Goal: Entertainment & Leisure: Consume media (video, audio)

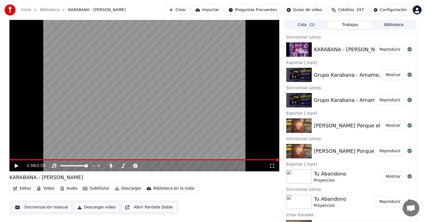
click at [16, 168] on icon at bounding box center [16, 166] width 3 height 4
click at [135, 164] on div "2:36 / 2:59" at bounding box center [148, 166] width 242 height 6
click at [135, 168] on icon at bounding box center [135, 166] width 4 height 4
click at [136, 166] on icon at bounding box center [135, 166] width 4 height 4
click at [108, 166] on icon at bounding box center [111, 166] width 6 height 4
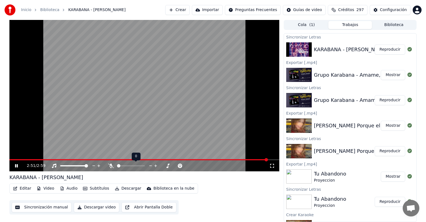
click at [121, 189] on button "Descargar" at bounding box center [128, 189] width 31 height 8
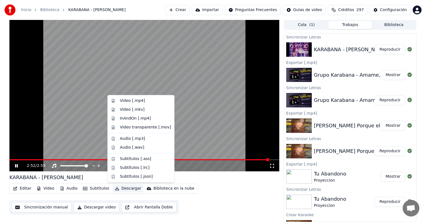
click at [119, 103] on div "Video [.mp4]" at bounding box center [141, 101] width 64 height 9
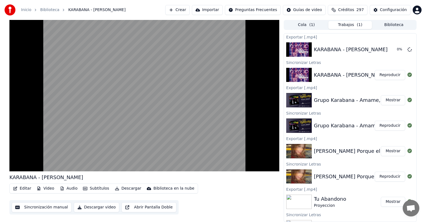
click at [16, 166] on video at bounding box center [144, 96] width 270 height 152
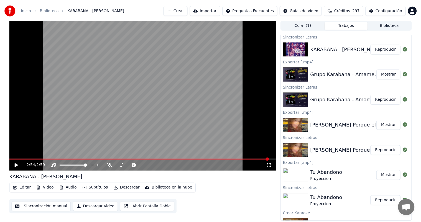
scroll to position [26, 0]
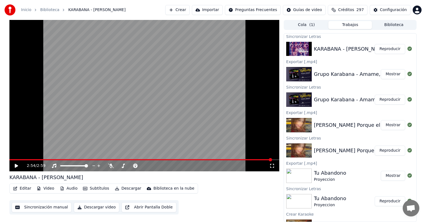
click at [387, 25] on button "Biblioteca" at bounding box center [394, 25] width 44 height 8
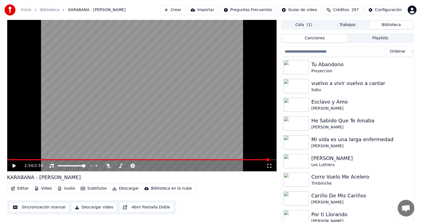
click at [304, 52] on input "search" at bounding box center [333, 52] width 104 height 10
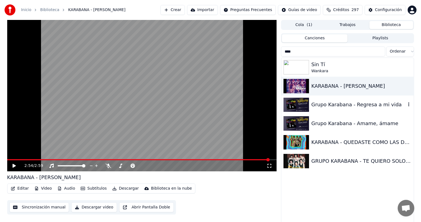
type input "****"
click at [327, 105] on div "Grupo Karabana - Regresa a mi vida" at bounding box center [358, 105] width 95 height 8
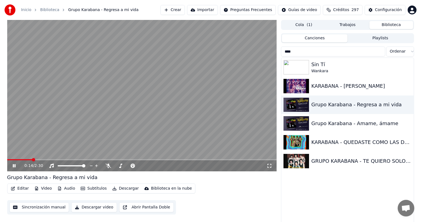
click at [32, 160] on span at bounding box center [142, 159] width 270 height 1
click at [111, 168] on icon at bounding box center [109, 166] width 6 height 4
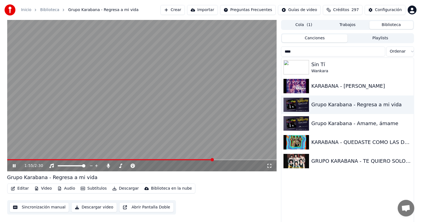
click at [17, 168] on icon at bounding box center [18, 166] width 13 height 4
click at [386, 36] on button "Playlists" at bounding box center [381, 38] width 66 height 8
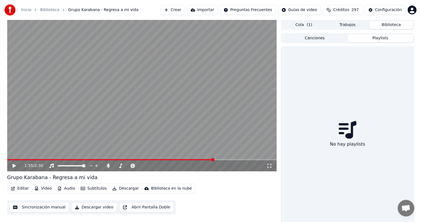
click at [393, 25] on button "Biblioteca" at bounding box center [392, 25] width 44 height 8
click at [386, 26] on button "Biblioteca" at bounding box center [392, 25] width 44 height 8
click at [333, 38] on button "Canciones" at bounding box center [315, 38] width 66 height 8
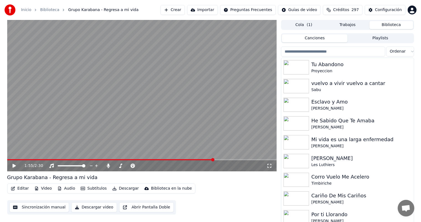
click at [360, 54] on input "search" at bounding box center [333, 52] width 104 height 10
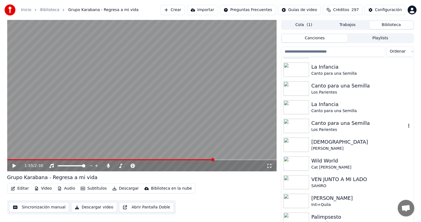
scroll to position [3696, 0]
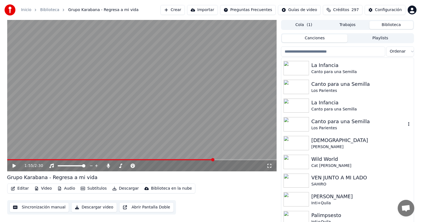
click at [336, 121] on div "Canto para una Semilla" at bounding box center [358, 122] width 95 height 8
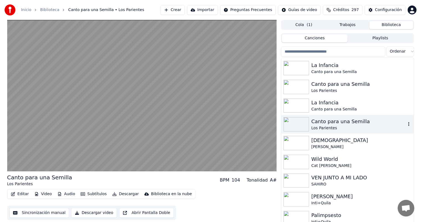
click at [297, 148] on img at bounding box center [297, 143] width 26 height 14
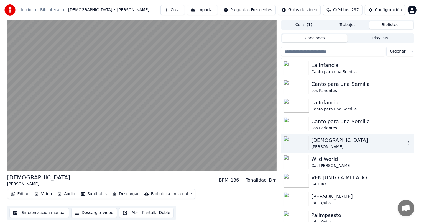
click at [296, 162] on img at bounding box center [297, 162] width 26 height 14
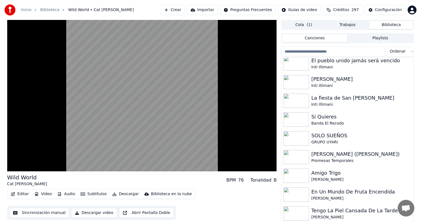
scroll to position [3872, 0]
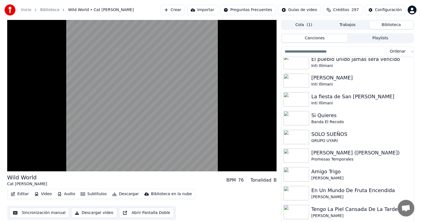
click at [294, 158] on img at bounding box center [297, 156] width 26 height 14
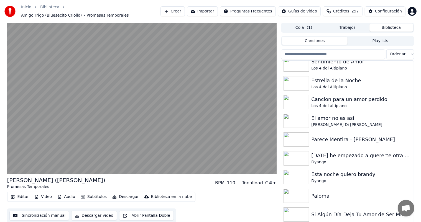
scroll to position [4117, 0]
click at [292, 156] on img at bounding box center [297, 158] width 26 height 14
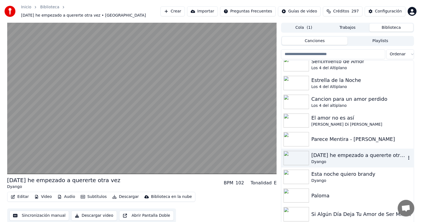
click at [293, 176] on img at bounding box center [297, 177] width 26 height 14
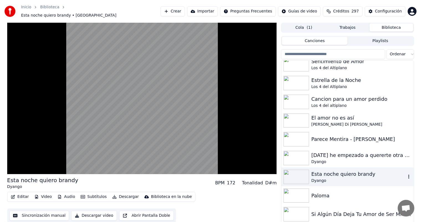
click at [292, 194] on img at bounding box center [297, 196] width 26 height 14
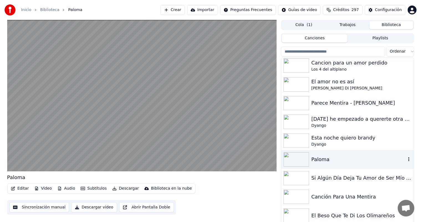
scroll to position [4169, 0]
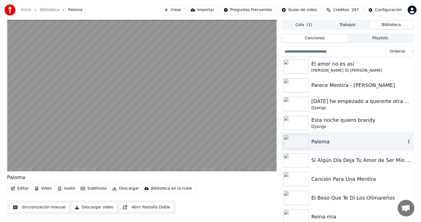
click at [293, 159] on img at bounding box center [297, 161] width 26 height 14
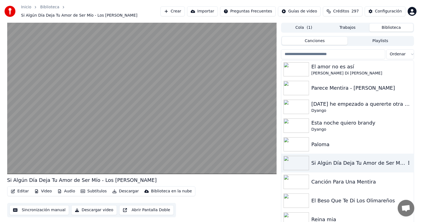
click at [294, 197] on img at bounding box center [297, 201] width 26 height 14
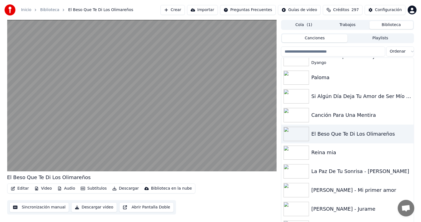
scroll to position [4245, 0]
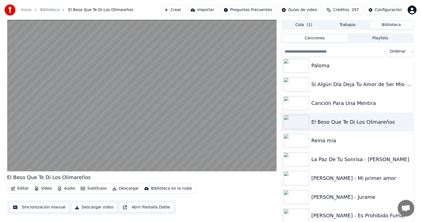
click at [290, 159] on img at bounding box center [297, 160] width 26 height 14
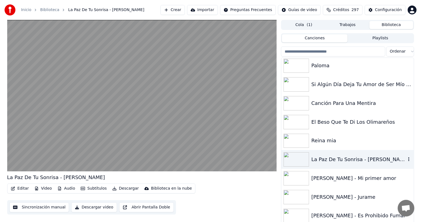
click at [293, 177] on img at bounding box center [297, 178] width 26 height 14
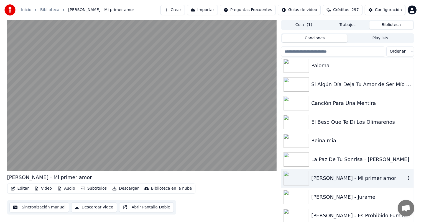
click at [295, 193] on img at bounding box center [297, 197] width 26 height 14
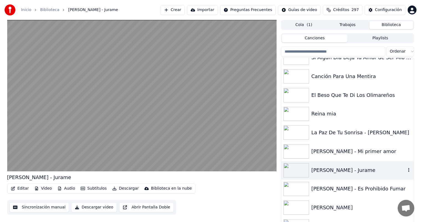
scroll to position [4272, 0]
click at [295, 190] on img at bounding box center [297, 189] width 26 height 14
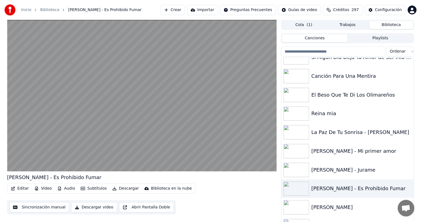
click at [152, 115] on video at bounding box center [142, 96] width 270 height 152
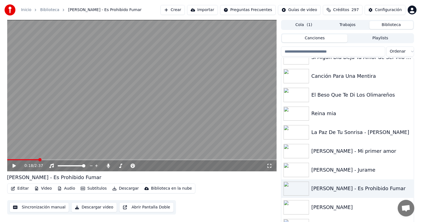
click at [121, 169] on div "0:18 / 2:37" at bounding box center [142, 166] width 270 height 11
click at [108, 167] on icon at bounding box center [109, 166] width 6 height 4
click at [105, 169] on div "0:18 / 2:37" at bounding box center [142, 166] width 270 height 11
click at [120, 171] on div "0:18 / 2:37" at bounding box center [142, 166] width 270 height 11
click at [118, 166] on icon at bounding box center [121, 166] width 6 height 4
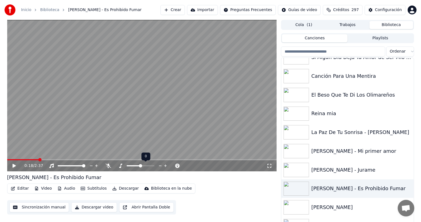
click at [11, 166] on div "0:18 / 2:37" at bounding box center [141, 166] width 265 height 6
click at [13, 167] on icon at bounding box center [13, 166] width 3 height 4
click at [107, 170] on div "0:20 / 2:37" at bounding box center [142, 166] width 270 height 11
click at [108, 166] on icon at bounding box center [109, 166] width 6 height 4
click at [106, 169] on div at bounding box center [131, 166] width 50 height 6
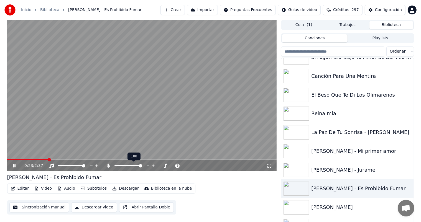
click at [109, 168] on icon at bounding box center [108, 166] width 3 height 4
click at [60, 119] on video at bounding box center [142, 96] width 270 height 152
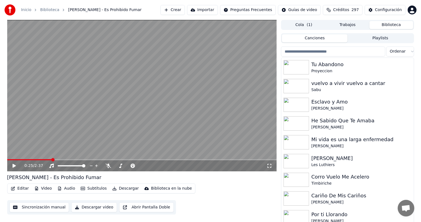
click at [328, 52] on input "search" at bounding box center [333, 52] width 104 height 10
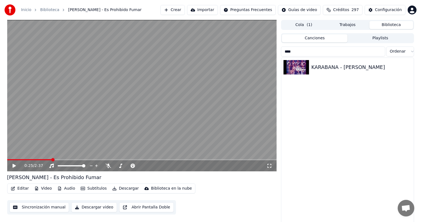
type input "****"
click at [338, 69] on div "KARABANA - [PERSON_NAME]" at bounding box center [361, 68] width 100 height 8
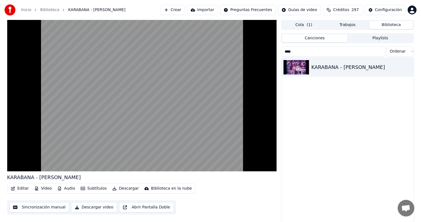
click at [46, 132] on video at bounding box center [142, 96] width 270 height 152
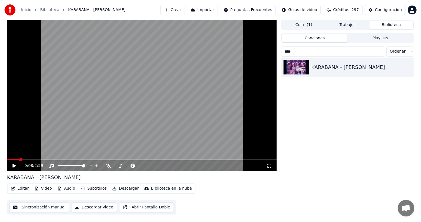
click at [108, 163] on div "0:08 / 2:59" at bounding box center [145, 166] width 242 height 6
click at [68, 128] on video at bounding box center [142, 96] width 270 height 152
click at [106, 168] on icon at bounding box center [109, 166] width 6 height 4
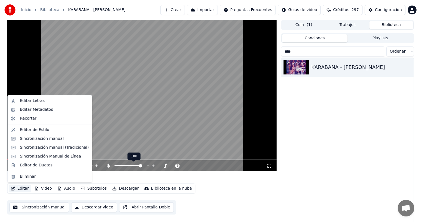
click at [17, 189] on button "Editar" at bounding box center [20, 189] width 22 height 8
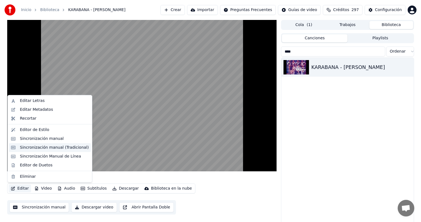
click at [24, 146] on div "Sincronización manual (Tradicional)" at bounding box center [54, 148] width 69 height 6
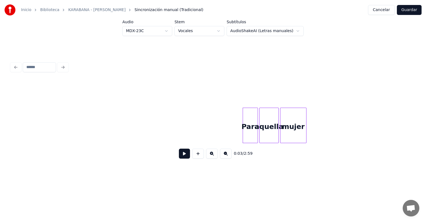
click at [179, 156] on button at bounding box center [184, 154] width 11 height 10
click at [179, 159] on button at bounding box center [184, 154] width 11 height 10
click at [179, 158] on button at bounding box center [184, 154] width 11 height 10
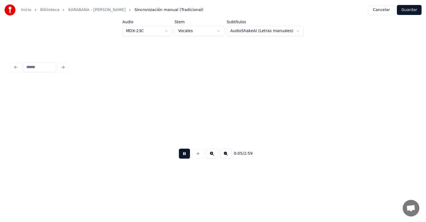
scroll to position [0, 404]
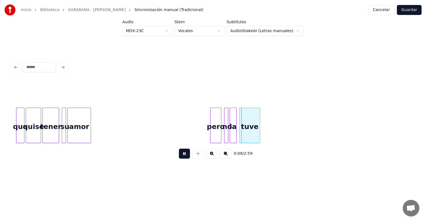
click at [191, 156] on div at bounding box center [198, 154] width 14 height 10
click at [182, 158] on button at bounding box center [184, 154] width 11 height 10
click at [231, 159] on button at bounding box center [226, 154] width 12 height 10
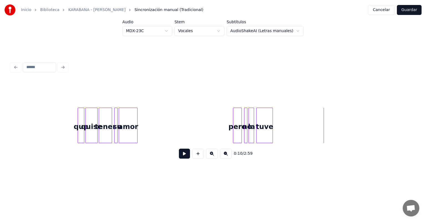
click at [229, 159] on button at bounding box center [226, 154] width 12 height 10
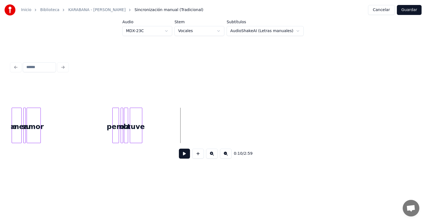
scroll to position [0, 117]
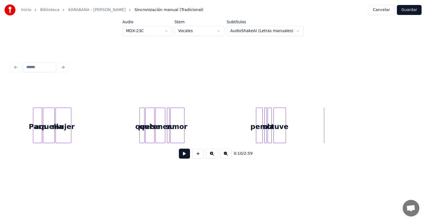
click at [227, 159] on button at bounding box center [226, 154] width 12 height 10
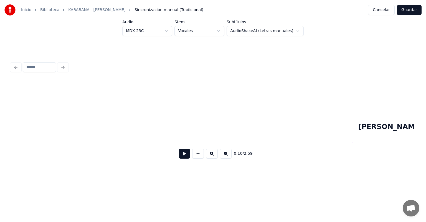
scroll to position [0, 314]
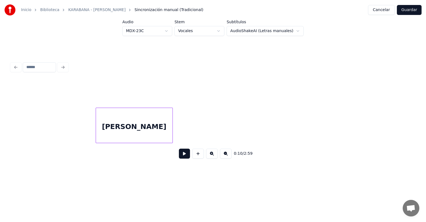
click at [131, 123] on div "[PERSON_NAME]" at bounding box center [134, 127] width 77 height 38
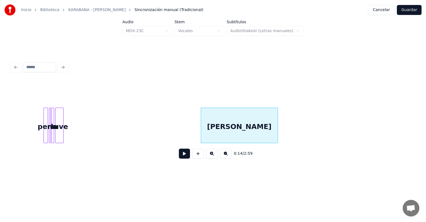
scroll to position [0, 193]
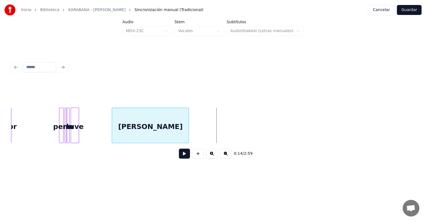
click at [139, 131] on div "[PERSON_NAME]" at bounding box center [150, 127] width 77 height 38
click at [179, 157] on button at bounding box center [184, 154] width 11 height 10
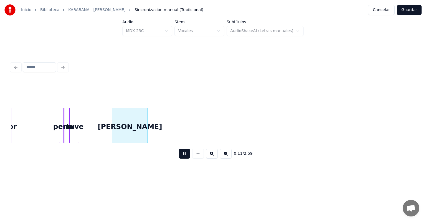
click at [145, 136] on div "[PERSON_NAME]" at bounding box center [130, 127] width 36 height 38
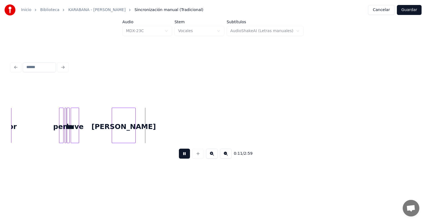
click at [179, 156] on button at bounding box center [184, 154] width 11 height 10
click at [207, 158] on button at bounding box center [212, 154] width 12 height 10
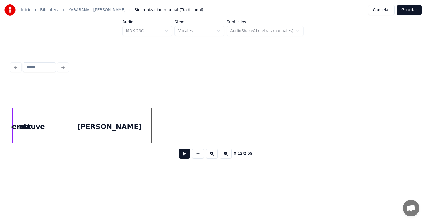
click at [208, 158] on button at bounding box center [212, 154] width 12 height 10
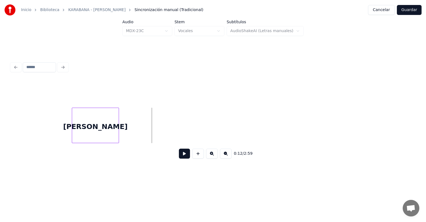
click at [209, 159] on button at bounding box center [212, 154] width 12 height 10
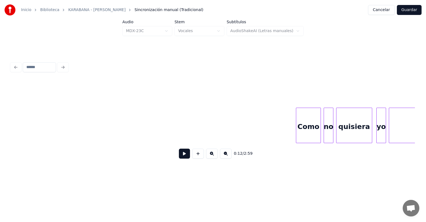
scroll to position [0, 1595]
click at [304, 122] on div "Como" at bounding box center [305, 127] width 24 height 38
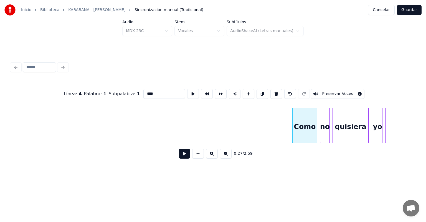
click at [179, 156] on button at bounding box center [184, 154] width 11 height 10
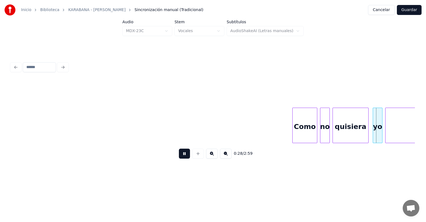
click at [179, 157] on button at bounding box center [184, 154] width 11 height 10
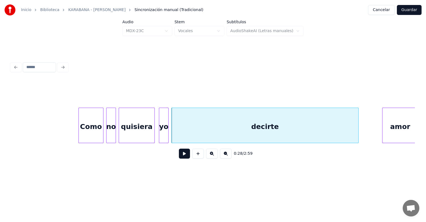
scroll to position [0, 1820]
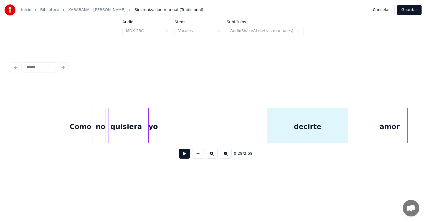
click at [77, 146] on div "0:29 / 2:59" at bounding box center [213, 153] width 404 height 21
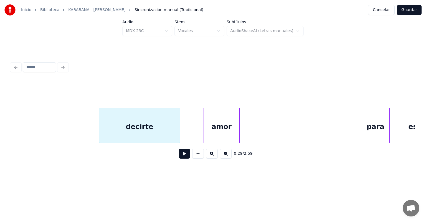
scroll to position [0, 1991]
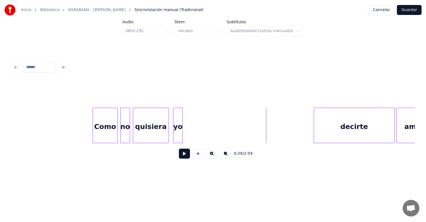
scroll to position [0, 1798]
click at [97, 128] on div "Como" at bounding box center [101, 127] width 24 height 38
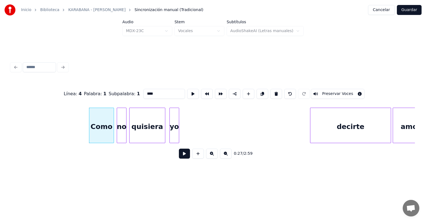
click at [179, 159] on button at bounding box center [184, 154] width 11 height 10
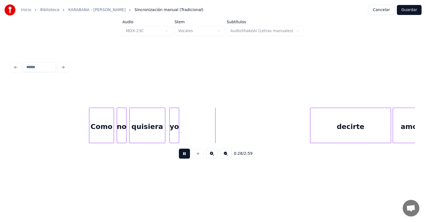
click at [182, 159] on button at bounding box center [184, 154] width 11 height 10
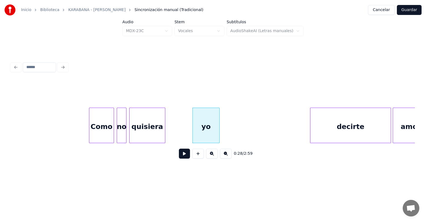
click at [179, 159] on button at bounding box center [184, 154] width 11 height 10
click at [179, 157] on button at bounding box center [184, 154] width 11 height 10
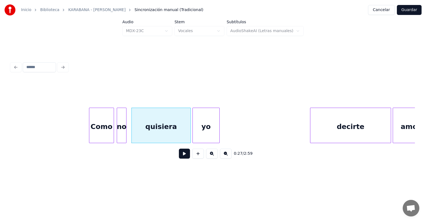
click at [195, 159] on button at bounding box center [198, 154] width 12 height 10
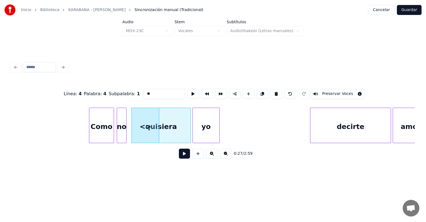
click at [292, 91] on button at bounding box center [290, 94] width 12 height 10
click at [101, 127] on div "Como" at bounding box center [101, 127] width 24 height 38
type input "****"
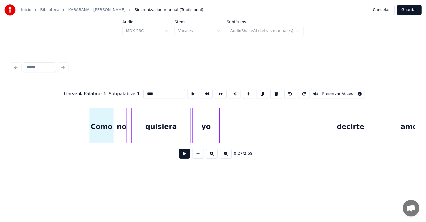
click at [179, 159] on button at bounding box center [184, 154] width 11 height 10
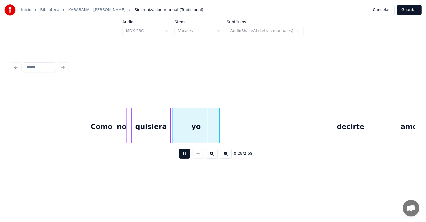
click at [174, 135] on div "yo" at bounding box center [196, 127] width 47 height 38
click at [147, 130] on div "quisiera" at bounding box center [151, 127] width 39 height 38
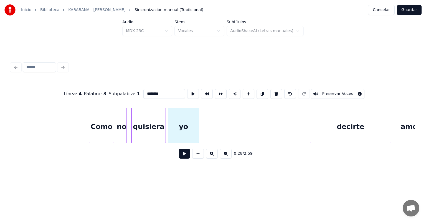
click at [179, 159] on button at bounding box center [184, 154] width 11 height 10
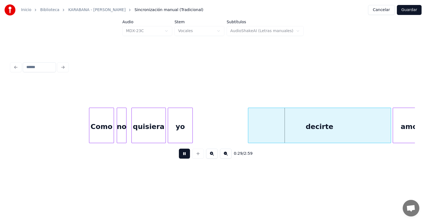
click at [250, 134] on div "decirte" at bounding box center [319, 127] width 143 height 38
click at [179, 156] on button at bounding box center [184, 154] width 11 height 10
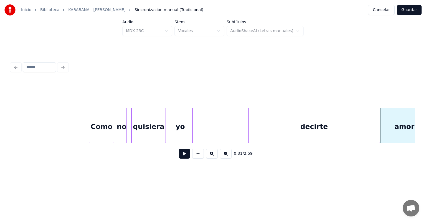
click at [179, 159] on button at bounding box center [184, 154] width 11 height 10
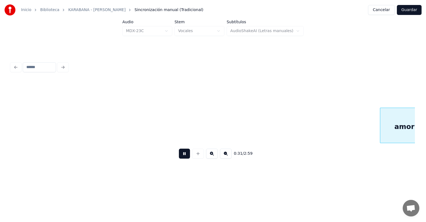
scroll to position [0, 2203]
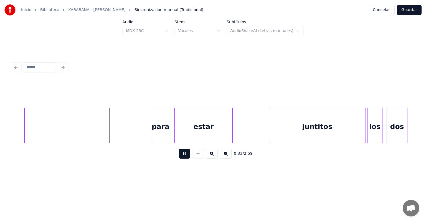
click at [179, 158] on button at bounding box center [184, 154] width 11 height 10
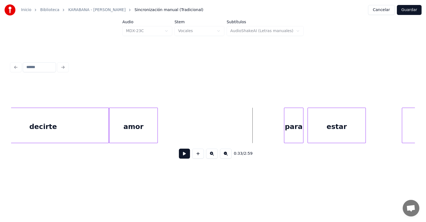
scroll to position [0, 2066]
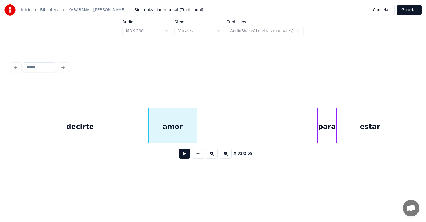
click at [105, 138] on div "decirte" at bounding box center [79, 127] width 131 height 38
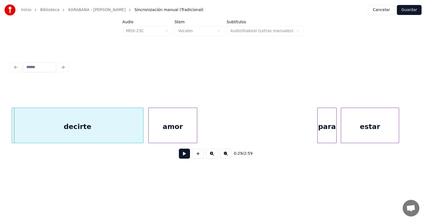
scroll to position [0, 2035]
click at [110, 140] on div "decirte" at bounding box center [77, 127] width 131 height 38
click at [179, 157] on button at bounding box center [184, 154] width 11 height 10
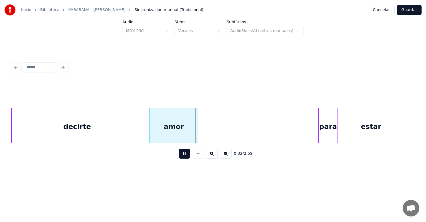
click at [142, 137] on div at bounding box center [142, 125] width 2 height 35
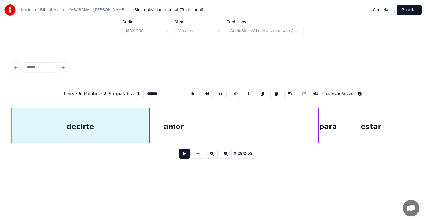
click at [169, 130] on div "amor" at bounding box center [174, 127] width 48 height 38
type input "****"
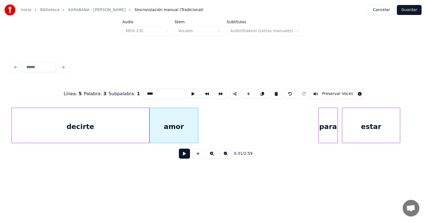
click at [179, 156] on button at bounding box center [184, 154] width 11 height 10
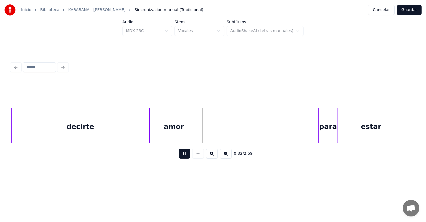
click at [179, 153] on button at bounding box center [184, 154] width 11 height 10
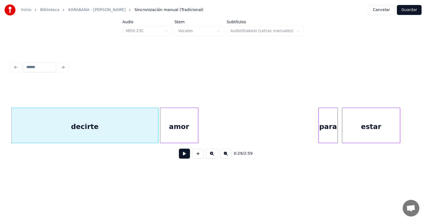
click at [179, 159] on button at bounding box center [184, 154] width 11 height 10
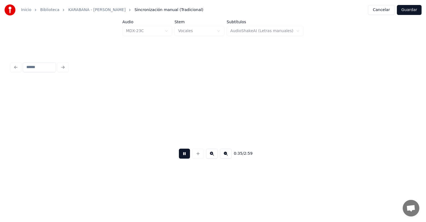
scroll to position [0, 2439]
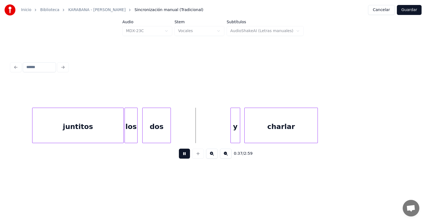
click at [136, 137] on div "los" at bounding box center [131, 127] width 13 height 38
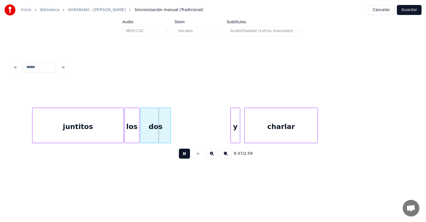
click at [143, 137] on div "dos" at bounding box center [156, 127] width 30 height 38
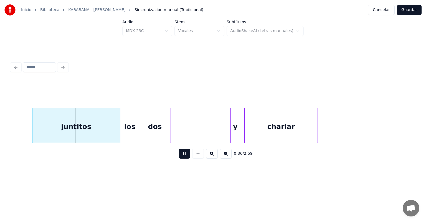
click at [125, 134] on div "los" at bounding box center [130, 127] width 16 height 38
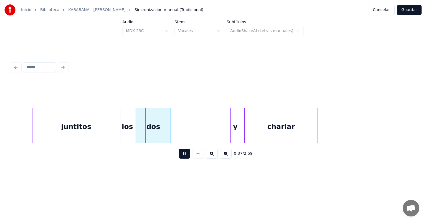
click at [140, 135] on div "dos" at bounding box center [153, 127] width 35 height 38
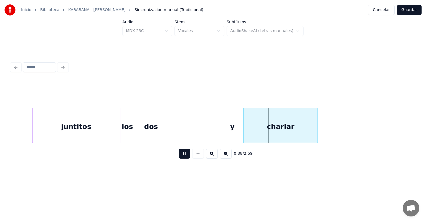
click at [245, 134] on div "charlar" at bounding box center [281, 127] width 74 height 38
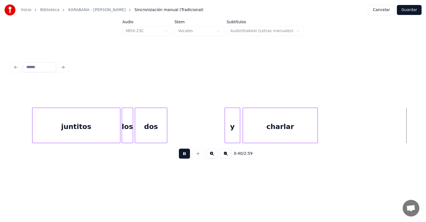
scroll to position [0, 2843]
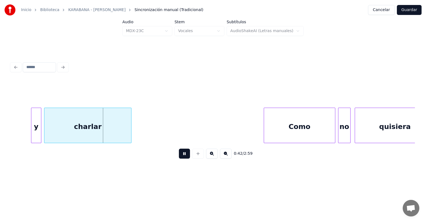
click at [265, 126] on div "Como" at bounding box center [299, 127] width 71 height 38
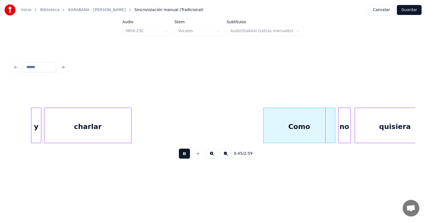
click at [339, 125] on div at bounding box center [339, 125] width 2 height 35
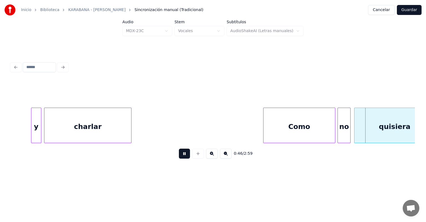
click at [356, 129] on div "quisiera" at bounding box center [394, 127] width 80 height 38
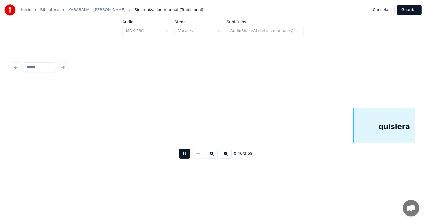
scroll to position [0, 3248]
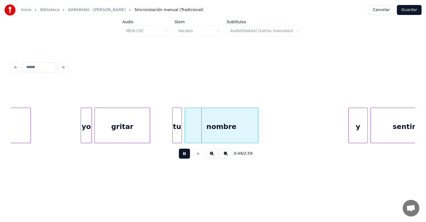
click at [351, 124] on div "y" at bounding box center [358, 127] width 19 height 38
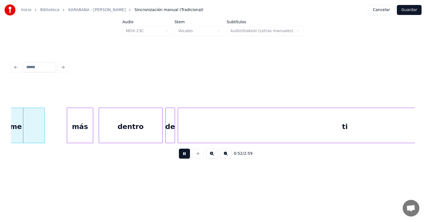
click at [371, 130] on div "ti" at bounding box center [345, 127] width 334 height 38
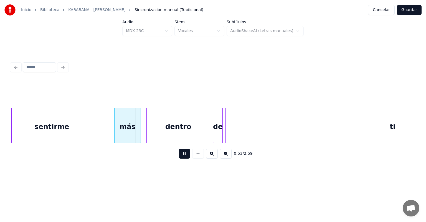
click at [115, 135] on div "más" at bounding box center [128, 127] width 26 height 38
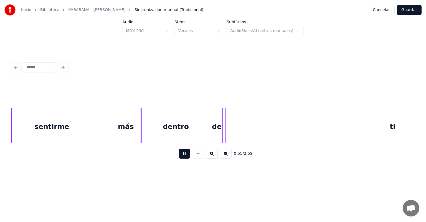
click at [214, 134] on div "de" at bounding box center [216, 127] width 11 height 38
click at [226, 134] on div "ti" at bounding box center [393, 127] width 334 height 38
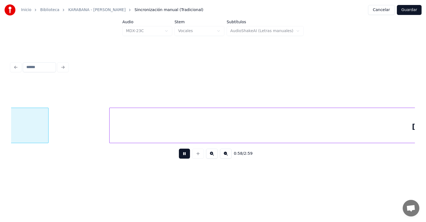
scroll to position [0, 4034]
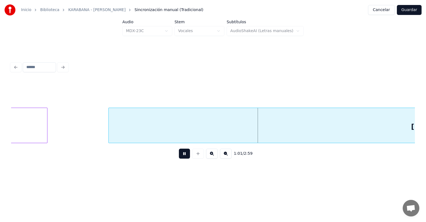
click at [227, 159] on button at bounding box center [226, 154] width 12 height 10
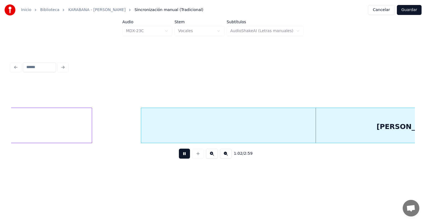
click at [227, 159] on button at bounding box center [226, 154] width 12 height 10
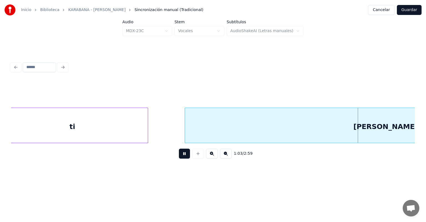
click at [226, 159] on button at bounding box center [226, 154] width 12 height 10
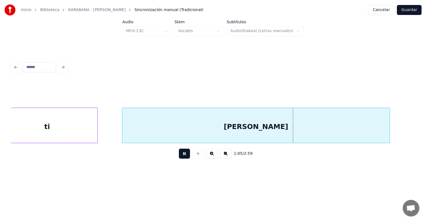
scroll to position [0, 1543]
click at [181, 156] on button at bounding box center [184, 154] width 11 height 10
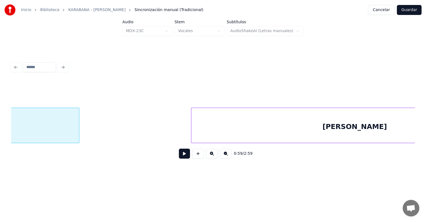
scroll to position [0, 1819]
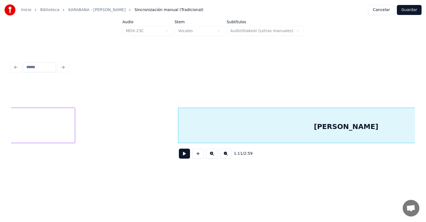
click at [181, 159] on button at bounding box center [184, 154] width 11 height 10
click at [179, 157] on button at bounding box center [184, 154] width 11 height 10
click at [229, 159] on button at bounding box center [226, 154] width 12 height 10
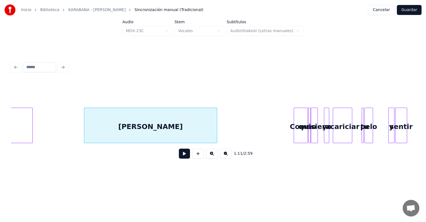
scroll to position [0, 922]
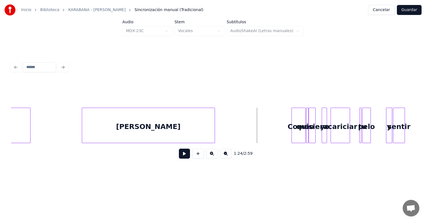
click at [179, 158] on button at bounding box center [184, 154] width 11 height 10
click at [210, 159] on button at bounding box center [212, 154] width 12 height 10
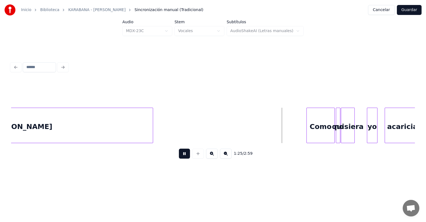
click at [210, 159] on button at bounding box center [212, 154] width 12 height 10
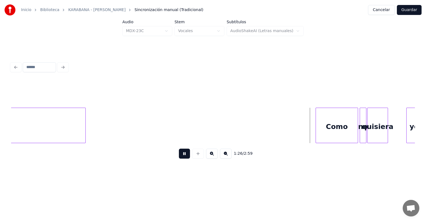
click at [211, 159] on button at bounding box center [212, 154] width 12 height 10
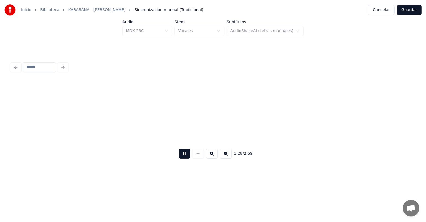
scroll to position [0, 4911]
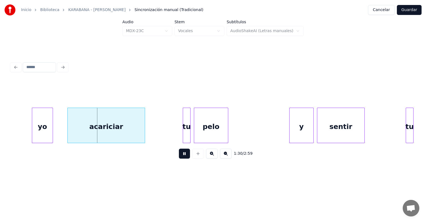
click at [39, 130] on div "yo" at bounding box center [42, 127] width 21 height 38
click at [179, 158] on button at bounding box center [184, 154] width 11 height 10
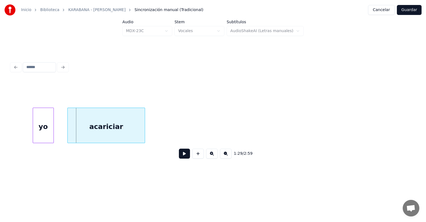
scroll to position [0, 4557]
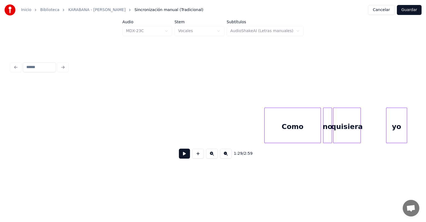
click at [290, 125] on div "Como" at bounding box center [293, 127] width 56 height 38
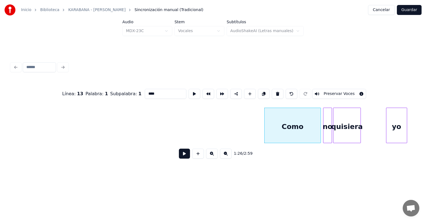
click at [179, 159] on button at bounding box center [184, 154] width 11 height 10
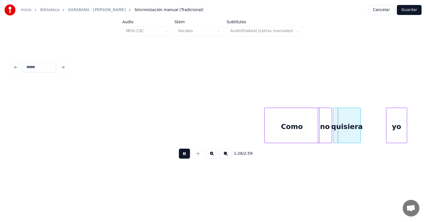
click at [315, 133] on div "Como" at bounding box center [292, 127] width 55 height 38
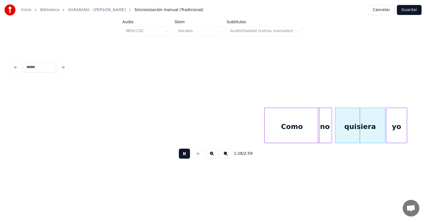
click at [379, 129] on div "quisiera" at bounding box center [359, 127] width 49 height 38
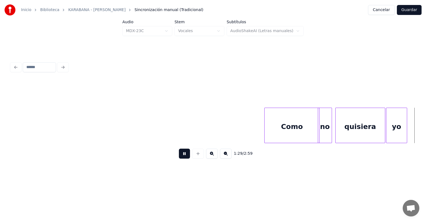
scroll to position [0, 4962]
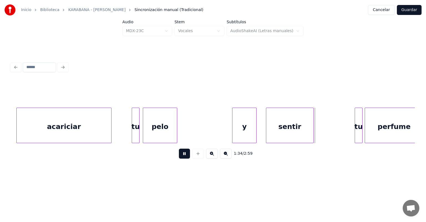
click at [256, 130] on div "y" at bounding box center [244, 127] width 24 height 38
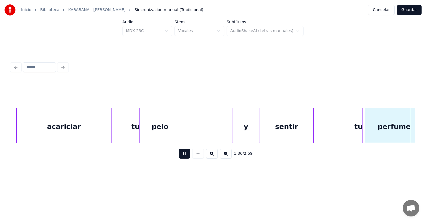
scroll to position [0, 5366]
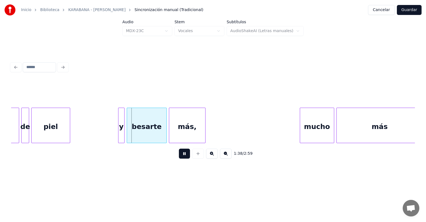
click at [121, 132] on div "y" at bounding box center [121, 127] width 6 height 38
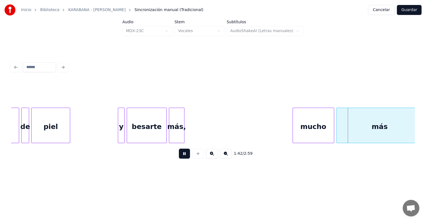
click at [295, 130] on div "mucho" at bounding box center [313, 127] width 41 height 38
click at [329, 130] on div "más" at bounding box center [376, 127] width 94 height 38
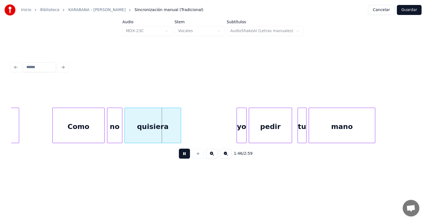
click at [180, 136] on div at bounding box center [180, 125] width 2 height 35
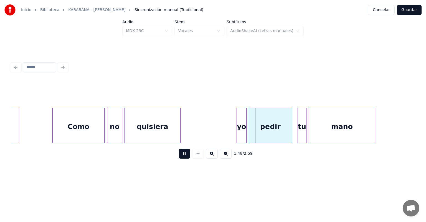
click at [298, 129] on div at bounding box center [299, 125] width 2 height 35
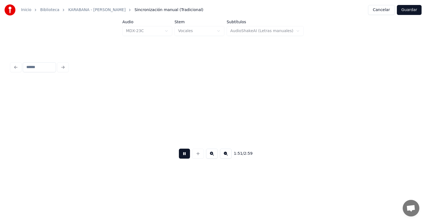
scroll to position [0, 6174]
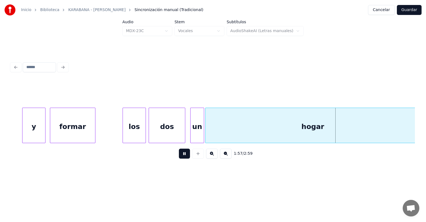
click at [179, 155] on button at bounding box center [184, 154] width 11 height 10
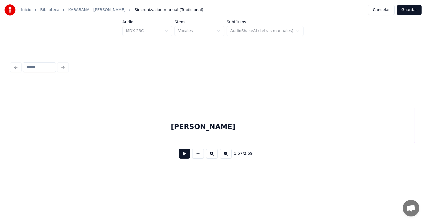
scroll to position [0, 6633]
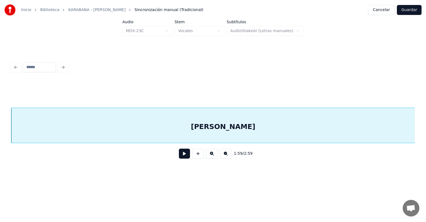
click at [192, 159] on button at bounding box center [198, 154] width 12 height 10
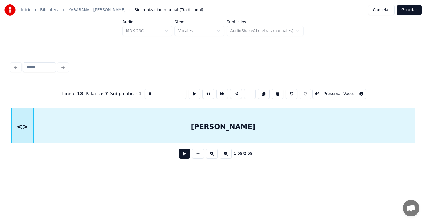
click at [296, 91] on button at bounding box center [292, 94] width 12 height 10
type input "******"
click at [180, 155] on button at bounding box center [184, 154] width 11 height 10
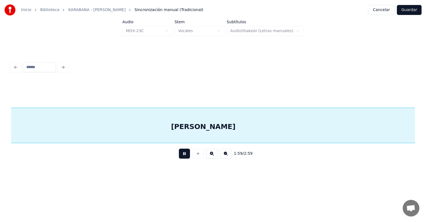
scroll to position [0, 6631]
click at [229, 159] on button at bounding box center [226, 154] width 12 height 10
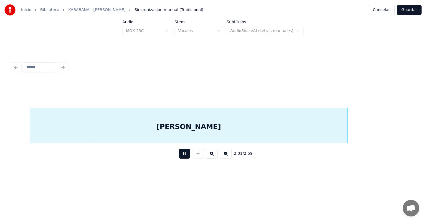
click at [227, 159] on button at bounding box center [226, 154] width 12 height 10
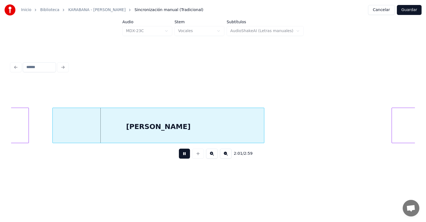
click at [228, 159] on button at bounding box center [226, 154] width 12 height 10
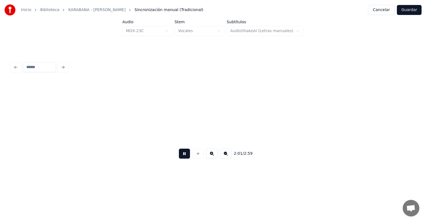
scroll to position [0, 1591]
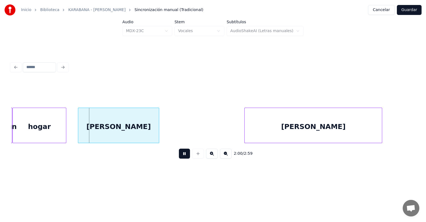
click at [244, 135] on div "[PERSON_NAME]" at bounding box center [313, 126] width 138 height 36
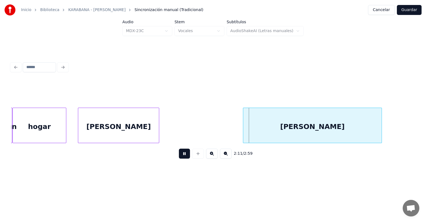
click at [245, 135] on div "[PERSON_NAME]" at bounding box center [312, 127] width 138 height 38
click at [381, 122] on div "[PERSON_NAME]" at bounding box center [312, 126] width 140 height 36
click at [179, 158] on button at bounding box center [184, 154] width 11 height 10
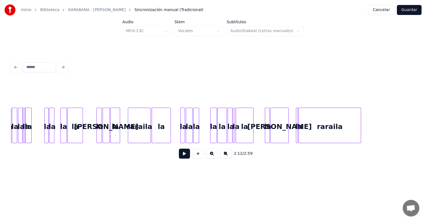
scroll to position [0, 2051]
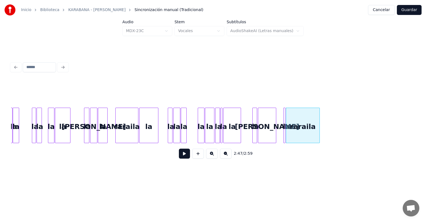
click at [409, 10] on button "Guardar" at bounding box center [409, 10] width 25 height 10
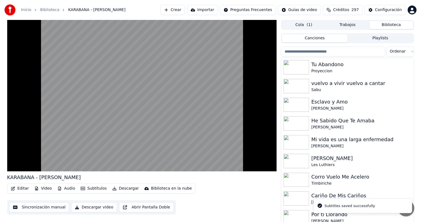
click at [120, 190] on button "Descargar" at bounding box center [125, 189] width 31 height 8
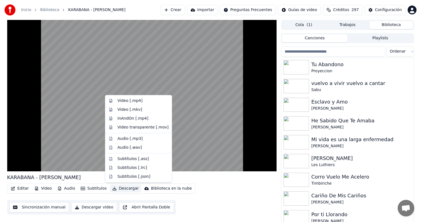
click at [118, 101] on div "Video [.mp4]" at bounding box center [130, 101] width 25 height 6
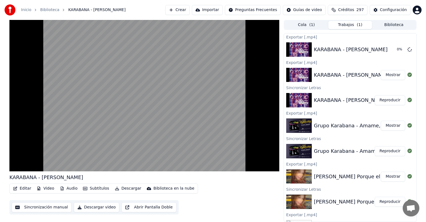
click at [58, 131] on video at bounding box center [144, 96] width 270 height 152
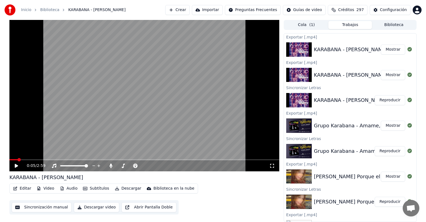
click at [349, 10] on span "Créditos" at bounding box center [346, 10] width 16 height 6
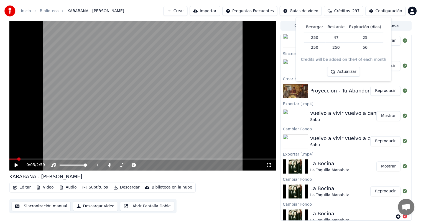
scroll to position [219, 0]
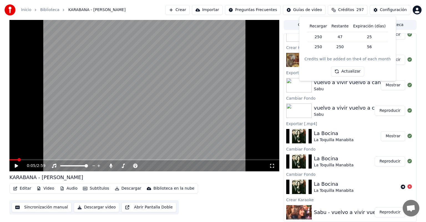
click at [340, 7] on button "Créditos 297" at bounding box center [348, 10] width 40 height 10
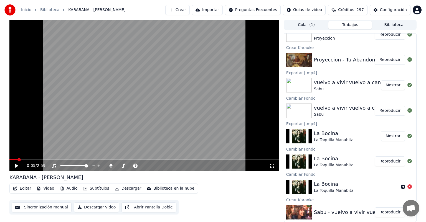
click at [389, 26] on button "Biblioteca" at bounding box center [394, 25] width 44 height 8
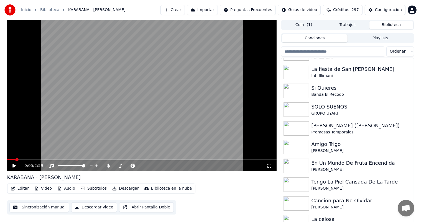
scroll to position [3899, 0]
click at [331, 92] on div "Banda El Recodo" at bounding box center [361, 95] width 100 height 6
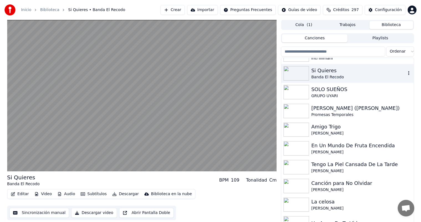
scroll to position [3918, 0]
click at [305, 144] on img at bounding box center [297, 148] width 26 height 14
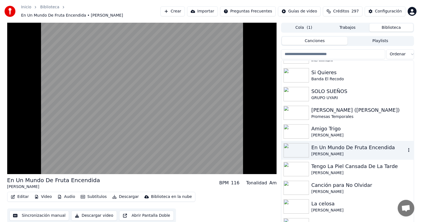
click at [60, 108] on video at bounding box center [142, 99] width 270 height 152
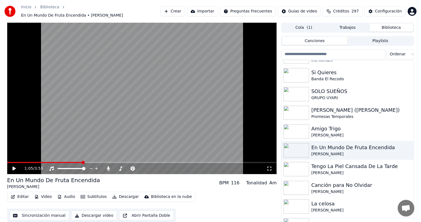
click at [16, 168] on icon at bounding box center [18, 169] width 13 height 4
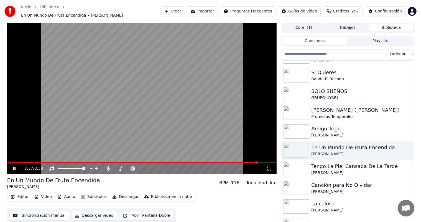
click at [13, 167] on icon at bounding box center [14, 168] width 3 height 3
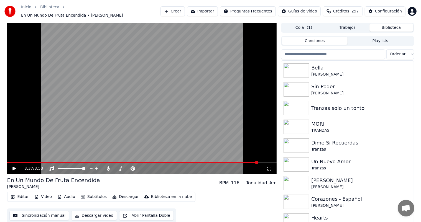
scroll to position [3431, 0]
click at [386, 105] on div "Tranzas solo un tonto" at bounding box center [361, 109] width 100 height 8
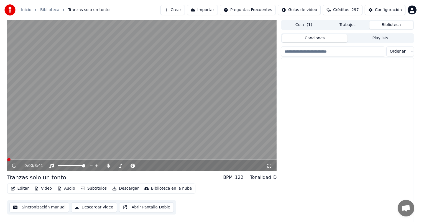
scroll to position [33, 0]
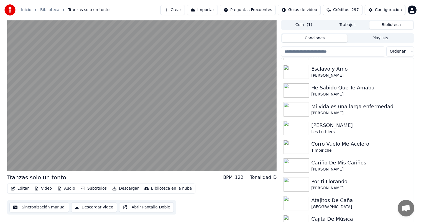
click at [303, 25] on button "Cola ( 1 )" at bounding box center [304, 25] width 44 height 8
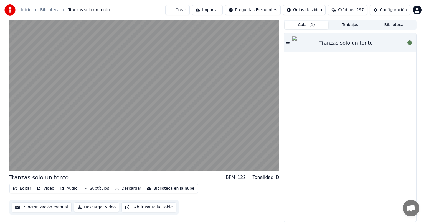
click at [386, 25] on button "Biblioteca" at bounding box center [394, 25] width 44 height 8
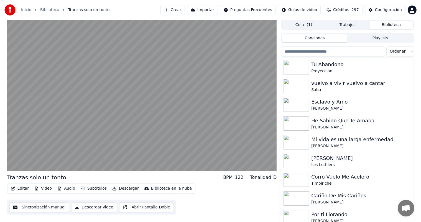
click at [320, 69] on div "Proyeccion" at bounding box center [361, 72] width 100 height 6
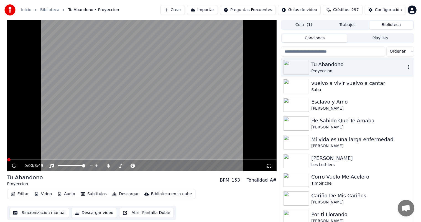
click at [362, 40] on button "Playlists" at bounding box center [381, 38] width 66 height 8
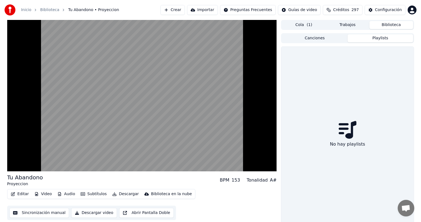
click at [302, 26] on button "Cola ( 1 )" at bounding box center [304, 25] width 44 height 8
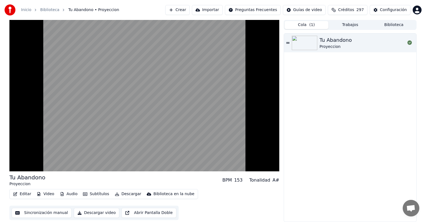
click at [349, 24] on button "Trabajos" at bounding box center [350, 25] width 44 height 8
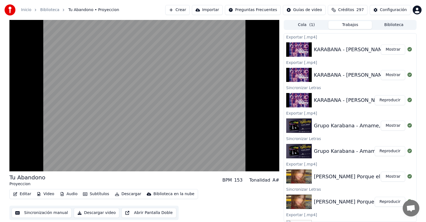
click at [383, 101] on button "Reproducir" at bounding box center [390, 100] width 31 height 10
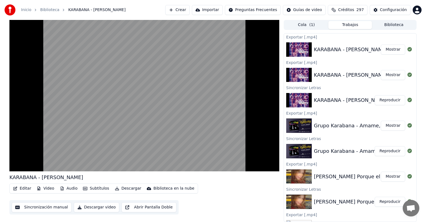
click at [74, 118] on video at bounding box center [144, 96] width 270 height 152
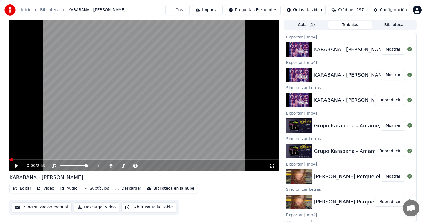
click at [110, 166] on icon at bounding box center [111, 166] width 6 height 4
click at [46, 189] on button "Video" at bounding box center [45, 189] width 22 height 8
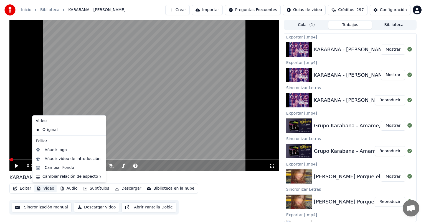
click at [42, 166] on div "Cambiar Fondo" at bounding box center [69, 168] width 71 height 9
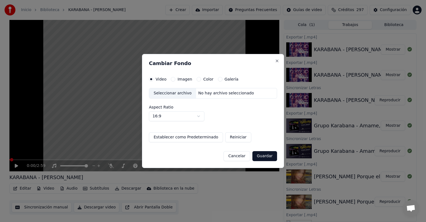
click at [172, 79] on button "Imagen" at bounding box center [173, 79] width 4 height 4
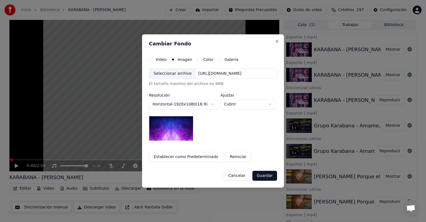
click at [155, 74] on div "Seleccionar archivo" at bounding box center [172, 74] width 47 height 10
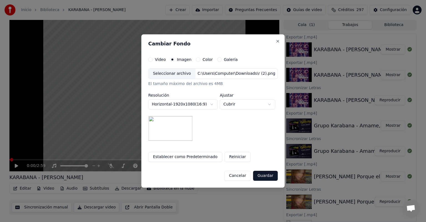
click at [224, 107] on button "Cubrir" at bounding box center [247, 105] width 55 height 10
click at [226, 126] on span "Contener" at bounding box center [233, 126] width 18 height 6
select select "*******"
click at [264, 177] on button "Guardar" at bounding box center [265, 176] width 25 height 10
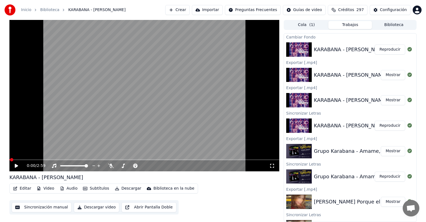
click at [10, 129] on video at bounding box center [144, 96] width 270 height 152
click at [385, 49] on button "Reproducir" at bounding box center [390, 50] width 31 height 10
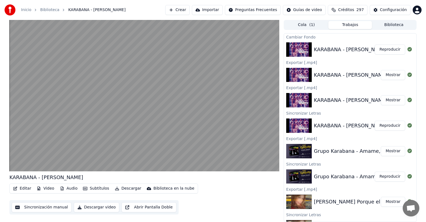
click at [26, 150] on video at bounding box center [144, 96] width 270 height 152
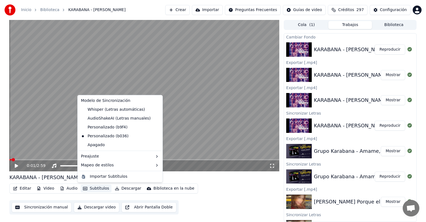
click at [88, 189] on button "Subtítulos" at bounding box center [96, 189] width 31 height 8
click at [120, 190] on button "Descargar" at bounding box center [128, 189] width 31 height 8
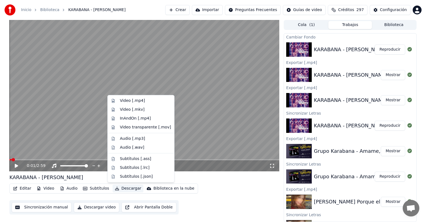
click at [117, 103] on div "Video [.mp4]" at bounding box center [141, 101] width 64 height 9
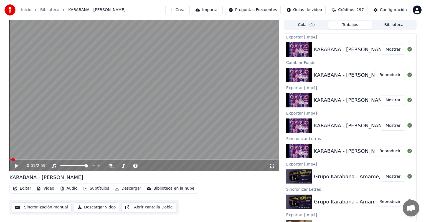
click at [10, 49] on video at bounding box center [144, 96] width 270 height 152
click at [65, 78] on video at bounding box center [144, 96] width 270 height 152
click at [386, 25] on button "Biblioteca" at bounding box center [394, 25] width 44 height 8
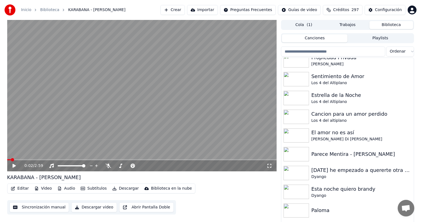
scroll to position [4100, 0]
click at [212, 87] on video at bounding box center [142, 96] width 270 height 152
click at [196, 83] on video at bounding box center [142, 96] width 270 height 152
click at [325, 78] on div "Sentimiento de Amor" at bounding box center [361, 76] width 100 height 8
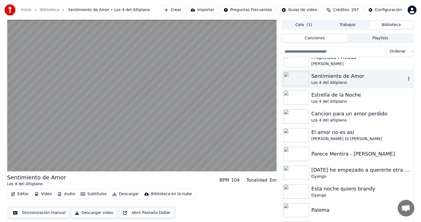
click at [320, 97] on div "Estrella de la Noche" at bounding box center [361, 95] width 100 height 8
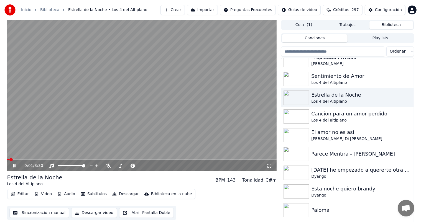
scroll to position [4109, 0]
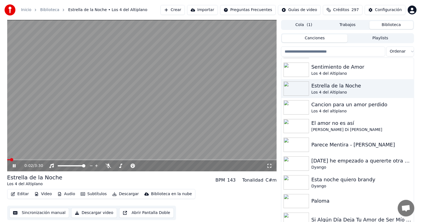
click at [314, 107] on div "Cancion para un amor perdido" at bounding box center [361, 105] width 100 height 8
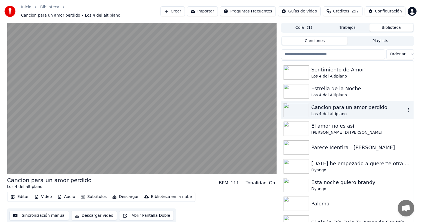
click at [313, 89] on div "Estrella de la Noche" at bounding box center [361, 89] width 100 height 8
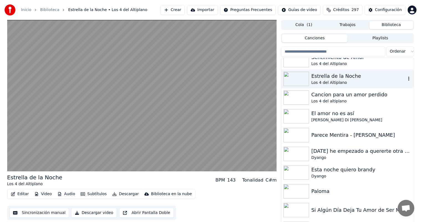
scroll to position [4121, 0]
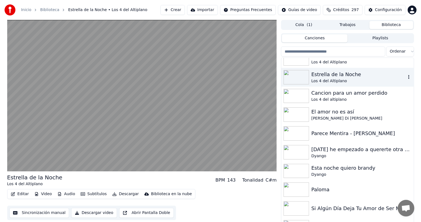
click at [312, 116] on div "[PERSON_NAME] Di [PERSON_NAME]" at bounding box center [361, 119] width 100 height 6
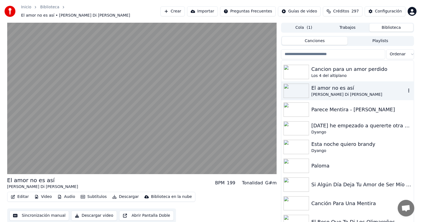
scroll to position [4153, 0]
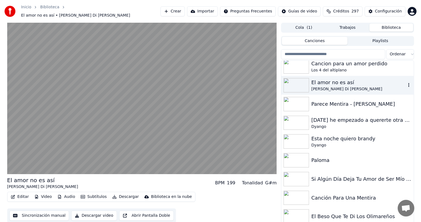
click at [313, 103] on div "Parece Mentira - [PERSON_NAME]" at bounding box center [361, 104] width 100 height 8
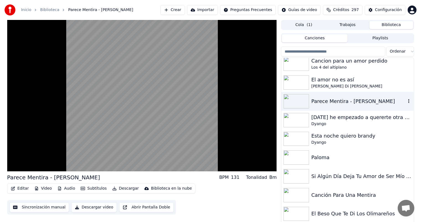
click at [297, 121] on img at bounding box center [297, 120] width 26 height 14
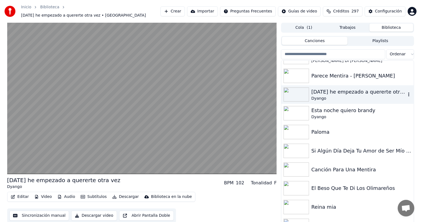
scroll to position [4184, 0]
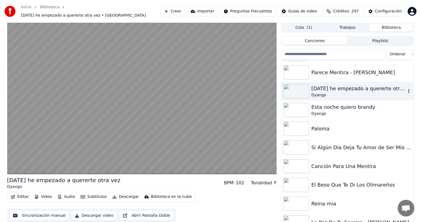
click at [312, 104] on div "Esta noche quiero brandy" at bounding box center [361, 107] width 100 height 8
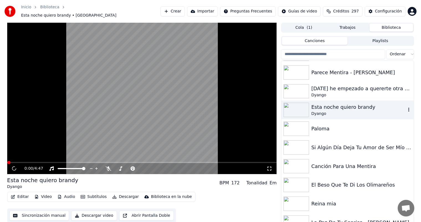
click at [297, 133] on img at bounding box center [297, 129] width 26 height 14
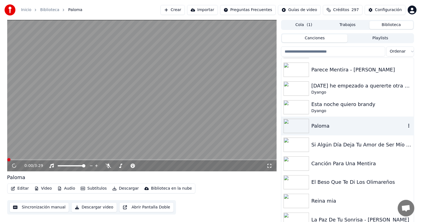
click at [296, 151] on img at bounding box center [297, 145] width 26 height 14
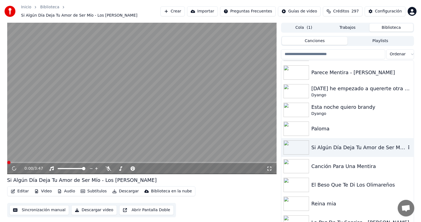
click at [293, 164] on img at bounding box center [297, 166] width 26 height 14
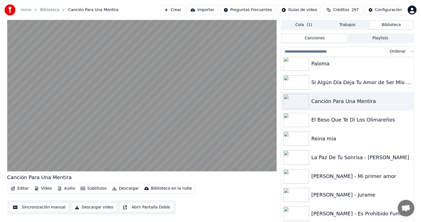
scroll to position [4248, 0]
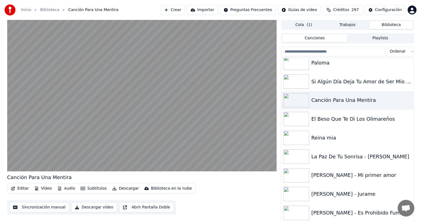
click at [315, 82] on div "Si Algún Día Deja Tu Amor de Ser Mío - Los [PERSON_NAME]" at bounding box center [361, 82] width 100 height 8
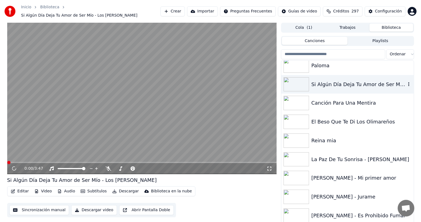
click at [312, 99] on div "Canción Para Una Mentira" at bounding box center [361, 103] width 100 height 8
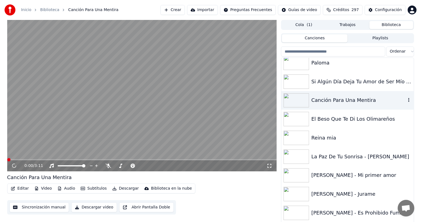
click at [311, 118] on div at bounding box center [298, 119] width 28 height 14
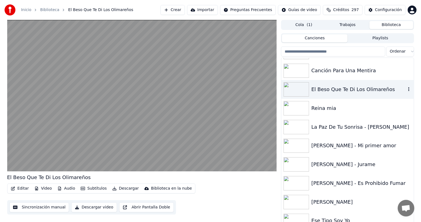
scroll to position [4287, 0]
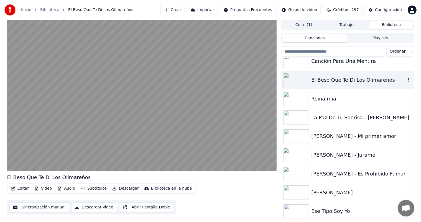
click at [319, 102] on div "Reina mia" at bounding box center [361, 99] width 100 height 8
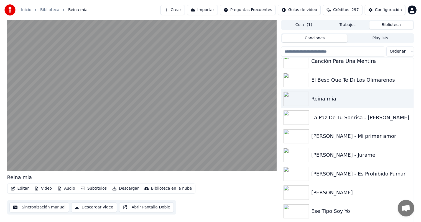
click at [314, 116] on div "La Paz De Tu Sonrisa - [PERSON_NAME]" at bounding box center [361, 118] width 100 height 8
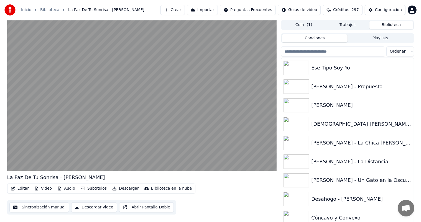
scroll to position [4432, 0]
click at [291, 105] on img at bounding box center [297, 105] width 26 height 14
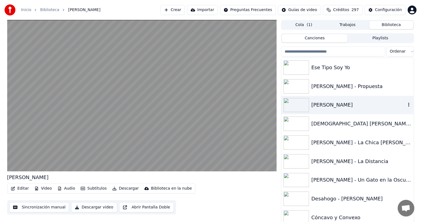
click at [290, 123] on img at bounding box center [297, 124] width 26 height 14
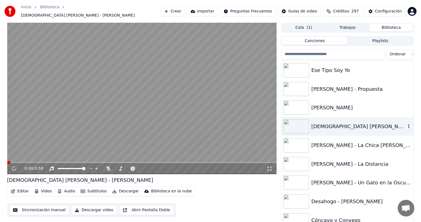
click at [292, 146] on img at bounding box center [297, 145] width 26 height 14
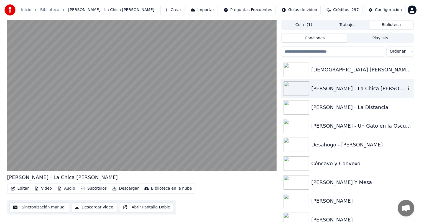
scroll to position [4501, 0]
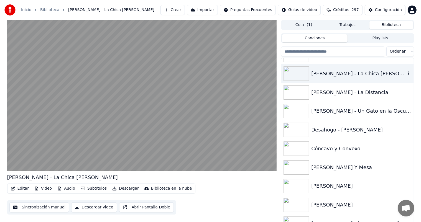
click at [291, 109] on img at bounding box center [297, 111] width 26 height 14
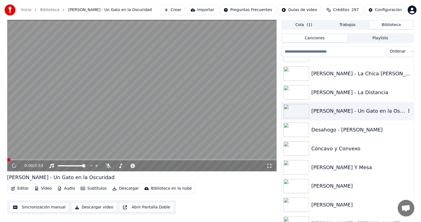
click at [297, 90] on img at bounding box center [297, 92] width 26 height 14
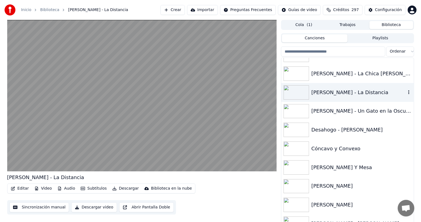
click at [294, 137] on div "Desahogo - [PERSON_NAME]" at bounding box center [348, 130] width 132 height 19
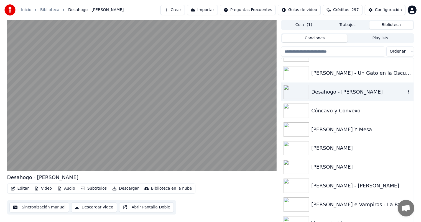
scroll to position [4542, 0]
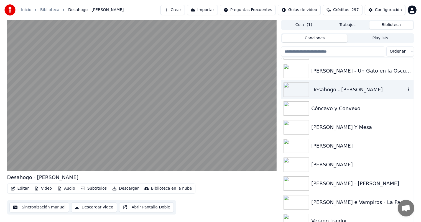
click at [292, 108] on img at bounding box center [297, 109] width 26 height 14
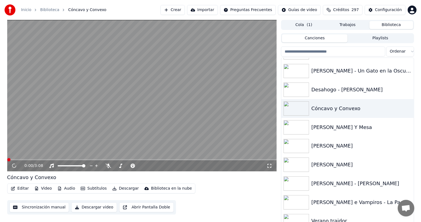
click at [292, 132] on img at bounding box center [297, 127] width 26 height 14
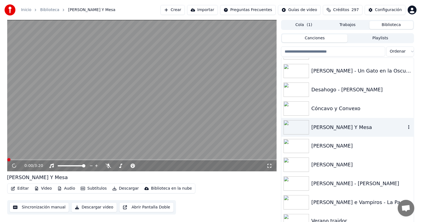
click at [296, 159] on img at bounding box center [297, 165] width 26 height 14
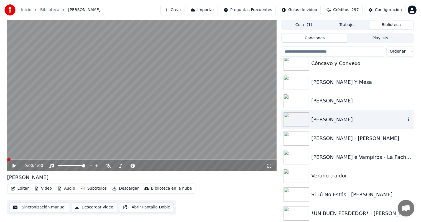
scroll to position [4627, 0]
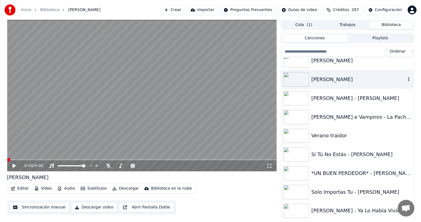
click at [296, 99] on img at bounding box center [297, 98] width 26 height 14
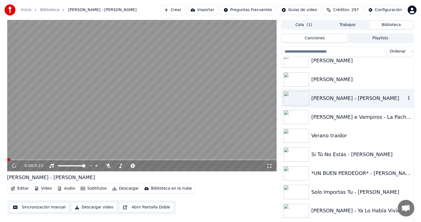
click at [293, 119] on img at bounding box center [297, 117] width 26 height 14
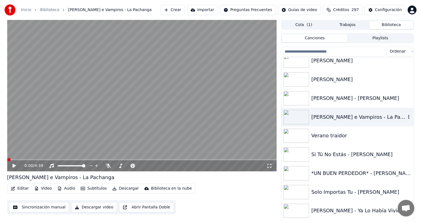
click at [16, 171] on div "0:00 / 4:39" at bounding box center [142, 166] width 270 height 11
click at [13, 167] on icon at bounding box center [13, 166] width 3 height 4
click at [11, 166] on div "0:01 / 4:39" at bounding box center [141, 166] width 265 height 6
click at [13, 166] on icon at bounding box center [14, 165] width 3 height 3
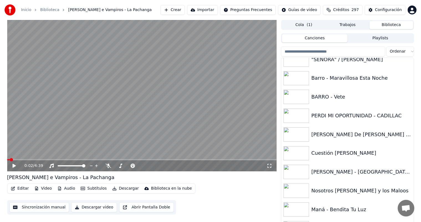
scroll to position [4934, 0]
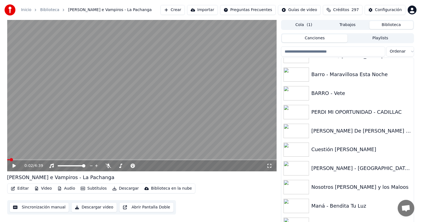
click at [297, 110] on img at bounding box center [297, 112] width 26 height 14
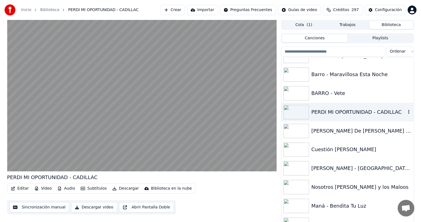
click at [299, 134] on img at bounding box center [297, 131] width 26 height 14
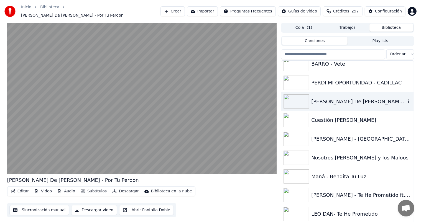
scroll to position [4969, 0]
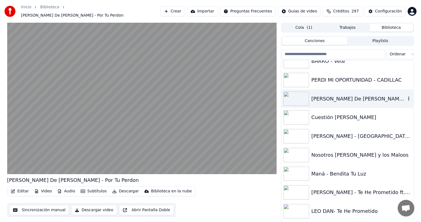
click at [298, 117] on img at bounding box center [297, 117] width 26 height 14
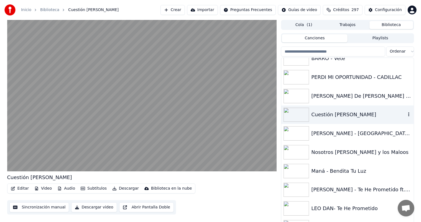
click at [295, 134] on img at bounding box center [297, 133] width 26 height 14
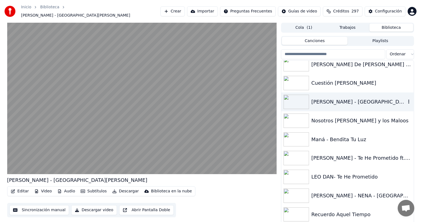
scroll to position [5004, 0]
click at [293, 119] on img at bounding box center [297, 121] width 26 height 14
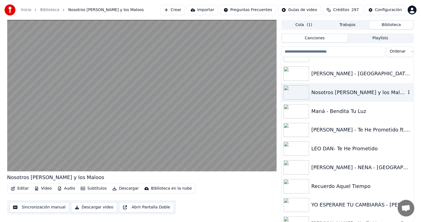
scroll to position [5034, 0]
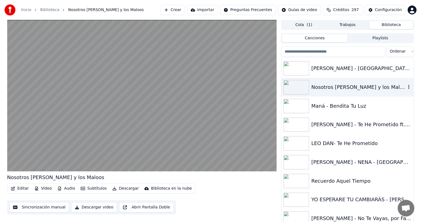
click at [295, 102] on img at bounding box center [297, 106] width 26 height 14
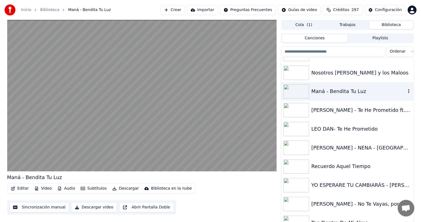
scroll to position [5050, 0]
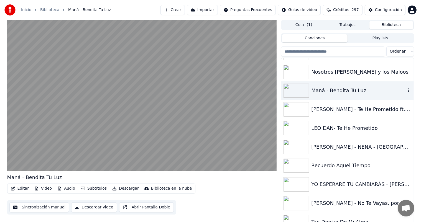
click at [296, 108] on img at bounding box center [297, 109] width 26 height 14
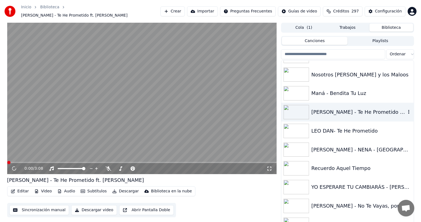
click at [293, 129] on img at bounding box center [297, 131] width 26 height 14
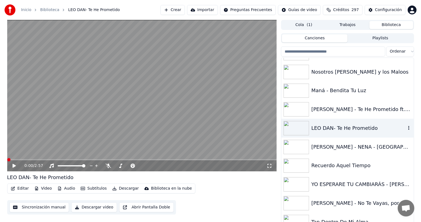
click at [292, 109] on img at bounding box center [297, 109] width 26 height 14
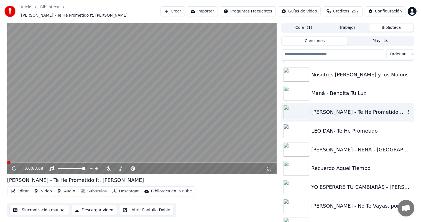
click at [292, 146] on img at bounding box center [297, 150] width 26 height 14
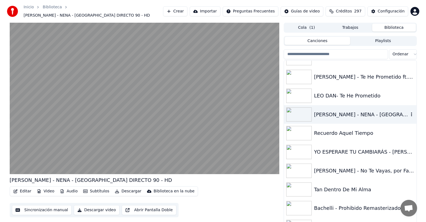
scroll to position [5097, 0]
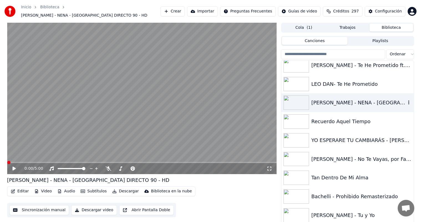
click at [15, 167] on icon at bounding box center [18, 169] width 13 height 4
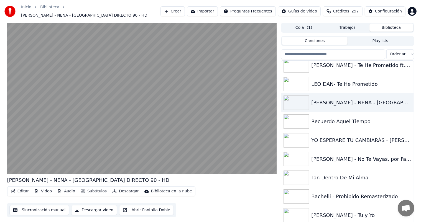
click at [161, 116] on video at bounding box center [142, 99] width 270 height 152
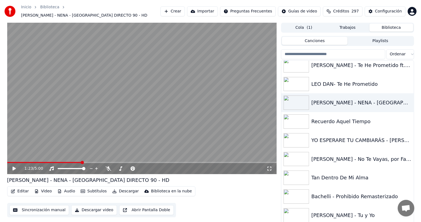
click at [12, 167] on icon at bounding box center [18, 169] width 13 height 4
click at [17, 190] on button "Editar" at bounding box center [20, 192] width 22 height 8
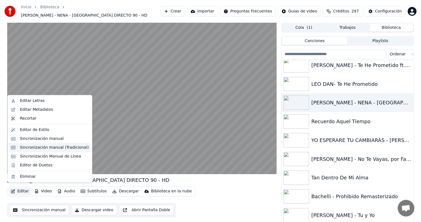
click at [25, 148] on div "Sincronización manual (Tradicional)" at bounding box center [54, 148] width 69 height 6
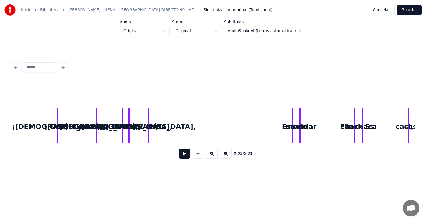
click at [179, 157] on button at bounding box center [184, 154] width 11 height 10
click at [179, 155] on button at bounding box center [184, 154] width 11 height 10
click at [212, 159] on button at bounding box center [212, 154] width 12 height 10
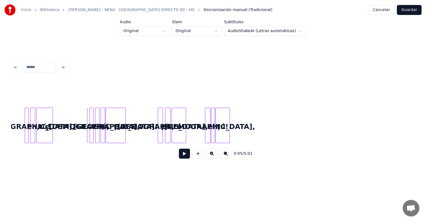
click at [211, 159] on button at bounding box center [212, 154] width 12 height 10
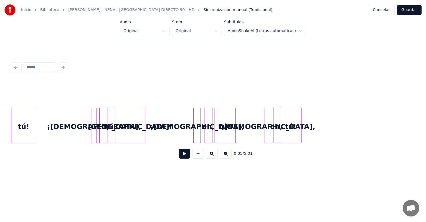
click at [211, 159] on button at bounding box center [212, 154] width 12 height 10
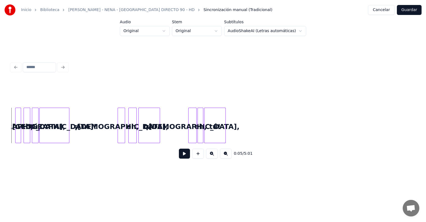
click at [211, 158] on button at bounding box center [212, 154] width 12 height 10
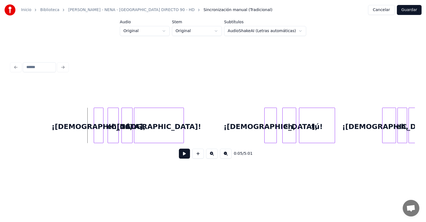
click at [211, 158] on button at bounding box center [212, 154] width 12 height 10
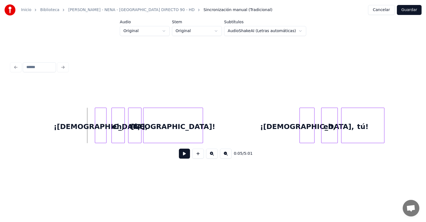
click at [210, 159] on button at bounding box center [212, 154] width 12 height 10
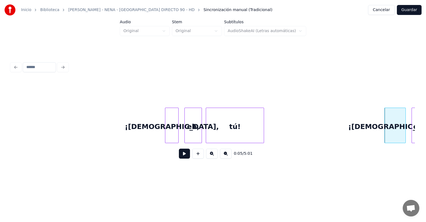
scroll to position [0, 142]
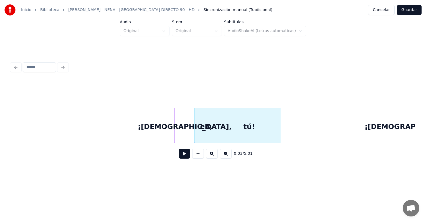
click at [179, 159] on button at bounding box center [184, 154] width 11 height 10
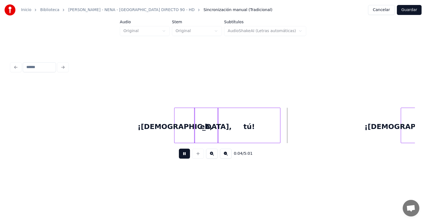
click at [179, 159] on button at bounding box center [184, 154] width 11 height 10
click at [180, 159] on button at bounding box center [184, 154] width 11 height 10
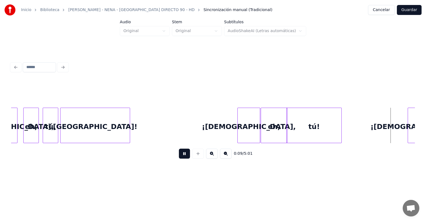
click at [408, 120] on div "¡[DEMOGRAPHIC_DATA]," at bounding box center [417, 127] width 19 height 38
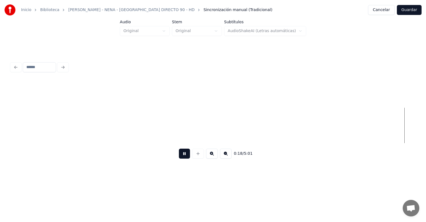
scroll to position [0, 1762]
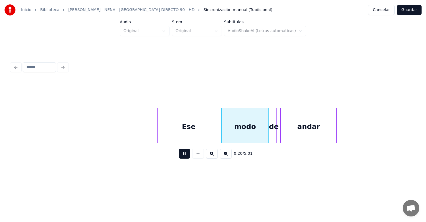
click at [225, 134] on div "modo" at bounding box center [245, 127] width 47 height 38
click at [271, 135] on div "de" at bounding box center [274, 127] width 6 height 38
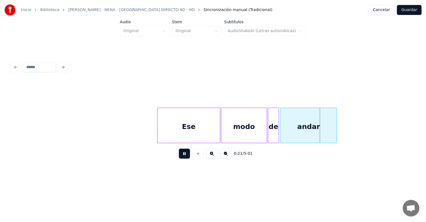
click at [275, 135] on div "de" at bounding box center [273, 127] width 11 height 38
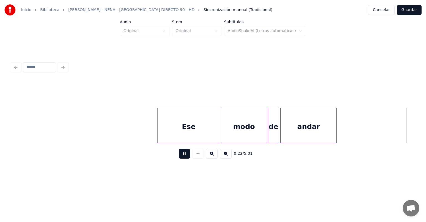
scroll to position [0, 2165]
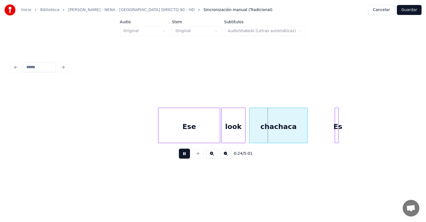
click at [259, 137] on div "chachaca" at bounding box center [279, 127] width 58 height 38
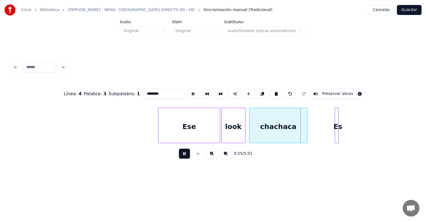
click at [250, 136] on div "chachaca" at bounding box center [278, 127] width 58 height 38
click at [165, 92] on input "********" at bounding box center [164, 94] width 42 height 10
type input "*********"
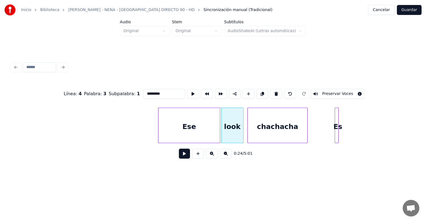
click at [243, 129] on div "look" at bounding box center [233, 127] width 22 height 38
click at [249, 129] on div "chachacha" at bounding box center [278, 127] width 60 height 38
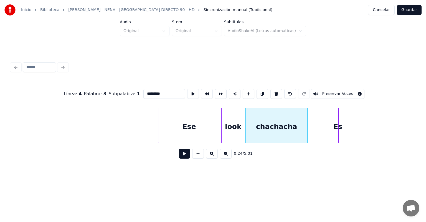
click at [180, 156] on button at bounding box center [184, 154] width 11 height 10
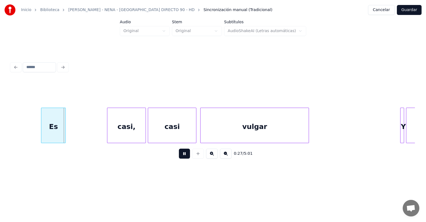
scroll to position [0, 2642]
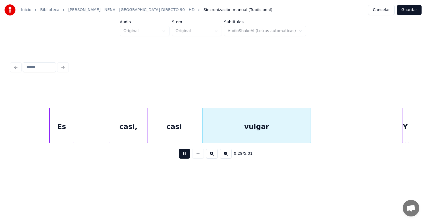
click at [62, 125] on div "Es" at bounding box center [62, 127] width 24 height 38
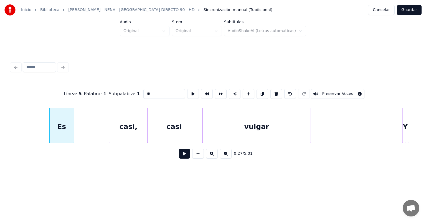
click at [274, 92] on button at bounding box center [276, 94] width 12 height 10
type input "*****"
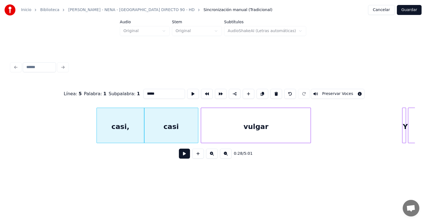
click at [203, 135] on div "vulgar" at bounding box center [256, 127] width 110 height 38
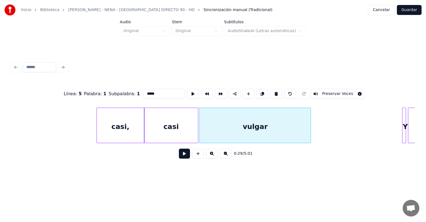
click at [114, 125] on div "casi," at bounding box center [120, 127] width 47 height 38
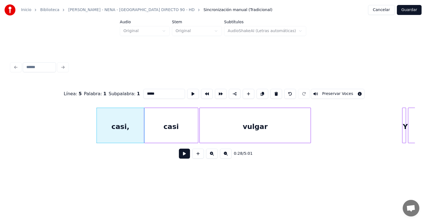
click at [181, 158] on button at bounding box center [184, 154] width 11 height 10
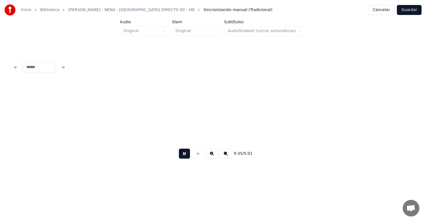
scroll to position [0, 3451]
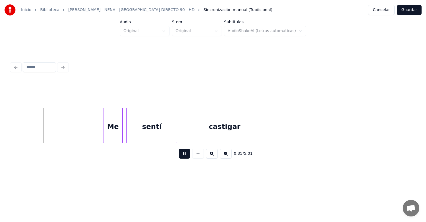
click at [180, 154] on button at bounding box center [184, 154] width 11 height 10
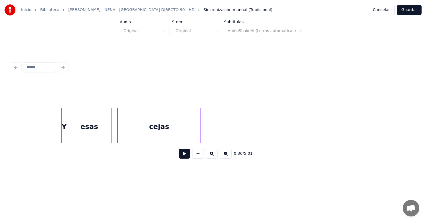
scroll to position [0, 2975]
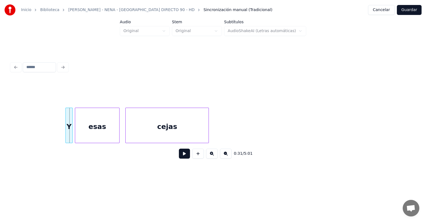
click at [70, 134] on div "Y" at bounding box center [69, 127] width 7 height 38
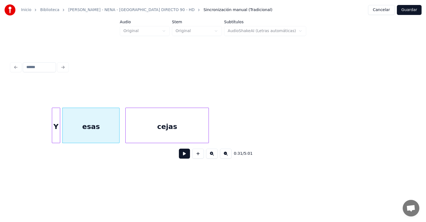
click at [179, 159] on button at bounding box center [184, 154] width 11 height 10
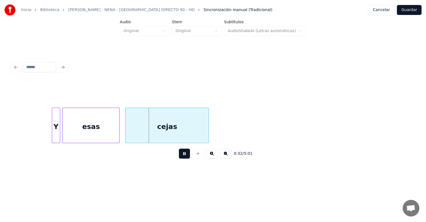
click at [116, 137] on div "esas" at bounding box center [91, 127] width 57 height 38
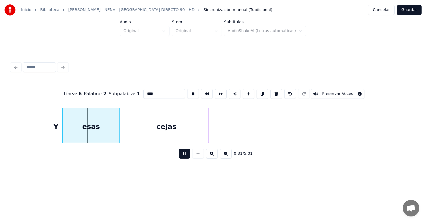
click at [126, 136] on div "cejas" at bounding box center [166, 127] width 84 height 38
click at [63, 136] on div at bounding box center [63, 125] width 2 height 35
click at [58, 135] on div "Y" at bounding box center [56, 127] width 8 height 38
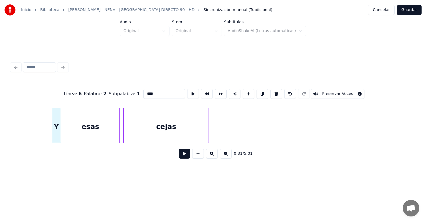
click at [179, 159] on button at bounding box center [184, 154] width 11 height 10
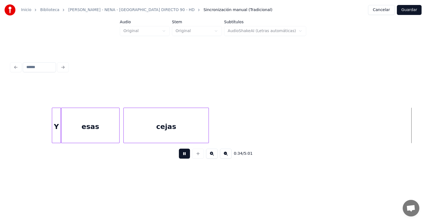
scroll to position [0, 3379]
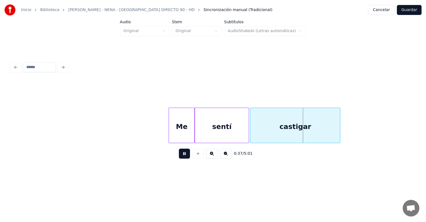
click at [254, 135] on div "castigar" at bounding box center [295, 127] width 90 height 38
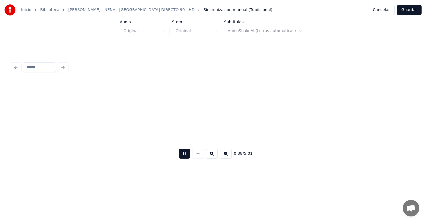
scroll to position [0, 3785]
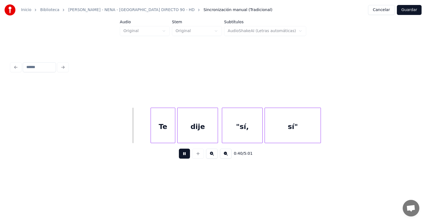
click at [152, 133] on div at bounding box center [152, 125] width 2 height 35
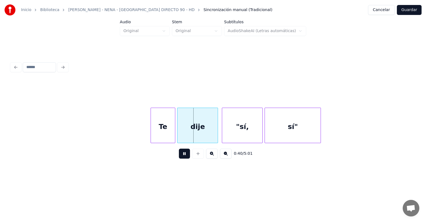
click at [181, 134] on div "dije" at bounding box center [198, 127] width 40 height 38
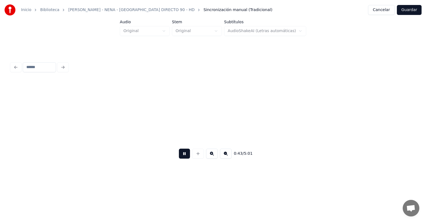
scroll to position [0, 4189]
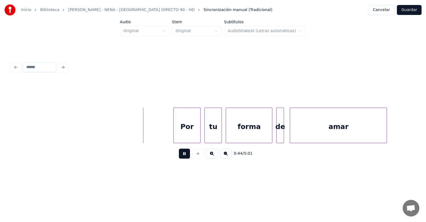
click at [205, 133] on div "tu" at bounding box center [213, 127] width 17 height 38
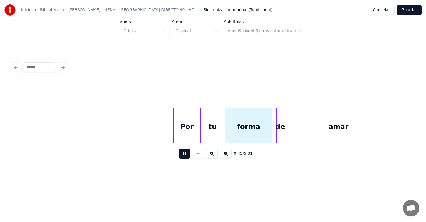
click at [227, 135] on div "forma" at bounding box center [248, 127] width 47 height 38
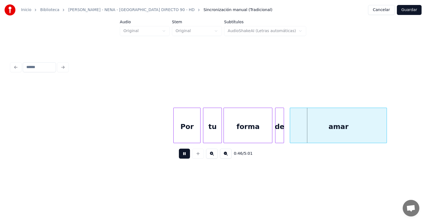
click at [277, 134] on div "de" at bounding box center [279, 127] width 9 height 38
click at [291, 134] on div "amar" at bounding box center [338, 127] width 97 height 38
click at [287, 137] on div at bounding box center [287, 125] width 2 height 35
click at [278, 135] on div "de" at bounding box center [279, 127] width 9 height 38
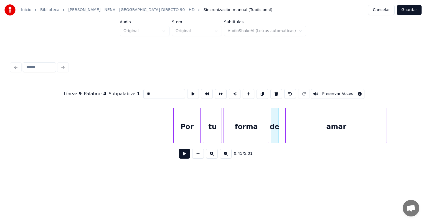
click at [187, 95] on button at bounding box center [193, 94] width 12 height 10
click at [237, 126] on div "forma" at bounding box center [246, 127] width 45 height 38
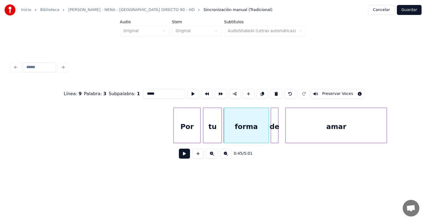
click at [187, 95] on button at bounding box center [193, 94] width 12 height 10
click at [187, 93] on button at bounding box center [193, 94] width 12 height 10
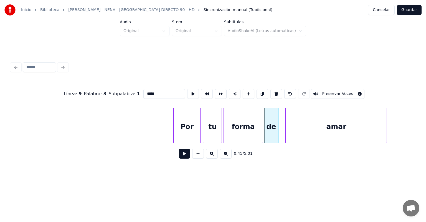
click at [187, 94] on button at bounding box center [193, 94] width 12 height 10
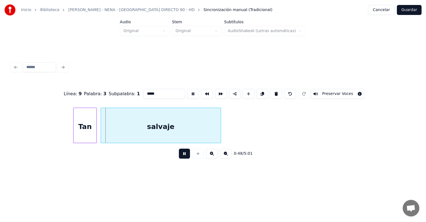
click at [74, 133] on div at bounding box center [75, 125] width 2 height 35
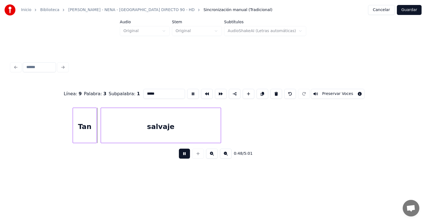
click at [102, 133] on div "salvaje" at bounding box center [161, 127] width 120 height 38
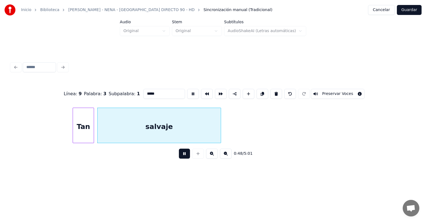
click at [99, 135] on div "salvaje" at bounding box center [159, 127] width 123 height 38
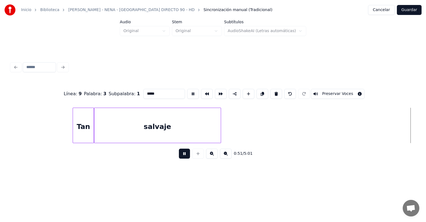
scroll to position [0, 4999]
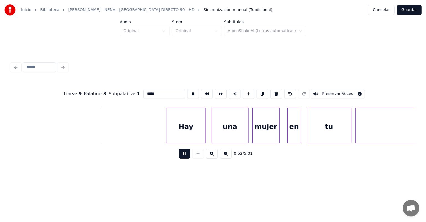
click at [168, 133] on div "Hay" at bounding box center [185, 127] width 39 height 38
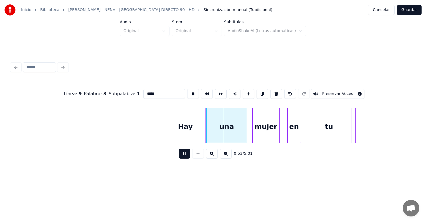
click at [253, 134] on div "mujer" at bounding box center [266, 127] width 27 height 38
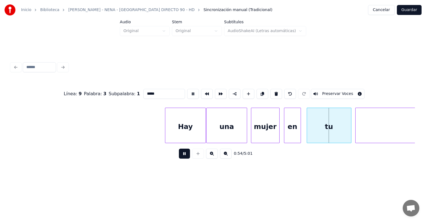
click at [288, 131] on div "en" at bounding box center [292, 127] width 16 height 38
click at [291, 129] on div "en" at bounding box center [289, 127] width 17 height 38
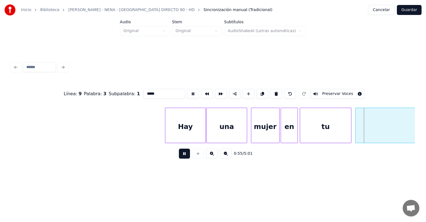
click at [356, 130] on div "mirada" at bounding box center [432, 127] width 153 height 38
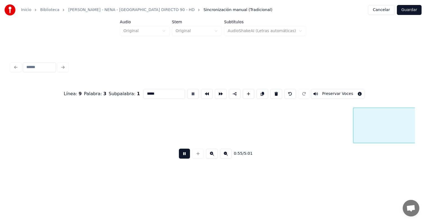
scroll to position [0, 5403]
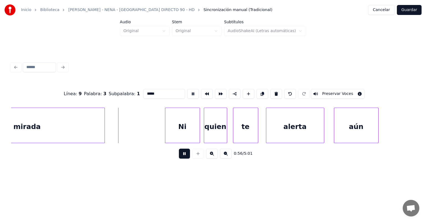
click at [166, 130] on div "Ni" at bounding box center [182, 127] width 34 height 38
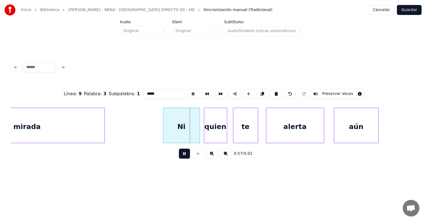
click at [205, 132] on div "quien" at bounding box center [215, 127] width 23 height 38
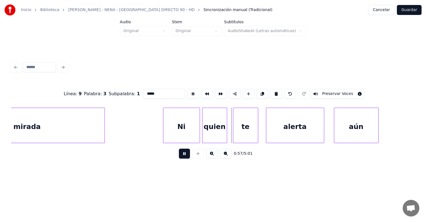
click at [234, 134] on div "te" at bounding box center [245, 127] width 25 height 38
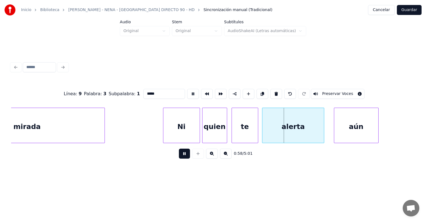
click at [267, 134] on div "alerta" at bounding box center [292, 127] width 61 height 38
click at [241, 129] on div "te" at bounding box center [245, 127] width 26 height 38
type input "**"
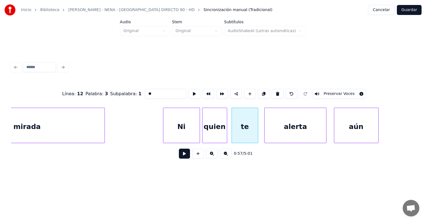
click at [179, 158] on button at bounding box center [184, 154] width 11 height 10
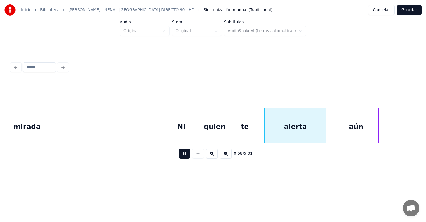
click at [179, 157] on button at bounding box center [184, 154] width 11 height 10
click at [179, 156] on button at bounding box center [184, 154] width 11 height 10
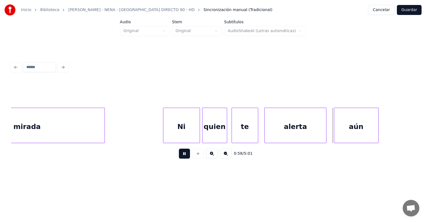
click at [179, 156] on button at bounding box center [184, 154] width 11 height 10
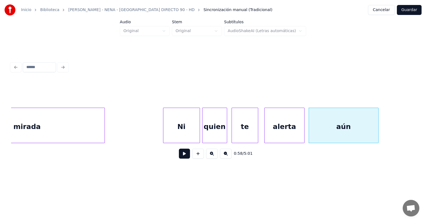
click at [196, 159] on button at bounding box center [198, 154] width 12 height 10
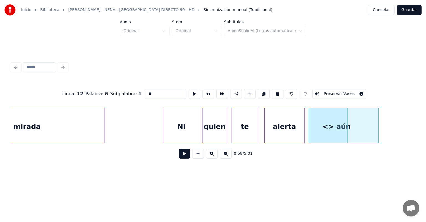
click at [293, 92] on button at bounding box center [292, 94] width 12 height 10
type input "***"
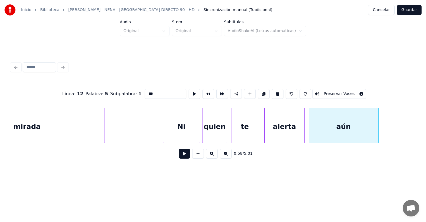
click at [179, 156] on button at bounding box center [184, 154] width 11 height 10
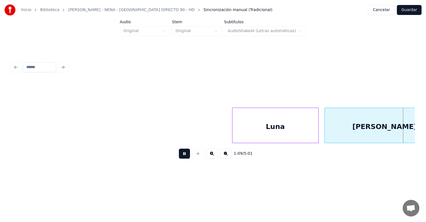
scroll to position [0, 6795]
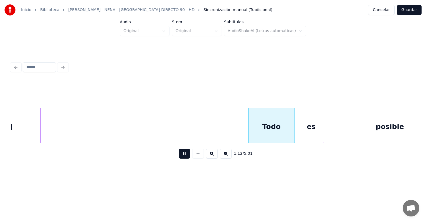
click at [250, 122] on div "Todo" at bounding box center [272, 127] width 46 height 38
click at [300, 128] on div "es" at bounding box center [311, 127] width 25 height 38
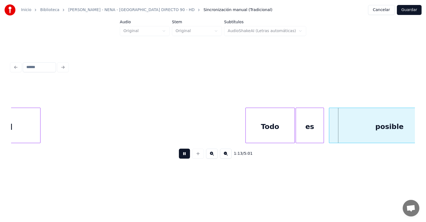
click at [331, 128] on div "posible" at bounding box center [389, 127] width 121 height 38
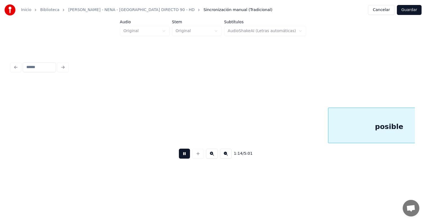
scroll to position [0, 7201]
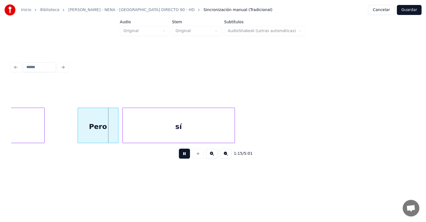
click at [78, 135] on div "Pero" at bounding box center [98, 127] width 40 height 38
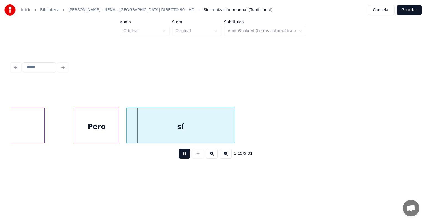
click at [117, 135] on div "Pero" at bounding box center [96, 127] width 43 height 38
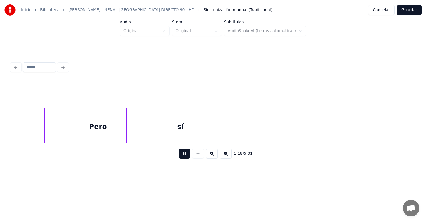
scroll to position [0, 7605]
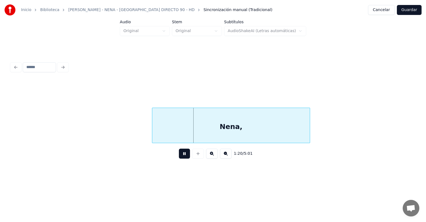
click at [153, 135] on div "Nena," at bounding box center [230, 127] width 157 height 38
click at [179, 159] on button at bounding box center [184, 154] width 11 height 10
click at [124, 146] on div "1:20 / 5:01" at bounding box center [213, 153] width 404 height 21
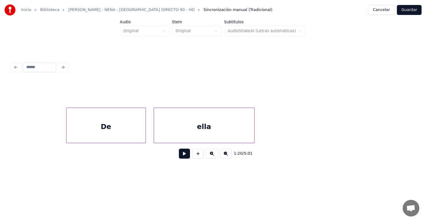
scroll to position [0, 6019]
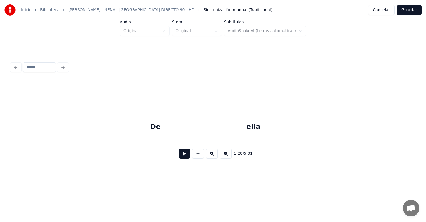
click at [124, 129] on div "De" at bounding box center [155, 127] width 79 height 38
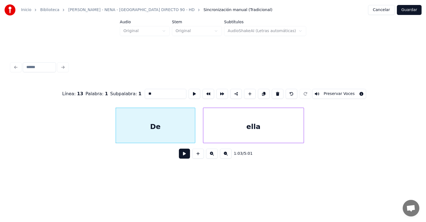
click at [179, 157] on button at bounding box center [184, 154] width 11 height 10
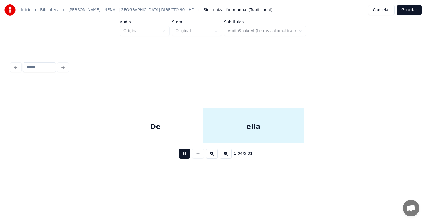
click at [194, 135] on div at bounding box center [194, 125] width 2 height 35
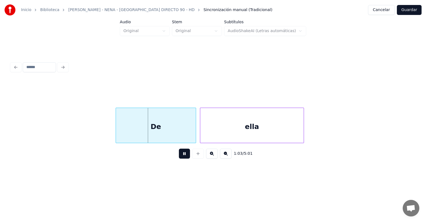
click at [204, 135] on div "ella" at bounding box center [251, 127] width 103 height 38
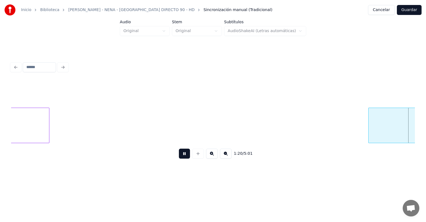
scroll to position [0, 7792]
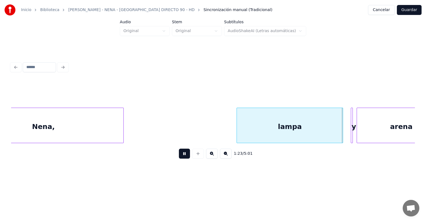
click at [354, 134] on div "y" at bounding box center [354, 127] width 6 height 38
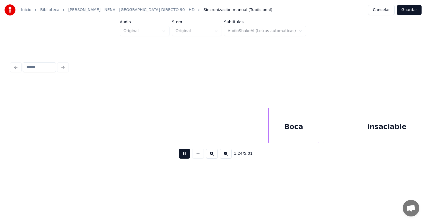
scroll to position [0, 8132]
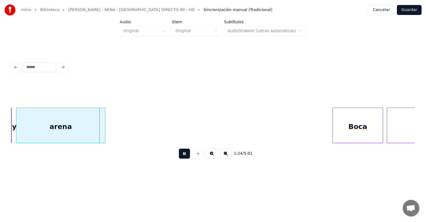
click at [182, 156] on button at bounding box center [184, 154] width 11 height 10
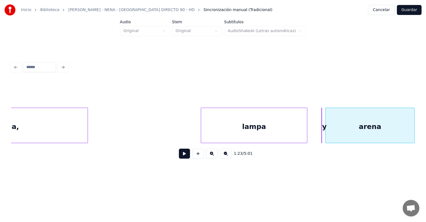
scroll to position [0, 7829]
click at [246, 127] on div "lampa" at bounding box center [253, 127] width 106 height 38
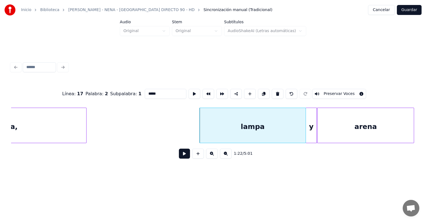
click at [179, 157] on button at bounding box center [184, 154] width 11 height 10
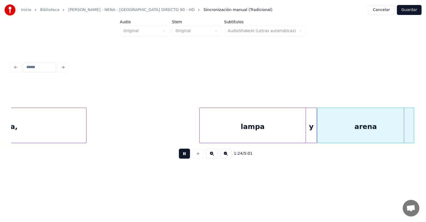
scroll to position [0, 8234]
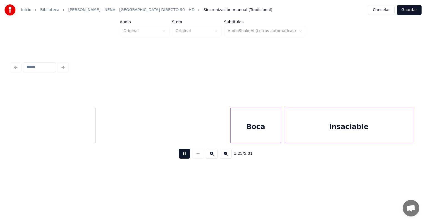
click at [231, 130] on div at bounding box center [232, 125] width 2 height 35
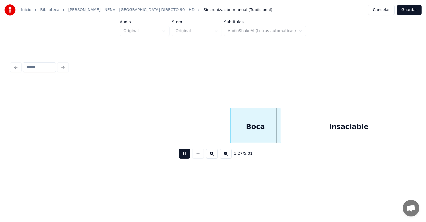
click at [285, 130] on div "insaciable" at bounding box center [349, 127] width 128 height 38
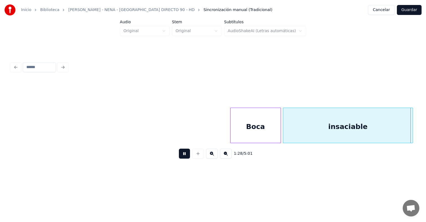
scroll to position [0, 8640]
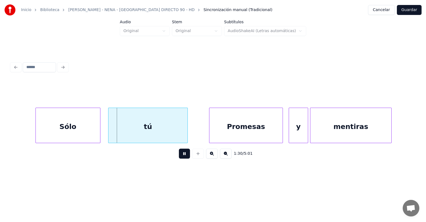
click at [99, 131] on div "Sólo" at bounding box center [68, 126] width 65 height 36
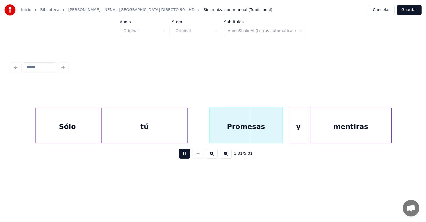
click at [92, 129] on div "Sólo" at bounding box center [68, 127] width 64 height 38
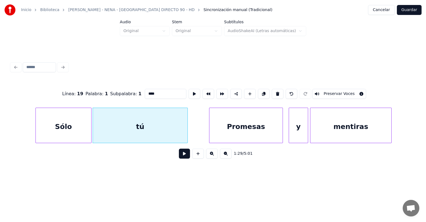
click at [179, 159] on button at bounding box center [184, 154] width 11 height 10
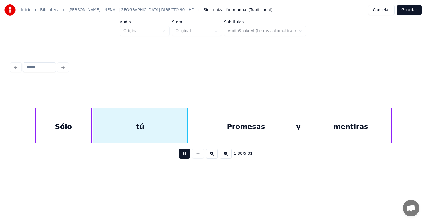
click at [210, 135] on div "Promesas" at bounding box center [245, 127] width 73 height 38
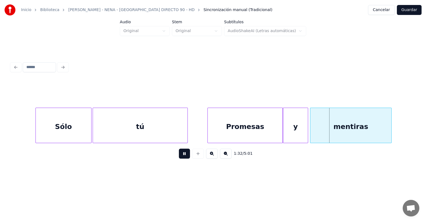
click at [311, 129] on div at bounding box center [311, 125] width 2 height 35
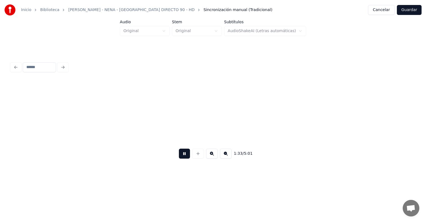
scroll to position [0, 9045]
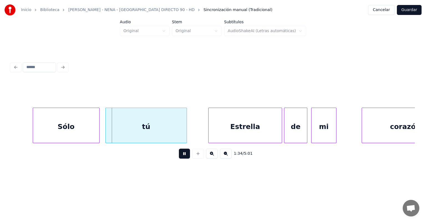
click at [37, 130] on div "Sólo" at bounding box center [66, 127] width 66 height 38
click at [208, 131] on div "Estrella" at bounding box center [244, 127] width 74 height 38
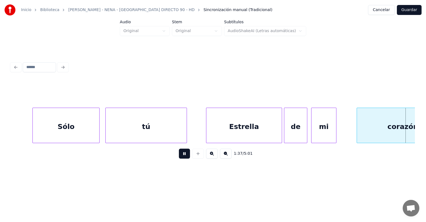
scroll to position [0, 9449]
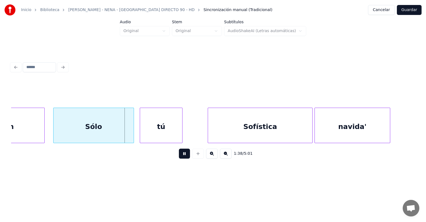
click at [57, 135] on div "Sólo" at bounding box center [94, 127] width 80 height 38
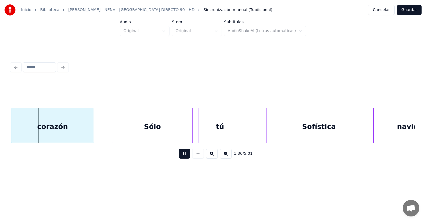
click at [51, 131] on div "corazón" at bounding box center [52, 127] width 82 height 38
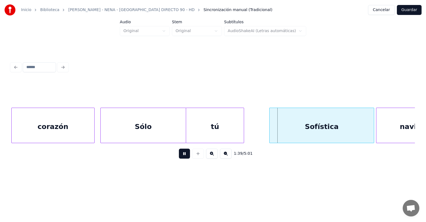
click at [166, 133] on div "Sólo" at bounding box center [143, 127] width 85 height 38
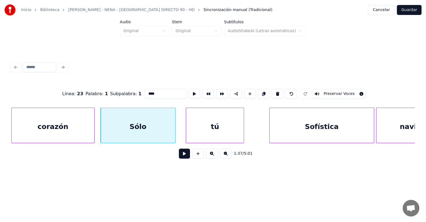
click at [179, 159] on button at bounding box center [184, 154] width 11 height 10
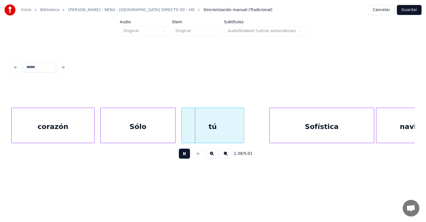
click at [174, 132] on div "Sólo" at bounding box center [138, 127] width 74 height 38
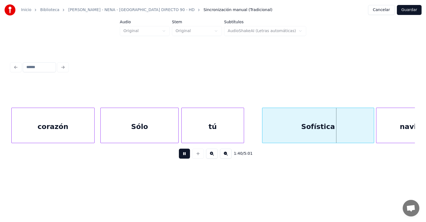
click at [262, 131] on div at bounding box center [263, 125] width 2 height 35
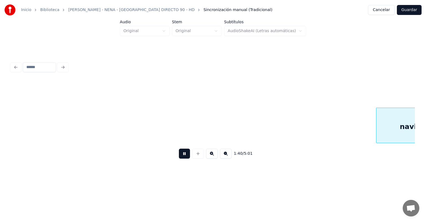
scroll to position [0, 9793]
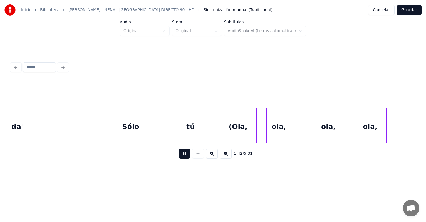
click at [179, 156] on button at bounding box center [184, 154] width 11 height 10
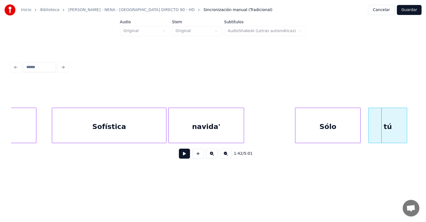
scroll to position [0, 9579]
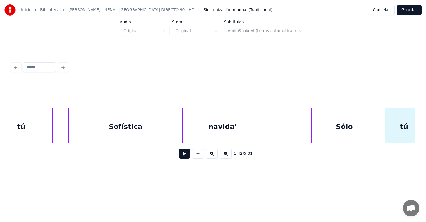
click at [145, 146] on div "1:42 / 5:01" at bounding box center [213, 153] width 404 height 21
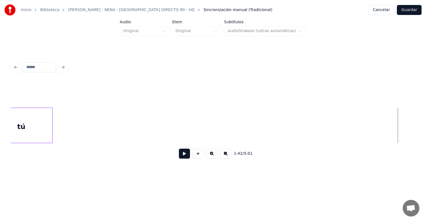
scroll to position [0, 9226]
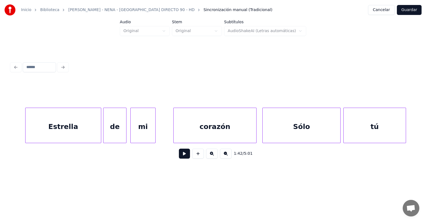
click at [414, 11] on button "Guardar" at bounding box center [409, 10] width 25 height 10
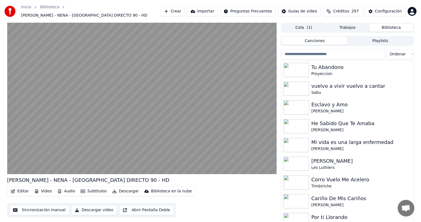
click at [157, 109] on video at bounding box center [142, 99] width 270 height 152
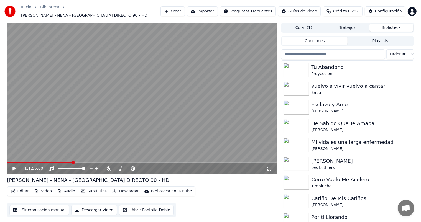
click at [14, 167] on icon at bounding box center [13, 169] width 3 height 4
click at [107, 167] on icon at bounding box center [109, 169] width 6 height 4
click at [24, 190] on button "Editar" at bounding box center [20, 192] width 22 height 8
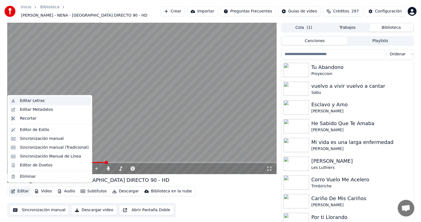
click at [29, 102] on div "Editar Letras" at bounding box center [32, 101] width 25 height 6
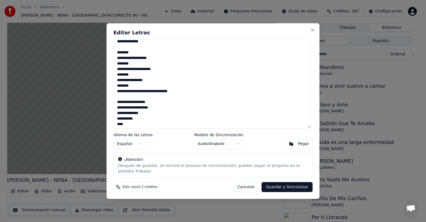
scroll to position [77, 0]
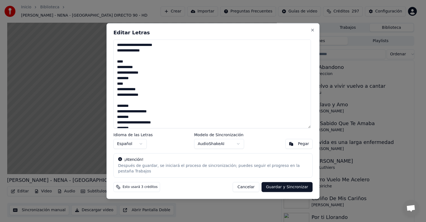
drag, startPoint x: 117, startPoint y: 71, endPoint x: 152, endPoint y: 94, distance: 41.6
click at [152, 94] on textarea at bounding box center [211, 84] width 197 height 89
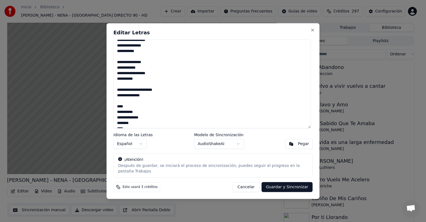
scroll to position [0, 0]
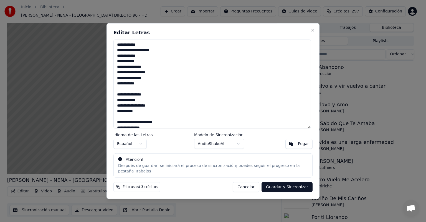
drag, startPoint x: 181, startPoint y: 112, endPoint x: 117, endPoint y: 71, distance: 75.6
click at [117, 71] on textarea at bounding box center [211, 84] width 197 height 89
paste textarea "**********"
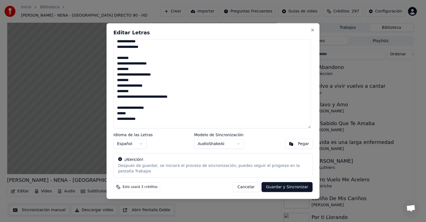
scroll to position [293, 0]
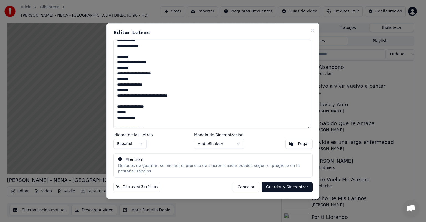
type textarea "**********"
click at [161, 94] on textarea at bounding box center [211, 84] width 197 height 89
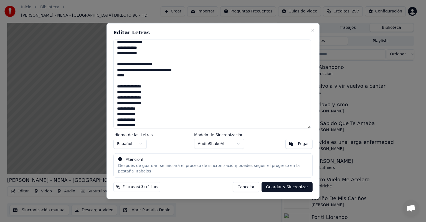
scroll to position [385, 0]
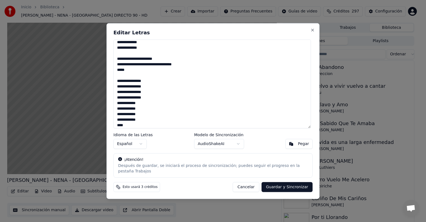
click at [287, 188] on button "Guardar y Sincronizar" at bounding box center [287, 187] width 51 height 10
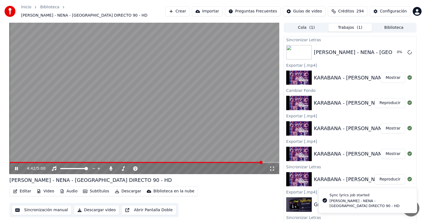
click at [16, 167] on icon at bounding box center [16, 168] width 3 height 3
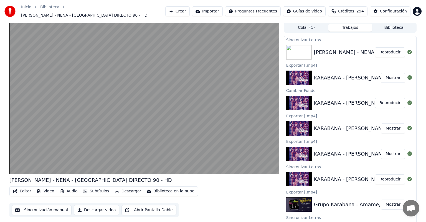
click at [42, 147] on video at bounding box center [144, 99] width 270 height 152
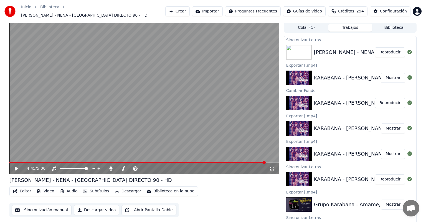
click at [14, 168] on icon at bounding box center [20, 169] width 13 height 4
click at [15, 163] on div "4:45 / 5:00" at bounding box center [144, 168] width 270 height 11
click at [21, 157] on video at bounding box center [144, 99] width 270 height 152
click at [22, 163] on div "4:46 / 5:00" at bounding box center [144, 168] width 270 height 11
click at [16, 168] on icon at bounding box center [20, 169] width 13 height 4
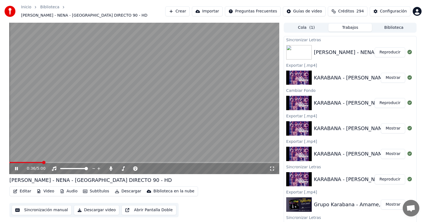
click at [130, 115] on video at bounding box center [144, 99] width 270 height 152
click at [168, 131] on video at bounding box center [144, 99] width 270 height 152
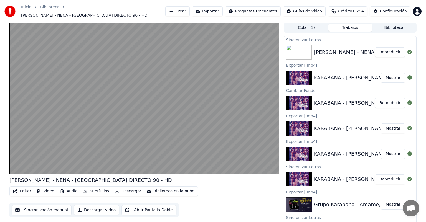
click at [21, 189] on button "Editar" at bounding box center [22, 192] width 22 height 8
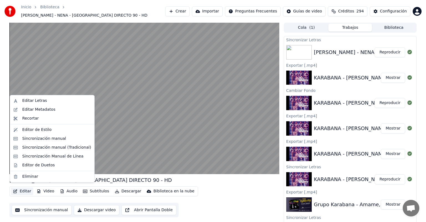
click at [24, 146] on div "Sincronización manual (Tradicional)" at bounding box center [56, 148] width 69 height 6
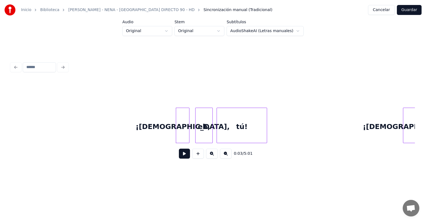
scroll to position [0, 181]
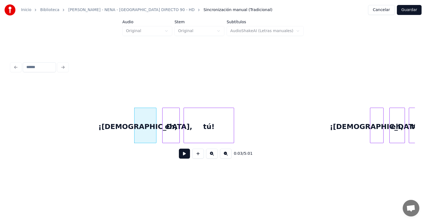
click at [179, 159] on button at bounding box center [184, 154] width 11 height 10
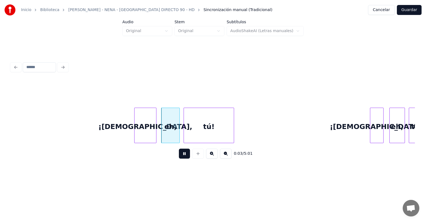
click at [163, 131] on div at bounding box center [162, 125] width 2 height 35
click at [185, 129] on div "tú!" at bounding box center [209, 127] width 50 height 38
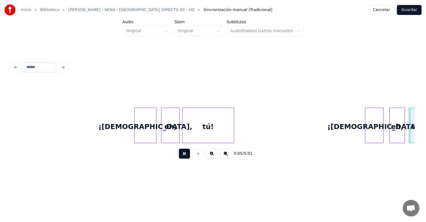
scroll to position [0, 559]
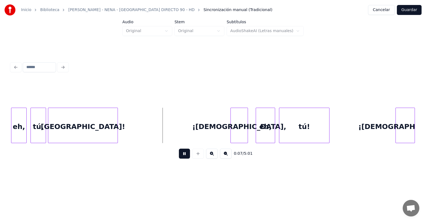
click at [32, 131] on div "tú," at bounding box center [38, 127] width 15 height 38
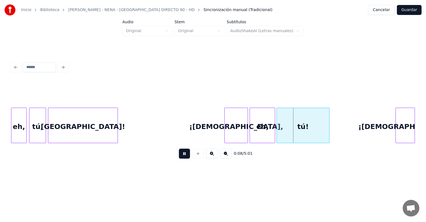
click at [280, 129] on div "tú!" at bounding box center [303, 127] width 52 height 38
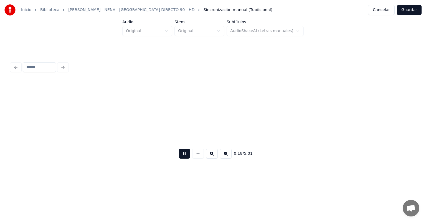
scroll to position [0, 1772]
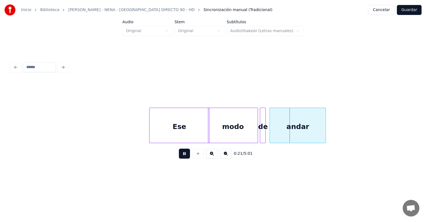
click at [271, 131] on div "andar" at bounding box center [298, 127] width 56 height 38
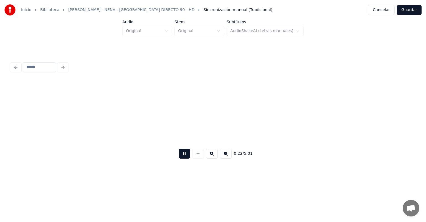
scroll to position [0, 2178]
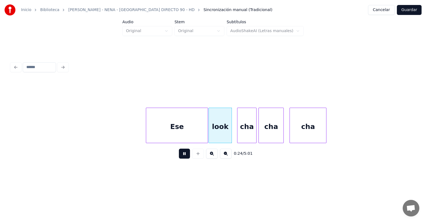
click at [238, 134] on div "cha" at bounding box center [246, 127] width 19 height 38
click at [259, 133] on div "cha" at bounding box center [271, 127] width 26 height 38
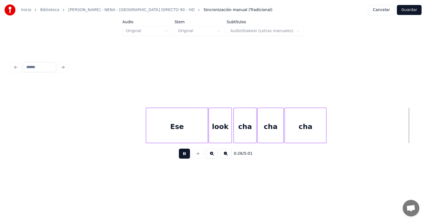
scroll to position [0, 2582]
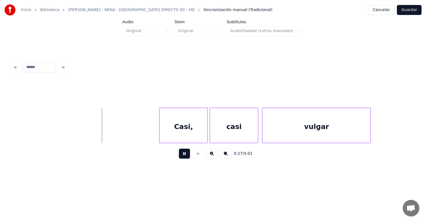
click at [160, 135] on div "Casi," at bounding box center [183, 127] width 48 height 38
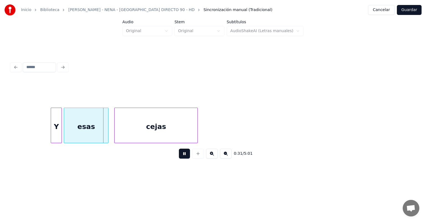
click at [60, 137] on div at bounding box center [61, 125] width 2 height 35
click at [64, 137] on div at bounding box center [65, 125] width 2 height 35
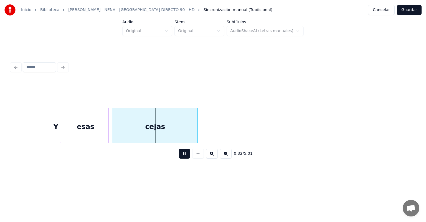
click at [115, 137] on div "cejas" at bounding box center [155, 127] width 85 height 38
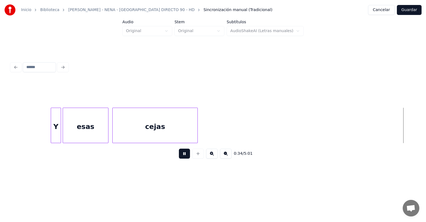
scroll to position [0, 3391]
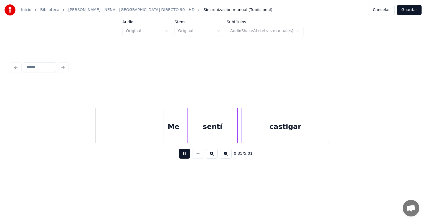
click at [165, 133] on div "Me" at bounding box center [173, 127] width 19 height 38
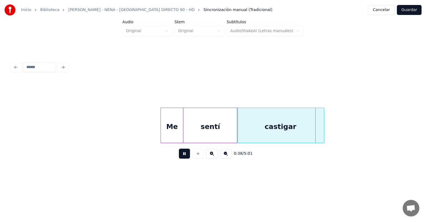
click at [260, 130] on div "castigar" at bounding box center [280, 127] width 87 height 38
click at [171, 130] on div "Me" at bounding box center [172, 127] width 22 height 38
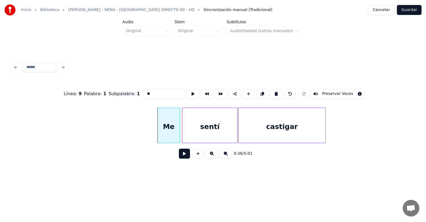
click at [184, 131] on div "sentí" at bounding box center [209, 127] width 55 height 38
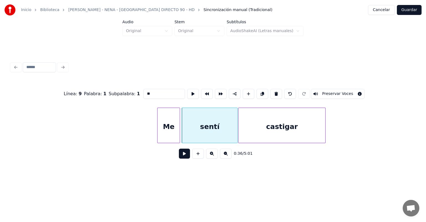
click at [179, 159] on button at bounding box center [184, 154] width 11 height 10
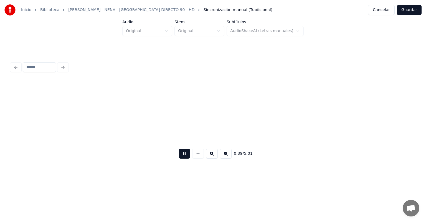
scroll to position [0, 3795]
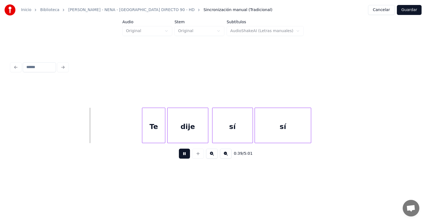
click at [143, 132] on div at bounding box center [143, 125] width 2 height 35
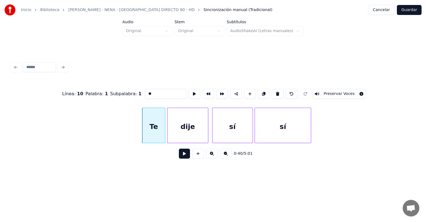
click at [219, 131] on div "sí" at bounding box center [232, 127] width 40 height 38
type input "**"
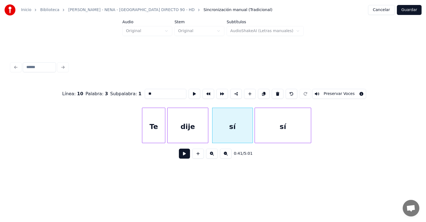
click at [179, 159] on button at bounding box center [184, 154] width 11 height 10
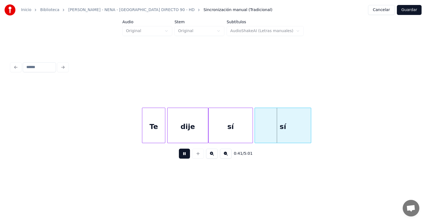
click at [213, 135] on div "sí" at bounding box center [231, 127] width 44 height 38
click at [251, 132] on div at bounding box center [252, 125] width 2 height 35
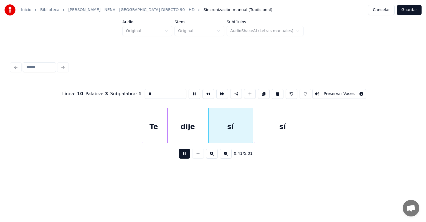
click at [255, 132] on div "sí" at bounding box center [282, 127] width 56 height 38
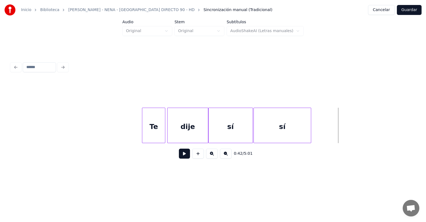
click at [179, 158] on button at bounding box center [184, 154] width 11 height 10
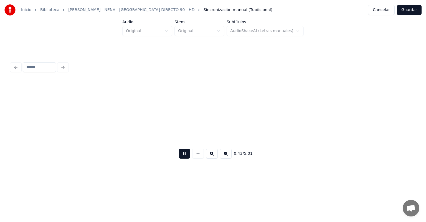
scroll to position [0, 4200]
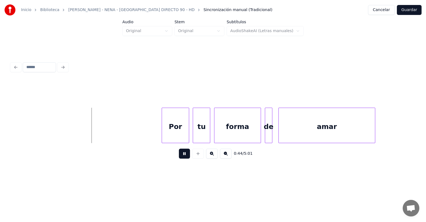
click at [162, 135] on div "Por" at bounding box center [175, 127] width 27 height 38
click at [194, 133] on div "tu" at bounding box center [201, 127] width 17 height 38
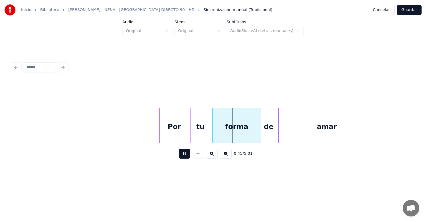
click at [215, 130] on div "forma" at bounding box center [237, 127] width 48 height 38
click at [266, 129] on div "de" at bounding box center [268, 127] width 7 height 38
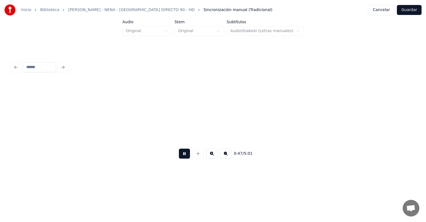
scroll to position [0, 4605]
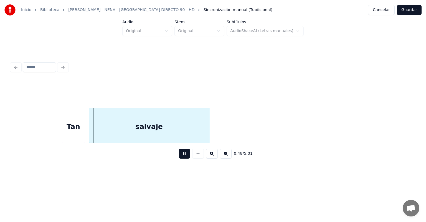
click at [63, 136] on div "Tan" at bounding box center [73, 127] width 23 height 38
click at [90, 134] on div "salvaje" at bounding box center [148, 127] width 121 height 38
click at [88, 134] on div "salvaje" at bounding box center [147, 127] width 123 height 38
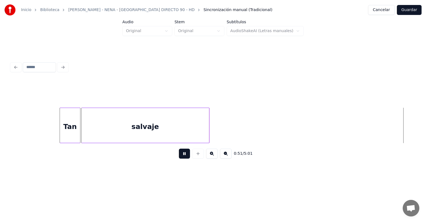
scroll to position [0, 5010]
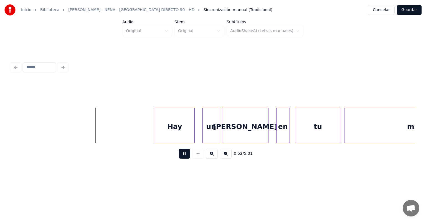
click at [157, 134] on div "Hay" at bounding box center [174, 127] width 39 height 38
click at [245, 133] on div "[PERSON_NAME]" at bounding box center [241, 127] width 49 height 38
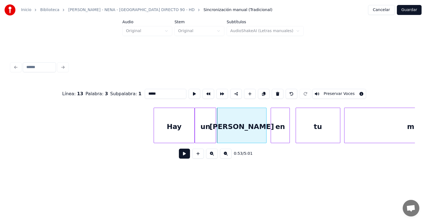
click at [205, 133] on div "un" at bounding box center [205, 127] width 21 height 38
type input "**"
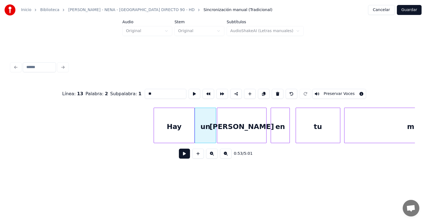
click at [180, 158] on button at bounding box center [184, 154] width 11 height 10
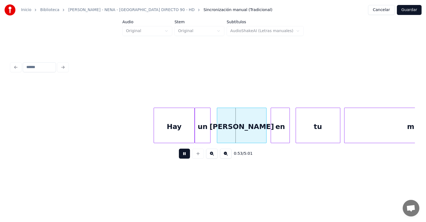
click at [207, 135] on div "un" at bounding box center [202, 127] width 15 height 38
click at [207, 134] on div "un" at bounding box center [203, 127] width 17 height 38
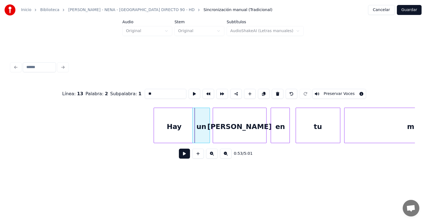
click at [207, 135] on div "un" at bounding box center [201, 127] width 17 height 38
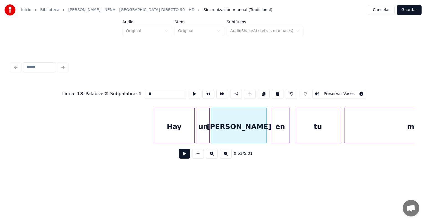
click at [183, 157] on button at bounding box center [184, 154] width 11 height 10
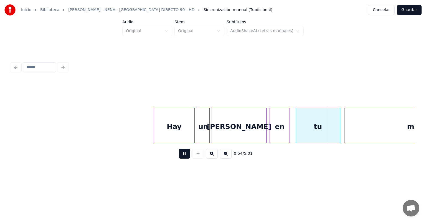
click at [272, 131] on div "en" at bounding box center [280, 127] width 20 height 38
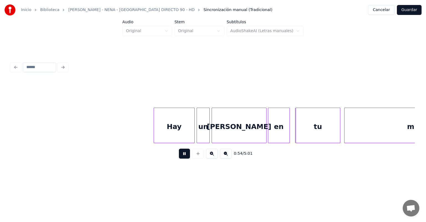
click at [265, 132] on div at bounding box center [266, 125] width 2 height 35
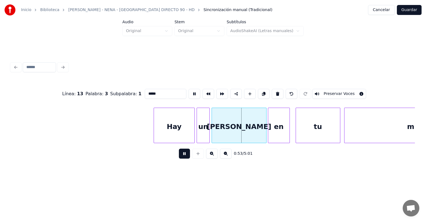
click at [297, 130] on div "tu" at bounding box center [318, 127] width 44 height 38
click at [345, 128] on div "mirada" at bounding box center [420, 127] width 153 height 38
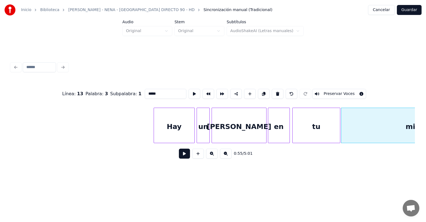
click at [179, 159] on button at bounding box center [184, 154] width 11 height 10
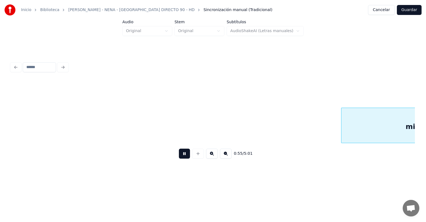
scroll to position [0, 5416]
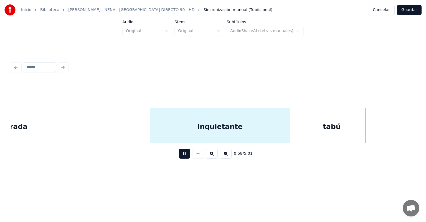
click at [299, 130] on div "tabú" at bounding box center [331, 127] width 67 height 38
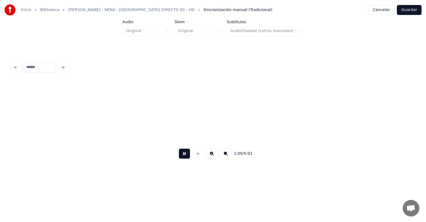
scroll to position [0, 5821]
click at [316, 130] on div "Nena" at bounding box center [408, 127] width 188 height 38
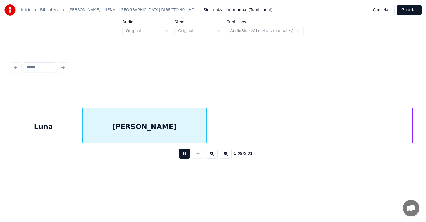
click at [179, 159] on button at bounding box center [184, 154] width 11 height 10
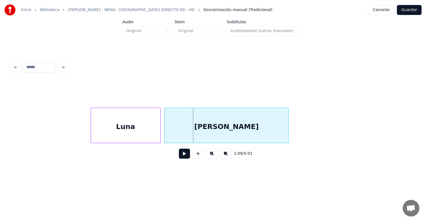
scroll to position [0, 6541]
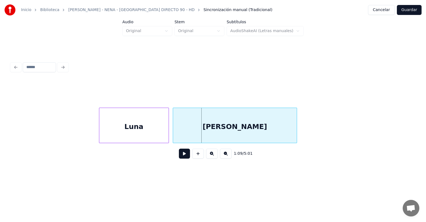
click at [100, 134] on div "Luna" at bounding box center [133, 127] width 69 height 38
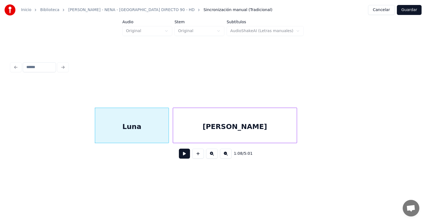
click at [179, 159] on button at bounding box center [184, 154] width 11 height 10
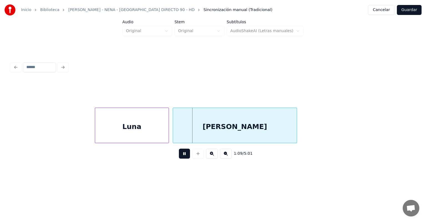
click at [174, 133] on div "[PERSON_NAME]" at bounding box center [235, 127] width 124 height 38
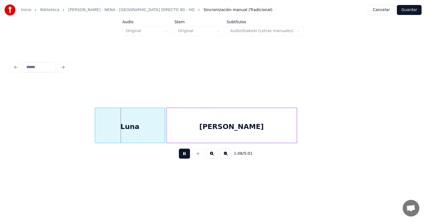
click at [170, 132] on div "[PERSON_NAME]" at bounding box center [231, 127] width 130 height 38
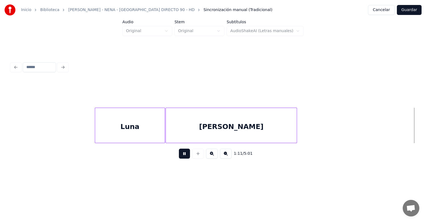
scroll to position [0, 6946]
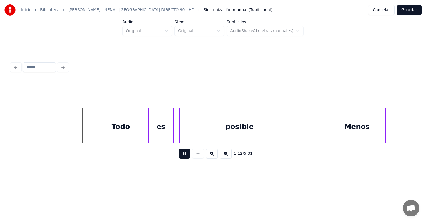
click at [99, 135] on div "Todo" at bounding box center [120, 127] width 47 height 38
click at [149, 135] on div "es" at bounding box center [160, 127] width 28 height 38
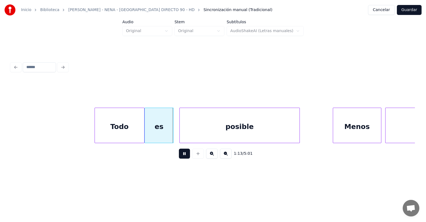
click at [169, 135] on div "es" at bounding box center [159, 127] width 29 height 38
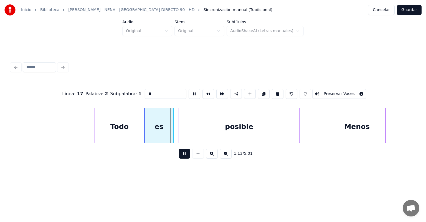
click at [181, 135] on div "posible" at bounding box center [239, 127] width 121 height 38
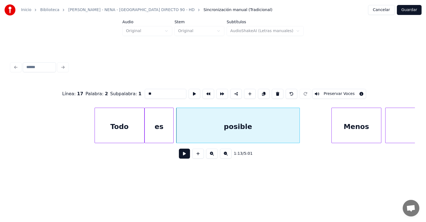
click at [333, 125] on div "Menos" at bounding box center [356, 127] width 49 height 38
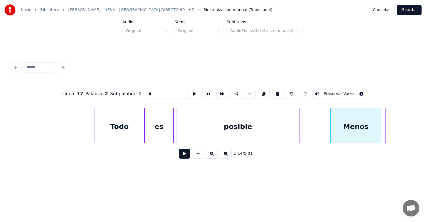
click at [181, 158] on button at bounding box center [184, 154] width 11 height 10
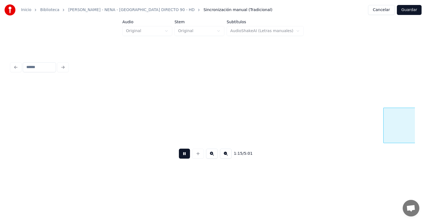
scroll to position [0, 7350]
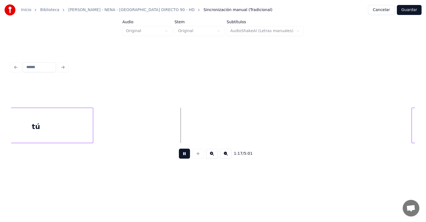
click at [412, 118] on div at bounding box center [413, 125] width 2 height 35
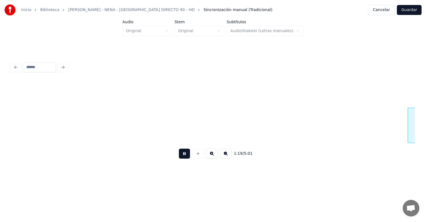
scroll to position [0, 7756]
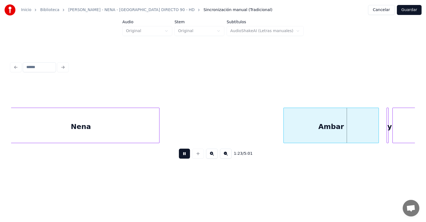
click at [288, 133] on div "Ambar" at bounding box center [331, 127] width 95 height 38
click at [389, 129] on div at bounding box center [388, 125] width 2 height 35
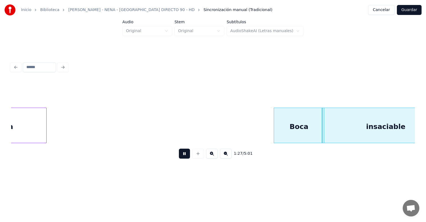
scroll to position [0, 8193]
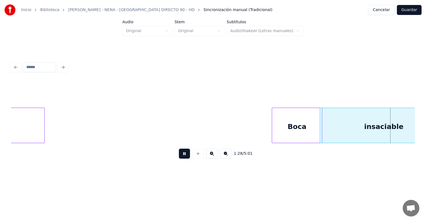
click at [179, 155] on button at bounding box center [184, 154] width 11 height 10
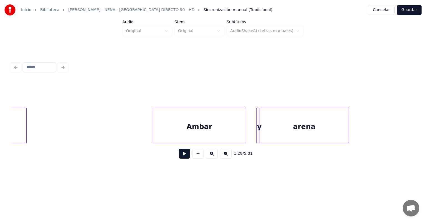
scroll to position [0, 7864]
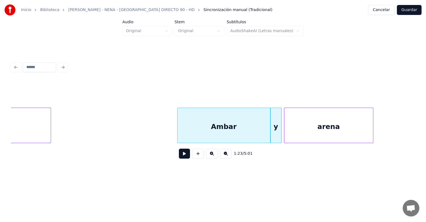
click at [179, 159] on button at bounding box center [184, 154] width 11 height 10
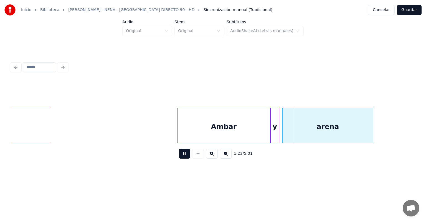
click at [285, 130] on div "arena" at bounding box center [328, 127] width 90 height 38
click at [282, 132] on div at bounding box center [282, 125] width 2 height 35
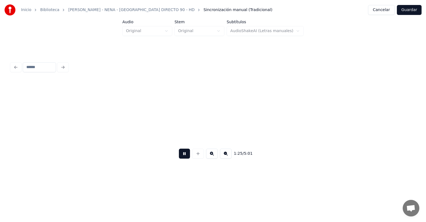
scroll to position [0, 8269]
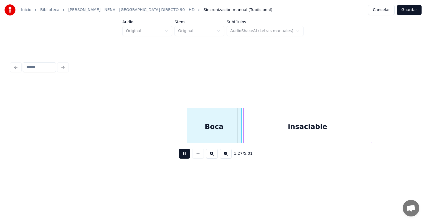
click at [245, 133] on div at bounding box center [245, 125] width 2 height 35
click at [234, 135] on div at bounding box center [235, 125] width 2 height 35
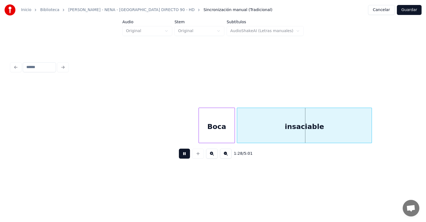
click at [237, 135] on div at bounding box center [238, 125] width 2 height 35
click at [237, 136] on div "insaciable" at bounding box center [303, 127] width 138 height 38
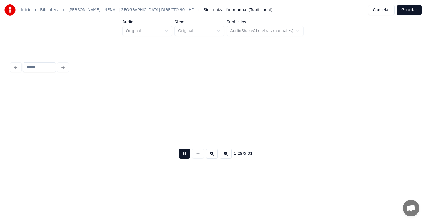
scroll to position [0, 8674]
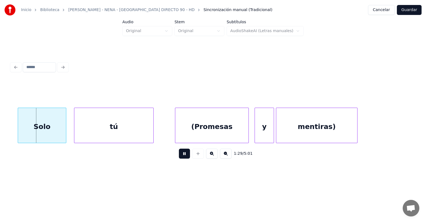
click at [181, 154] on button at bounding box center [184, 154] width 11 height 10
click at [134, 146] on div "1:29 / 5:01" at bounding box center [213, 153] width 404 height 21
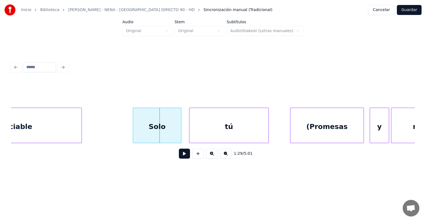
scroll to position [0, 8551]
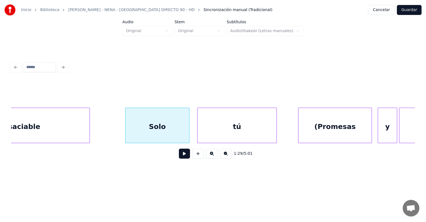
click at [179, 158] on button at bounding box center [184, 154] width 11 height 10
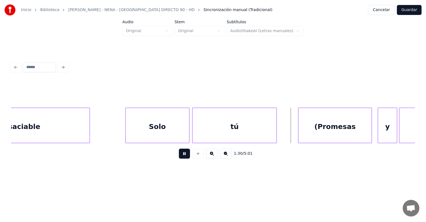
click at [299, 128] on div at bounding box center [299, 125] width 2 height 35
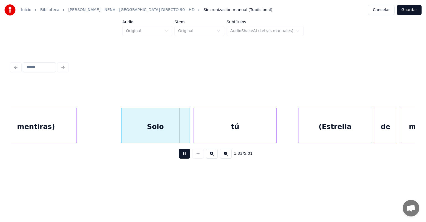
click at [196, 130] on div "tú" at bounding box center [235, 127] width 83 height 38
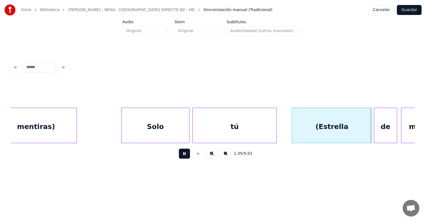
click at [375, 124] on div at bounding box center [375, 125] width 2 height 35
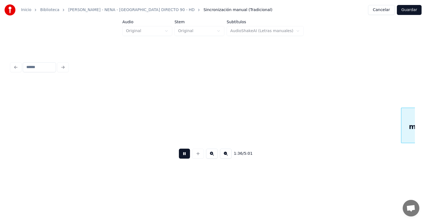
scroll to position [0, 9359]
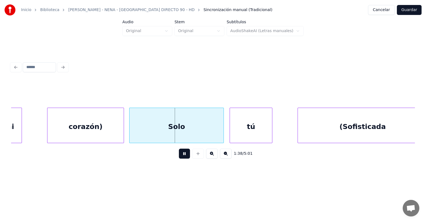
click at [130, 133] on div "Solo" at bounding box center [177, 127] width 94 height 38
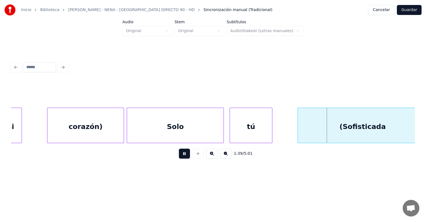
click at [179, 155] on button at bounding box center [184, 154] width 11 height 10
click at [143, 146] on div "1:39 / 5:01" at bounding box center [213, 153] width 404 height 21
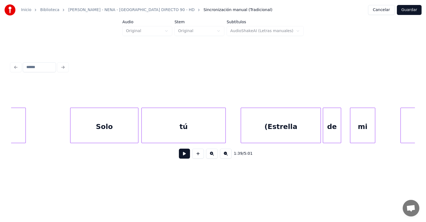
click at [118, 127] on div "Solo" at bounding box center [104, 127] width 68 height 38
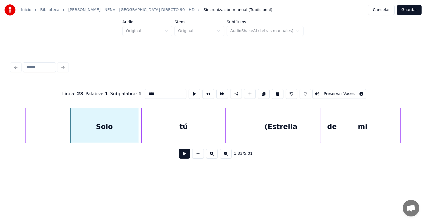
click at [182, 158] on button at bounding box center [184, 154] width 11 height 10
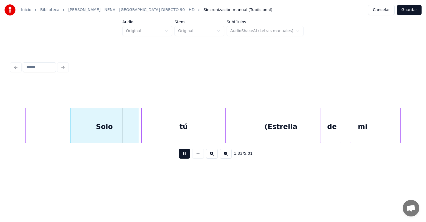
click at [273, 130] on div "(Estrella" at bounding box center [281, 127] width 80 height 38
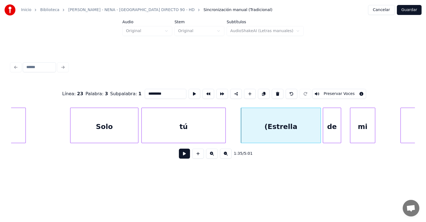
click at [280, 131] on div "(Estrella" at bounding box center [281, 127] width 80 height 38
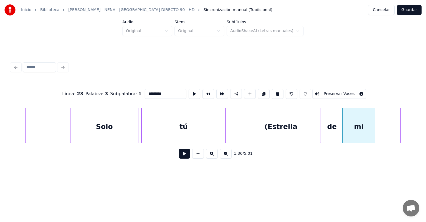
click at [179, 156] on button at bounding box center [184, 154] width 11 height 10
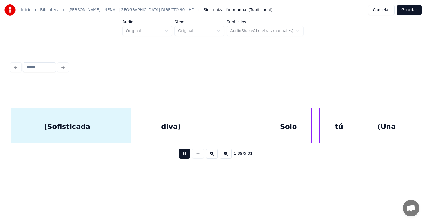
scroll to position [0, 9645]
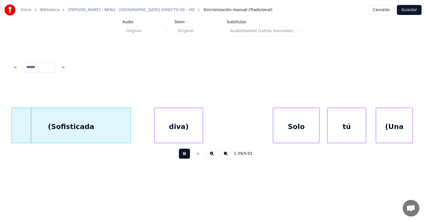
click at [120, 133] on div "(Sofisticada" at bounding box center [71, 127] width 119 height 38
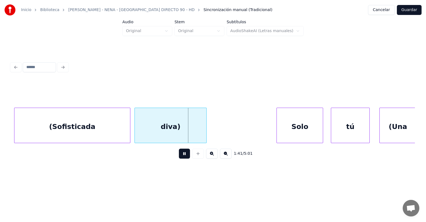
click at [138, 131] on div "diva)" at bounding box center [171, 127] width 72 height 38
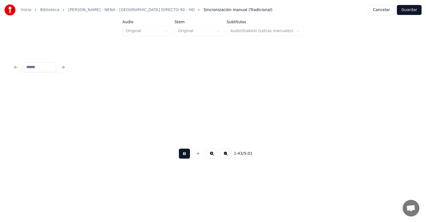
scroll to position [0, 10038]
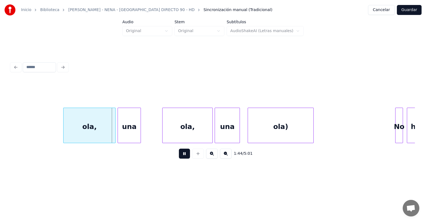
click at [64, 135] on div "ola," at bounding box center [90, 127] width 52 height 38
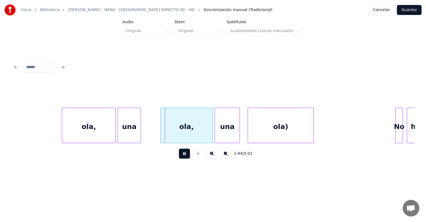
click at [163, 135] on div "ola," at bounding box center [187, 127] width 52 height 38
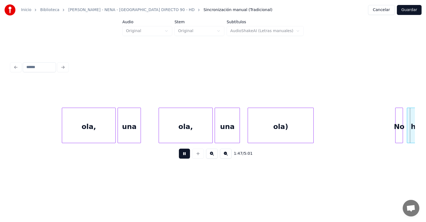
scroll to position [0, 10444]
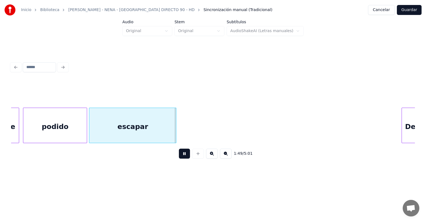
click at [402, 126] on div "Desde" at bounding box center [417, 127] width 31 height 38
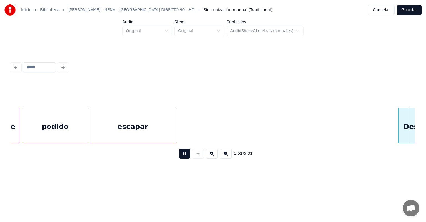
scroll to position [0, 10848]
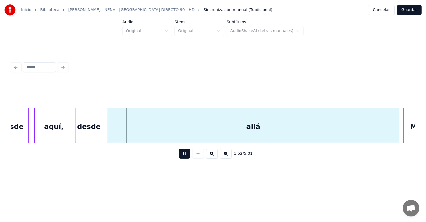
click at [109, 133] on div "allá" at bounding box center [253, 127] width 292 height 38
click at [90, 134] on div "desde" at bounding box center [88, 127] width 27 height 38
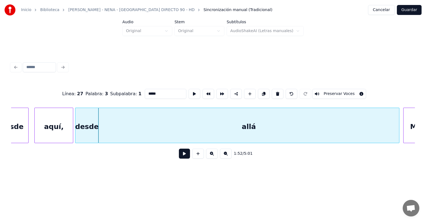
click at [183, 159] on button at bounding box center [184, 154] width 11 height 10
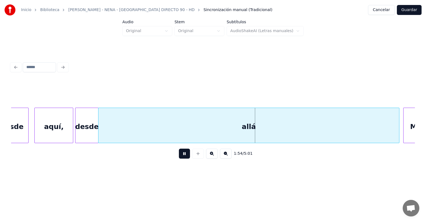
click at [404, 119] on div "Me" at bounding box center [416, 127] width 25 height 38
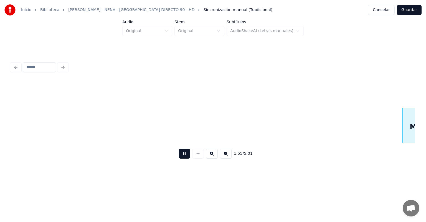
scroll to position [0, 11253]
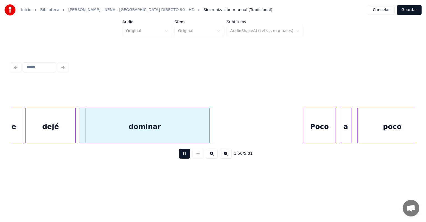
click at [181, 156] on button at bounding box center [184, 154] width 11 height 10
click at [171, 146] on div "1:56 / 5:01" at bounding box center [213, 153] width 404 height 21
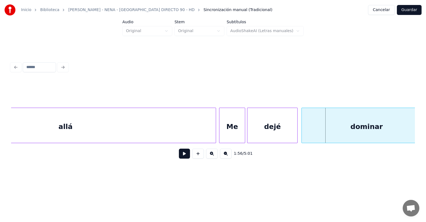
click at [157, 127] on div "allá" at bounding box center [65, 127] width 301 height 38
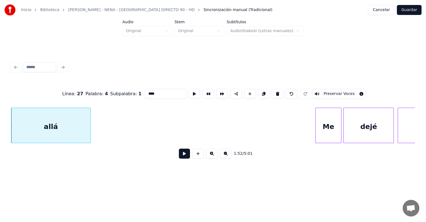
click at [179, 159] on button at bounding box center [184, 154] width 11 height 10
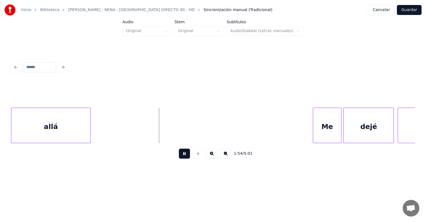
click at [316, 128] on div "Me" at bounding box center [327, 127] width 28 height 38
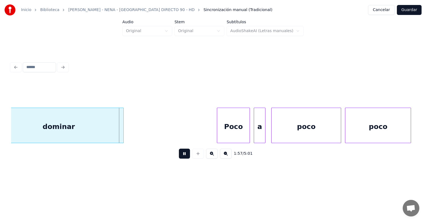
click at [218, 130] on div "Poco" at bounding box center [233, 127] width 32 height 38
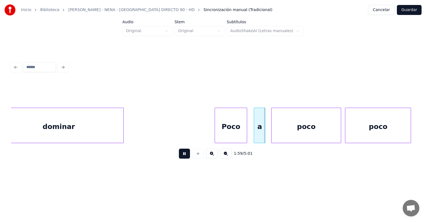
click at [255, 130] on div "a" at bounding box center [259, 127] width 11 height 38
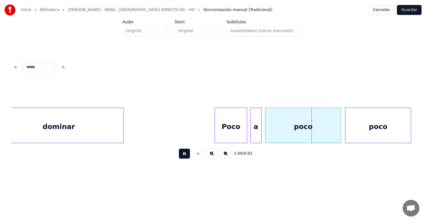
click at [266, 133] on div "poco" at bounding box center [302, 127] width 75 height 38
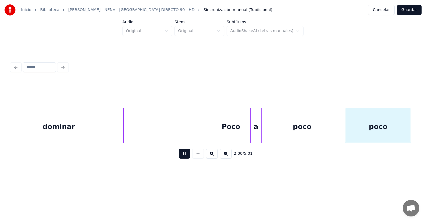
scroll to position [0, 11744]
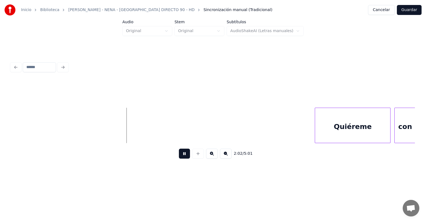
click at [316, 125] on div "Quiéreme" at bounding box center [352, 127] width 75 height 38
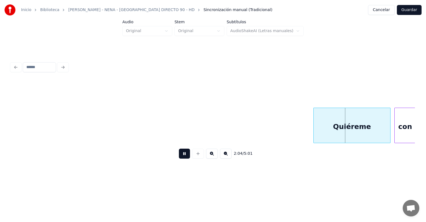
click at [396, 123] on div "con" at bounding box center [405, 127] width 21 height 38
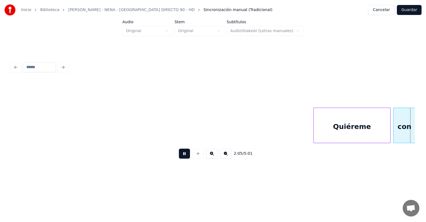
scroll to position [0, 12148]
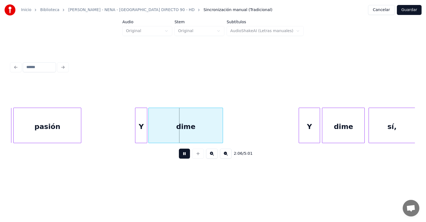
click at [152, 135] on div "dime" at bounding box center [186, 127] width 74 height 38
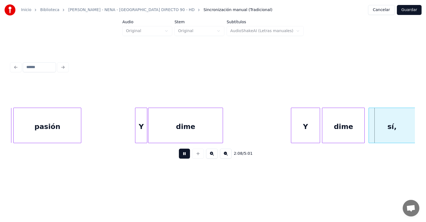
click at [369, 127] on div "sí," at bounding box center [392, 127] width 46 height 38
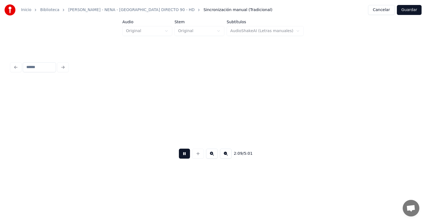
scroll to position [0, 12553]
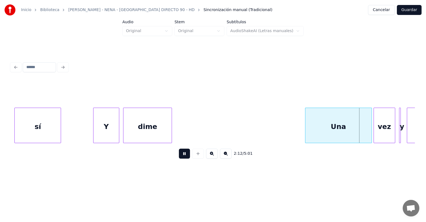
click at [306, 129] on div "Una" at bounding box center [338, 127] width 66 height 38
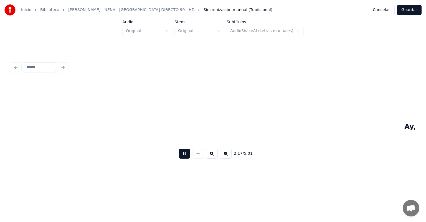
scroll to position [0, 13363]
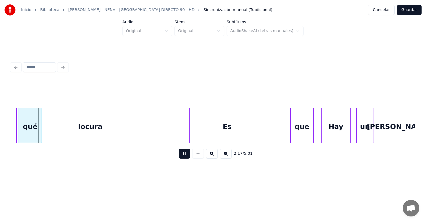
click at [73, 121] on div "locura" at bounding box center [90, 127] width 89 height 38
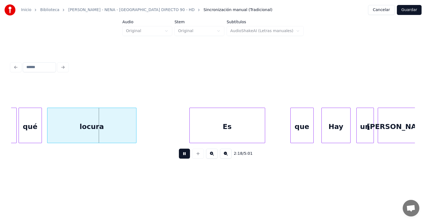
click at [179, 154] on button at bounding box center [184, 154] width 11 height 10
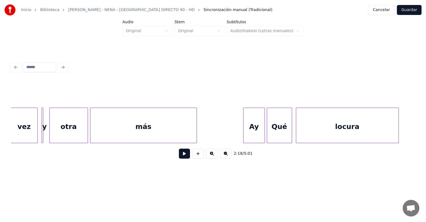
scroll to position [0, 12902]
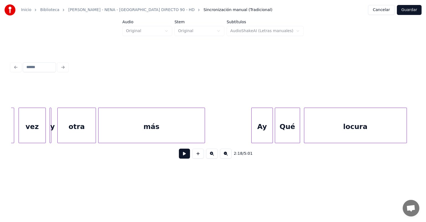
click at [154, 129] on div "más" at bounding box center [151, 127] width 106 height 38
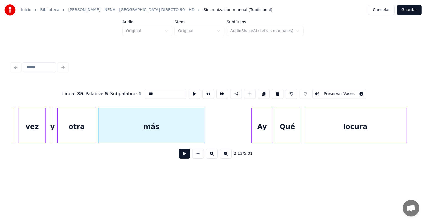
click at [179, 157] on button at bounding box center [184, 154] width 11 height 10
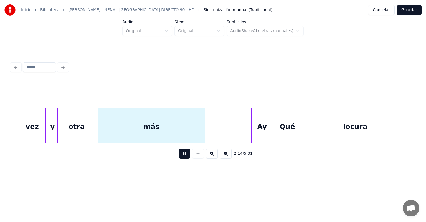
click at [79, 125] on div "otra" at bounding box center [77, 127] width 38 height 38
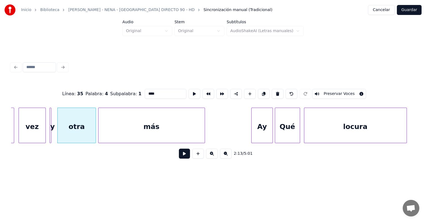
click at [33, 127] on div "vez" at bounding box center [32, 127] width 26 height 38
type input "***"
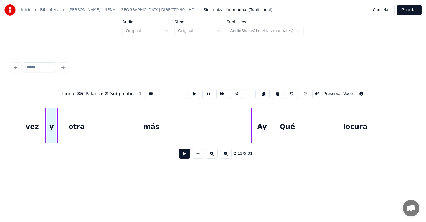
click at [179, 159] on button at bounding box center [184, 154] width 11 height 10
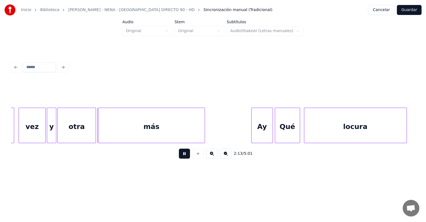
click at [72, 129] on div "otra" at bounding box center [77, 127] width 38 height 38
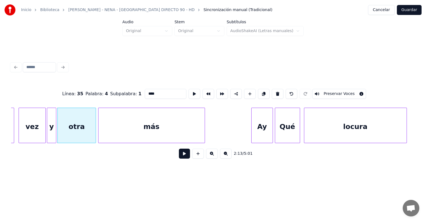
click at [34, 129] on div "vez" at bounding box center [32, 127] width 26 height 38
type input "***"
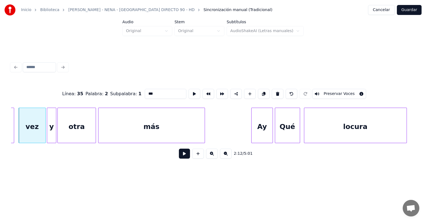
click at [179, 158] on button at bounding box center [184, 154] width 11 height 10
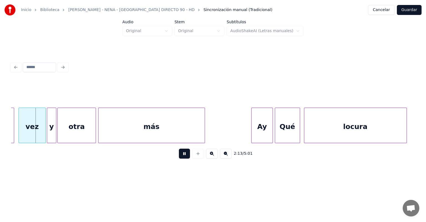
click at [179, 159] on button at bounding box center [184, 154] width 11 height 10
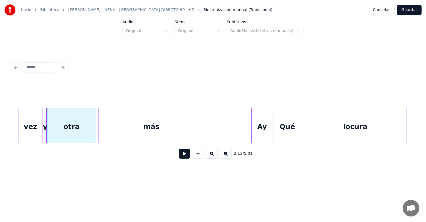
click at [180, 159] on button at bounding box center [184, 154] width 11 height 10
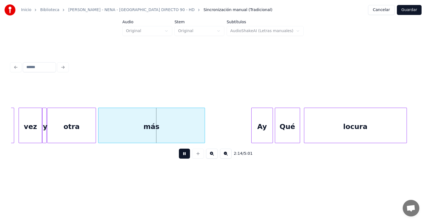
click at [99, 133] on div at bounding box center [99, 125] width 2 height 35
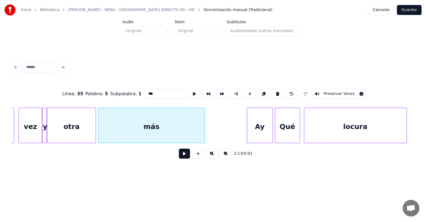
click at [305, 130] on div "locura" at bounding box center [355, 127] width 102 height 38
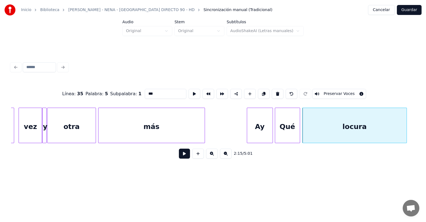
click at [179, 158] on button at bounding box center [184, 154] width 11 height 10
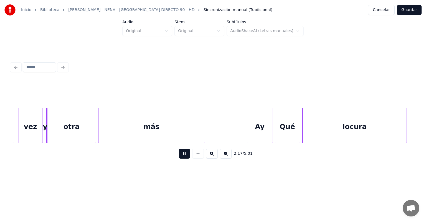
scroll to position [0, 13307]
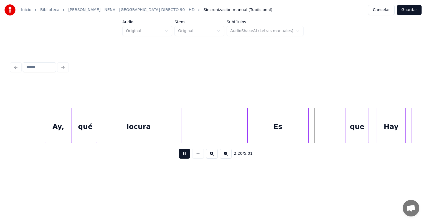
click at [277, 130] on div "Es" at bounding box center [278, 127] width 61 height 38
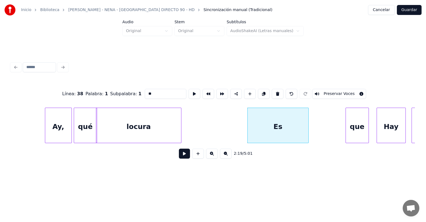
click at [151, 93] on input "**" at bounding box center [166, 94] width 42 height 10
type input "******"
click at [181, 157] on button at bounding box center [184, 154] width 11 height 10
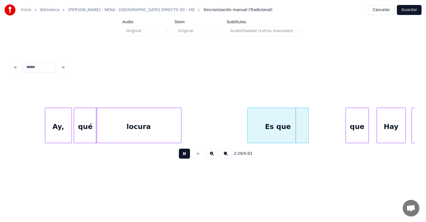
click at [179, 159] on button at bounding box center [184, 154] width 11 height 10
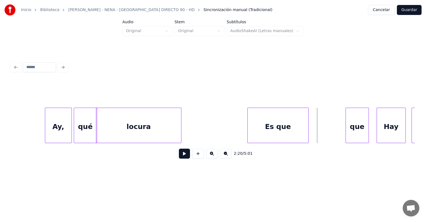
click at [179, 159] on button at bounding box center [184, 154] width 11 height 10
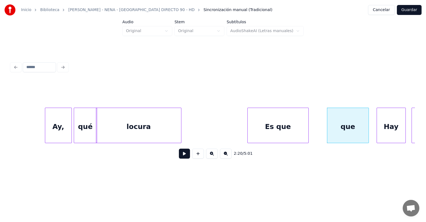
click at [349, 127] on div "que" at bounding box center [347, 127] width 41 height 38
click at [351, 122] on div "que" at bounding box center [346, 127] width 41 height 38
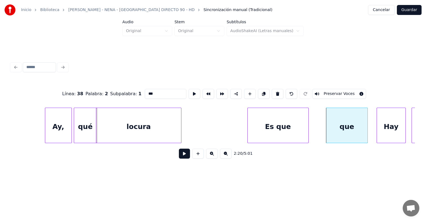
click at [145, 90] on input "***" at bounding box center [166, 94] width 42 height 10
type input "******"
click at [179, 156] on button at bounding box center [184, 154] width 11 height 10
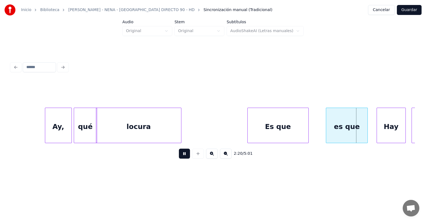
click at [179, 159] on button at bounding box center [184, 154] width 11 height 10
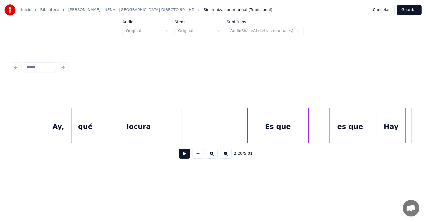
click at [349, 133] on div "es que" at bounding box center [350, 127] width 41 height 38
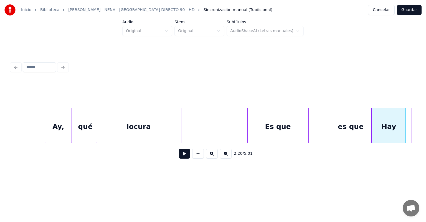
click at [180, 159] on button at bounding box center [184, 154] width 11 height 10
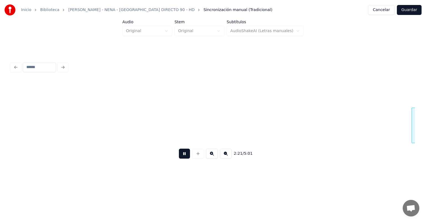
scroll to position [0, 13711]
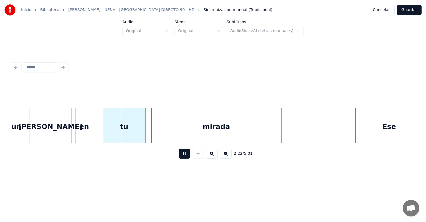
click at [79, 136] on div "en" at bounding box center [83, 127] width 17 height 38
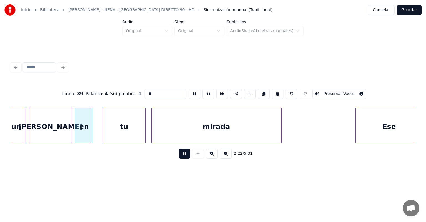
click at [67, 136] on div "[PERSON_NAME]" at bounding box center [50, 127] width 42 height 38
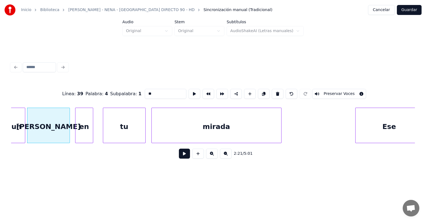
click at [179, 159] on button at bounding box center [184, 154] width 11 height 10
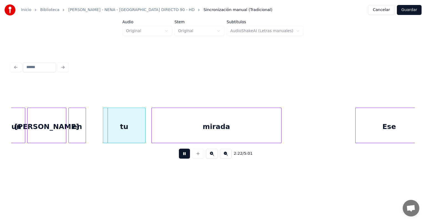
click at [70, 135] on div "en" at bounding box center [77, 127] width 17 height 38
click at [69, 135] on div "en" at bounding box center [74, 127] width 14 height 38
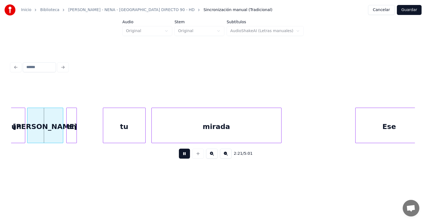
click at [67, 134] on div "en" at bounding box center [72, 127] width 10 height 38
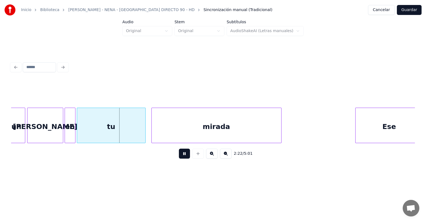
click at [79, 133] on div "tu" at bounding box center [111, 127] width 68 height 38
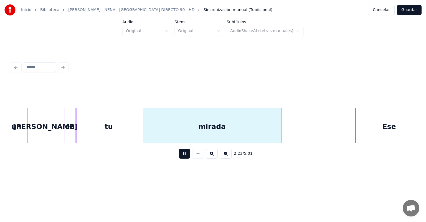
click at [179, 159] on button at bounding box center [184, 154] width 11 height 10
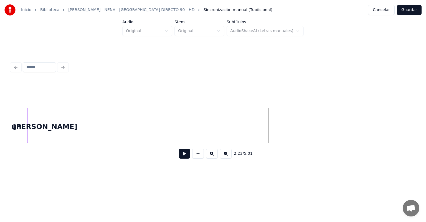
scroll to position [0, 13358]
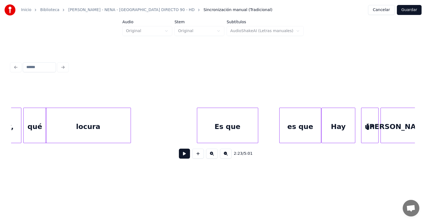
click at [219, 123] on div "Es que" at bounding box center [227, 127] width 61 height 38
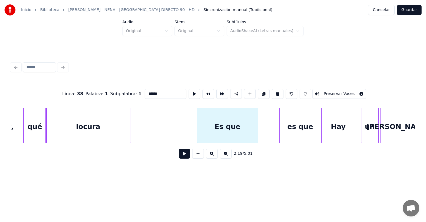
click at [336, 124] on div "Hay" at bounding box center [338, 127] width 33 height 38
type input "***"
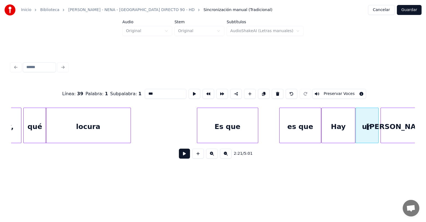
click at [180, 154] on button at bounding box center [184, 154] width 11 height 10
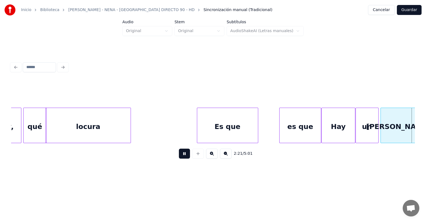
scroll to position [0, 13763]
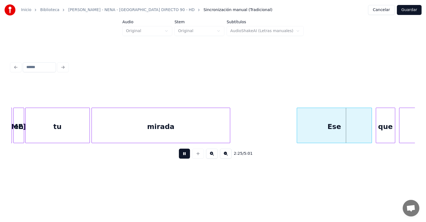
click at [377, 124] on div "que" at bounding box center [385, 127] width 19 height 38
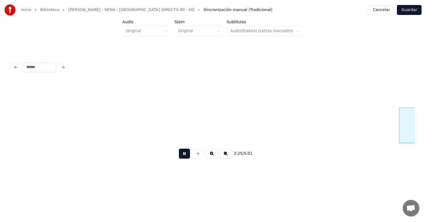
scroll to position [0, 14168]
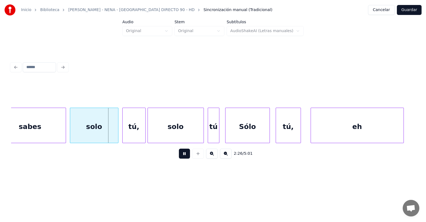
click at [71, 132] on div at bounding box center [71, 125] width 2 height 35
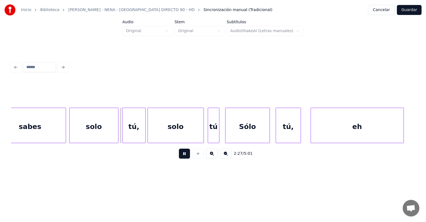
click at [123, 133] on div "tú," at bounding box center [134, 127] width 23 height 38
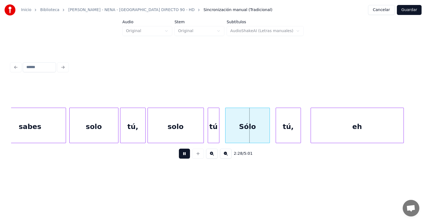
click at [209, 134] on div "tú" at bounding box center [213, 127] width 11 height 38
click at [222, 135] on div "Sólo" at bounding box center [244, 127] width 49 height 38
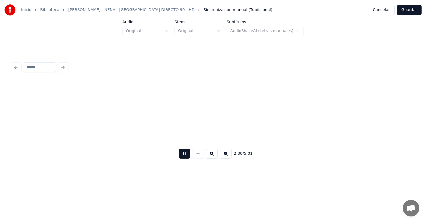
scroll to position [0, 14572]
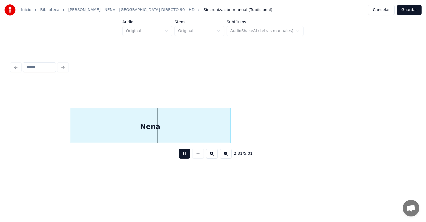
click at [73, 131] on div "Nena" at bounding box center [150, 127] width 160 height 38
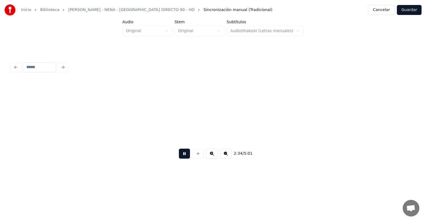
scroll to position [0, 14976]
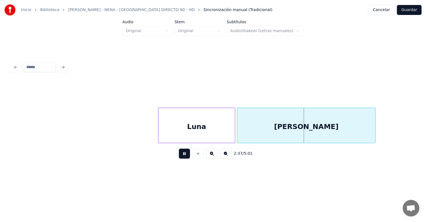
click at [239, 134] on div "[PERSON_NAME]" at bounding box center [306, 127] width 138 height 38
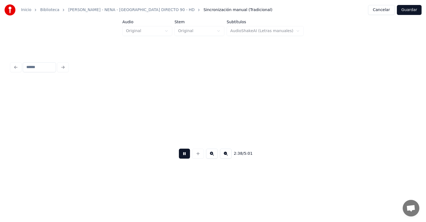
scroll to position [0, 15381]
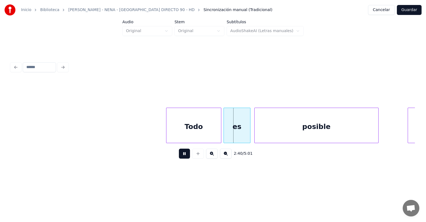
click at [226, 130] on div "es" at bounding box center [237, 127] width 26 height 38
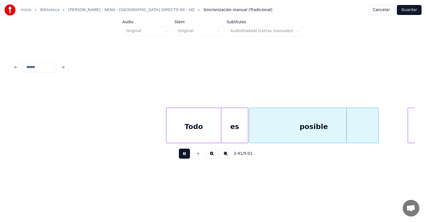
click at [409, 125] on div "Menos" at bounding box center [432, 127] width 48 height 38
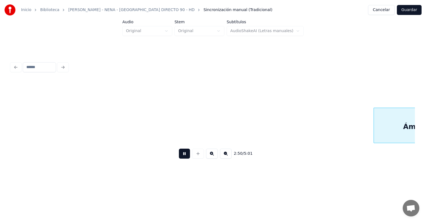
scroll to position [0, 16596]
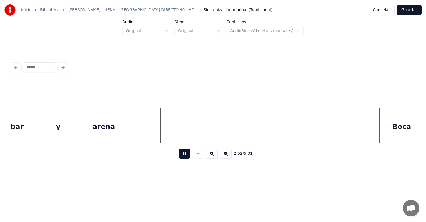
click at [57, 134] on div at bounding box center [56, 125] width 2 height 35
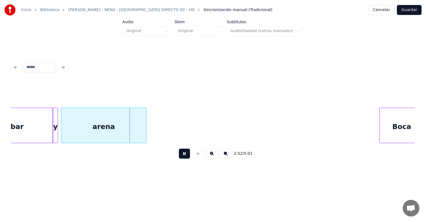
click at [58, 132] on div "y" at bounding box center [56, 127] width 6 height 38
click at [57, 131] on div "y" at bounding box center [56, 127] width 6 height 38
click at [62, 132] on div at bounding box center [63, 125] width 2 height 35
click at [58, 131] on div "y" at bounding box center [56, 127] width 7 height 38
click at [390, 133] on div "Boca" at bounding box center [402, 127] width 44 height 38
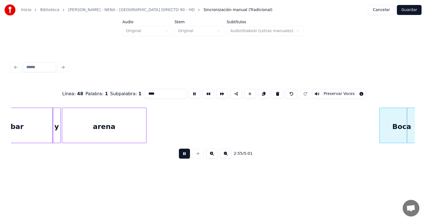
scroll to position [0, 16964]
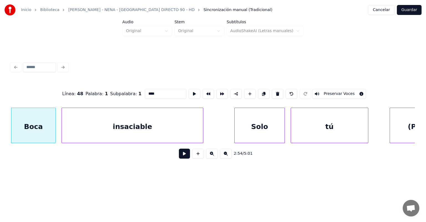
click at [12, 129] on div at bounding box center [12, 125] width 2 height 35
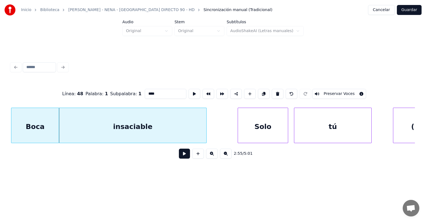
click at [192, 157] on button at bounding box center [198, 154] width 12 height 10
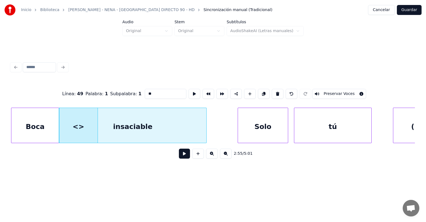
click at [295, 92] on button at bounding box center [292, 94] width 12 height 10
type input "**********"
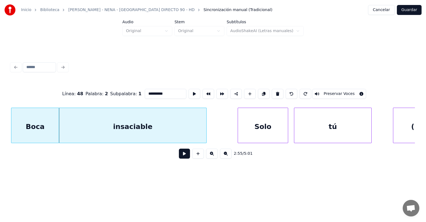
click at [109, 127] on div "insaciable" at bounding box center [132, 127] width 147 height 38
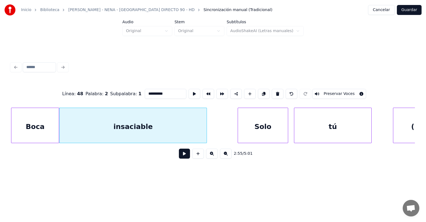
click at [183, 158] on button at bounding box center [184, 154] width 11 height 10
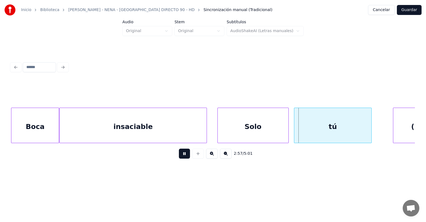
click at [283, 131] on div "Solo" at bounding box center [253, 127] width 71 height 38
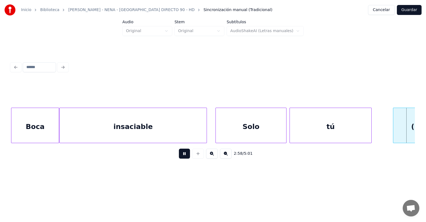
scroll to position [0, 17366]
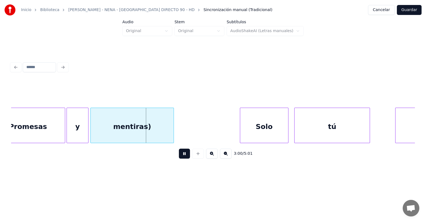
click at [70, 135] on div "y" at bounding box center [77, 127] width 21 height 38
click at [91, 129] on div at bounding box center [92, 125] width 2 height 35
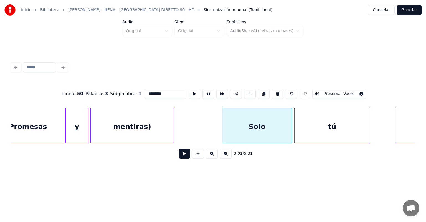
click at [182, 157] on button at bounding box center [184, 154] width 11 height 10
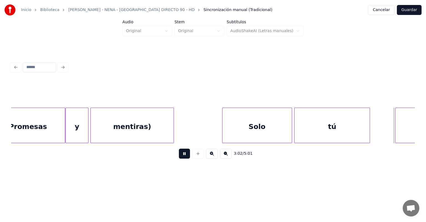
click at [396, 123] on div "(Estrella" at bounding box center [432, 127] width 73 height 38
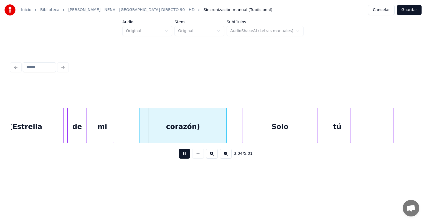
click at [142, 136] on div "corazón)" at bounding box center [183, 127] width 87 height 38
click at [92, 138] on div "mi" at bounding box center [103, 127] width 31 height 38
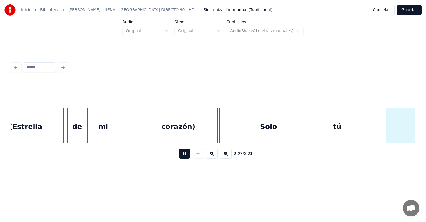
scroll to position [0, 18177]
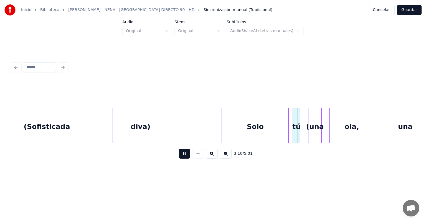
click at [293, 129] on div "tú" at bounding box center [296, 127] width 7 height 38
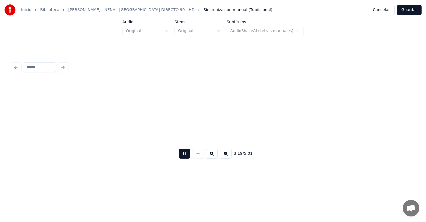
scroll to position [0, 19397]
click at [363, 126] on div at bounding box center [364, 125] width 2 height 35
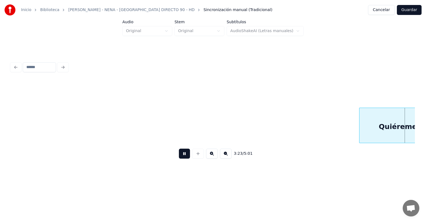
scroll to position [0, 19801]
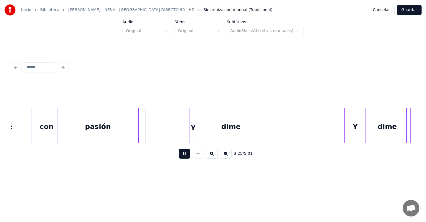
click at [62, 134] on div "pasión" at bounding box center [97, 127] width 81 height 38
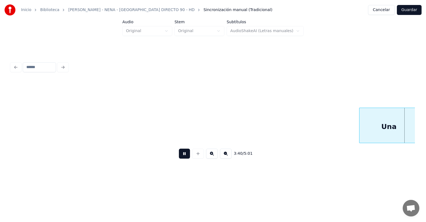
scroll to position [0, 21418]
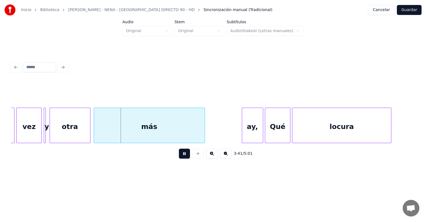
click at [95, 133] on div "más" at bounding box center [149, 127] width 111 height 38
click at [28, 133] on div "vez" at bounding box center [29, 127] width 25 height 38
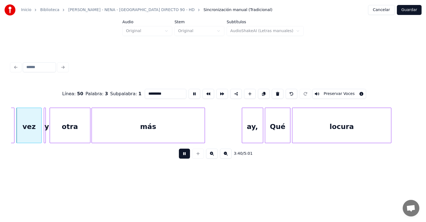
type input "***"
click at [44, 136] on div at bounding box center [45, 125] width 2 height 35
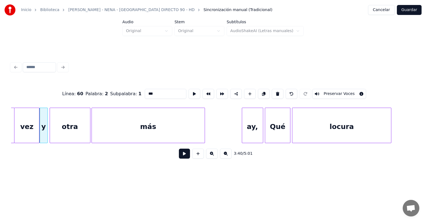
click at [46, 135] on div "y" at bounding box center [44, 127] width 8 height 38
click at [179, 158] on button at bounding box center [184, 154] width 11 height 10
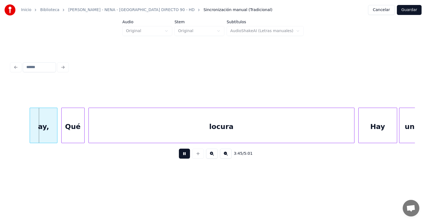
scroll to position [0, 21825]
click at [62, 135] on div "Qué" at bounding box center [71, 127] width 23 height 38
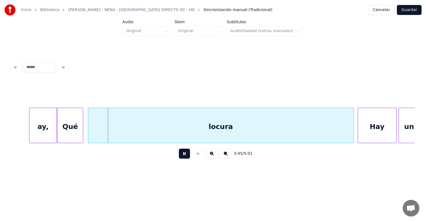
click at [83, 134] on div "Qué" at bounding box center [70, 126] width 26 height 36
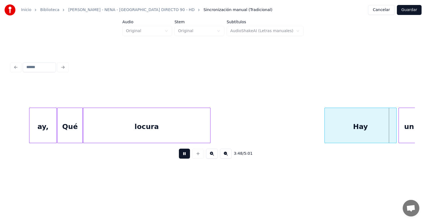
click at [333, 130] on div "Hay" at bounding box center [361, 127] width 72 height 38
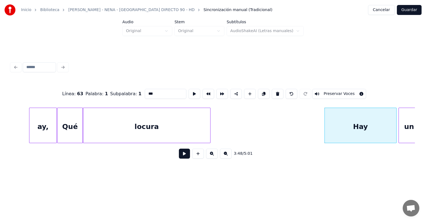
click at [346, 128] on div "Hay" at bounding box center [361, 127] width 72 height 38
click at [146, 93] on input "***" at bounding box center [166, 94] width 42 height 10
type input "**********"
click at [181, 159] on button at bounding box center [184, 154] width 11 height 10
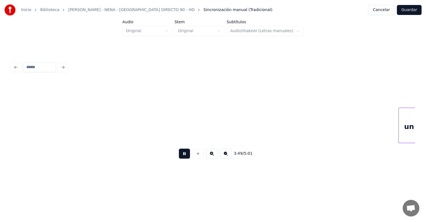
scroll to position [0, 22229]
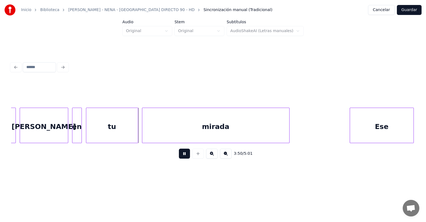
click at [88, 132] on div "tu" at bounding box center [112, 127] width 52 height 38
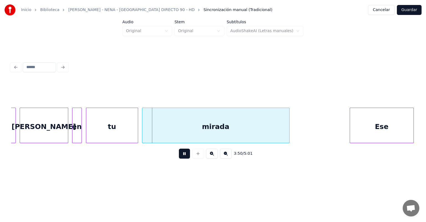
click at [91, 133] on div "tu" at bounding box center [112, 127] width 52 height 38
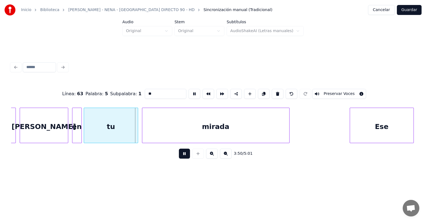
click at [87, 133] on div "tu" at bounding box center [111, 127] width 54 height 38
click at [179, 156] on button at bounding box center [184, 154] width 11 height 10
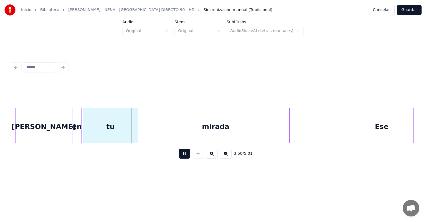
click at [143, 135] on div "mirada" at bounding box center [215, 127] width 147 height 38
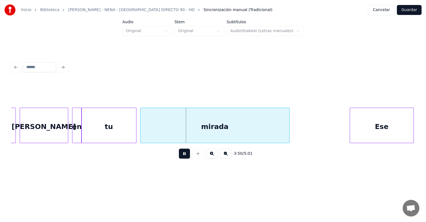
click at [135, 135] on div at bounding box center [136, 125] width 2 height 35
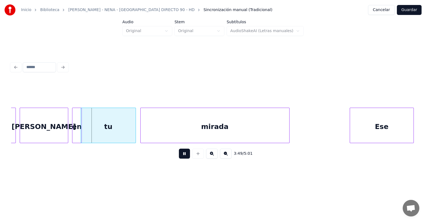
click at [141, 135] on div "mirada" at bounding box center [215, 127] width 149 height 38
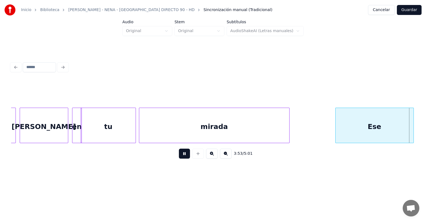
scroll to position [0, 22634]
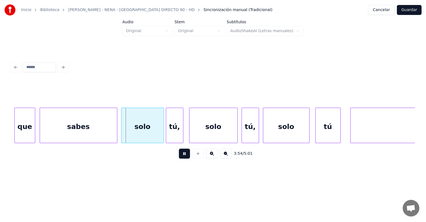
click at [34, 134] on div at bounding box center [34, 125] width 2 height 35
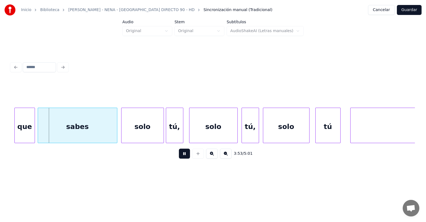
click at [40, 134] on div "sabes" at bounding box center [77, 127] width 79 height 38
click at [38, 135] on div "sabes" at bounding box center [77, 127] width 80 height 38
click at [116, 135] on div at bounding box center [116, 125] width 2 height 35
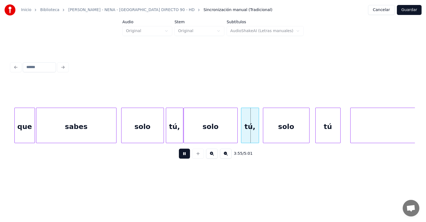
click at [242, 129] on div "tú," at bounding box center [249, 127] width 17 height 38
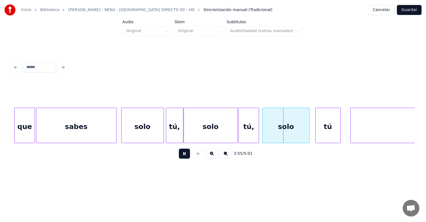
click at [264, 132] on div "solo" at bounding box center [286, 127] width 46 height 38
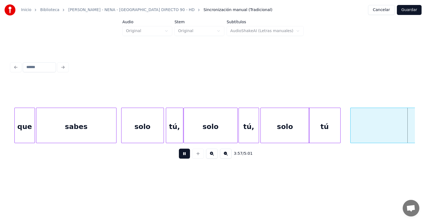
scroll to position [0, 23039]
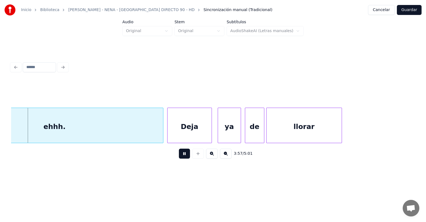
click at [179, 157] on button at bounding box center [184, 154] width 11 height 10
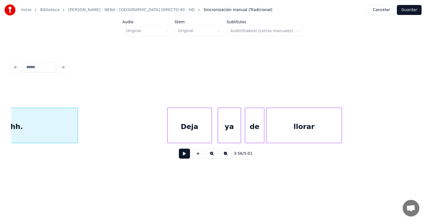
scroll to position [0, 22973]
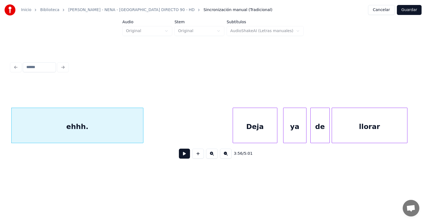
click at [194, 158] on button at bounding box center [198, 154] width 12 height 10
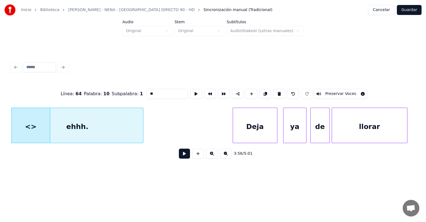
click at [292, 92] on button at bounding box center [293, 94] width 12 height 10
type input "*****"
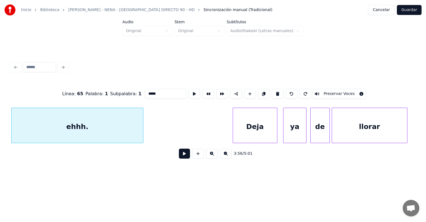
click at [179, 158] on button at bounding box center [184, 154] width 11 height 10
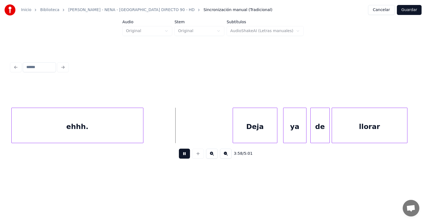
click at [234, 133] on div "Deja" at bounding box center [255, 127] width 44 height 38
click at [284, 129] on div "ya" at bounding box center [293, 127] width 26 height 38
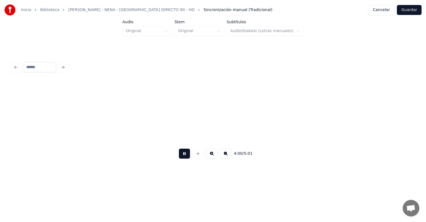
scroll to position [0, 23379]
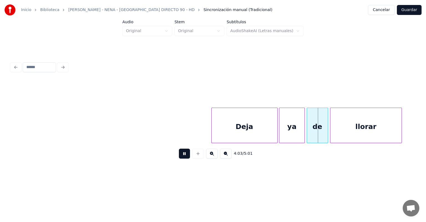
click at [310, 130] on div "de" at bounding box center [317, 127] width 21 height 38
click at [310, 130] on div "de" at bounding box center [319, 127] width 19 height 38
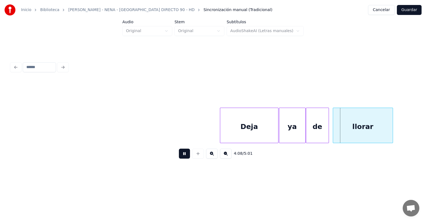
click at [334, 130] on div "llorar" at bounding box center [363, 127] width 60 height 38
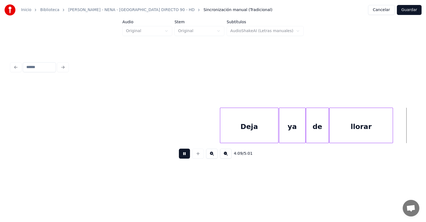
scroll to position [0, 24189]
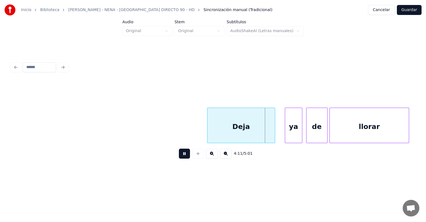
click at [179, 157] on button at bounding box center [184, 154] width 11 height 10
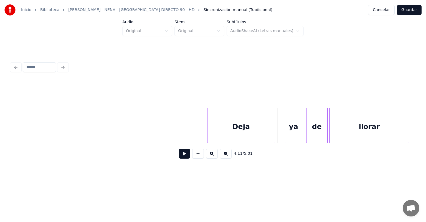
click at [222, 141] on div "Deja" at bounding box center [240, 127] width 67 height 38
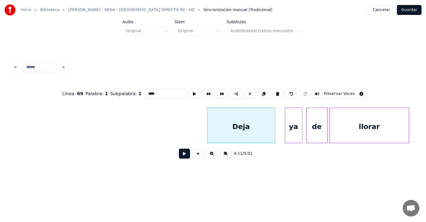
scroll to position [0, 23835]
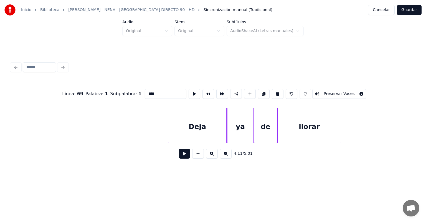
click at [177, 131] on div "Deja" at bounding box center [197, 127] width 58 height 38
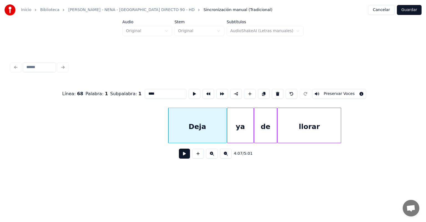
click at [179, 157] on button at bounding box center [184, 154] width 11 height 10
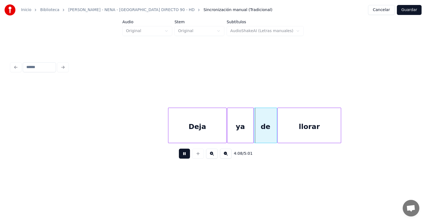
click at [179, 155] on button at bounding box center [184, 154] width 11 height 10
click at [181, 155] on button at bounding box center [184, 154] width 11 height 10
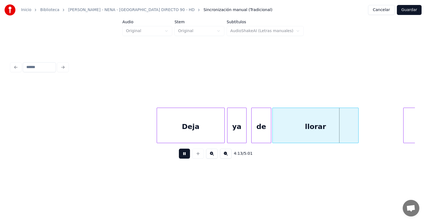
click at [275, 137] on div "llorar" at bounding box center [316, 127] width 86 height 38
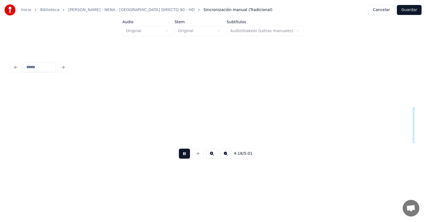
scroll to position [0, 25048]
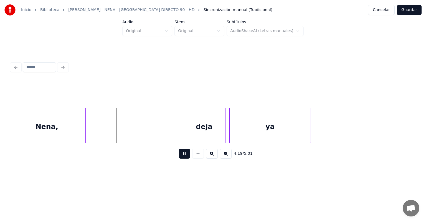
click at [179, 155] on button at bounding box center [184, 154] width 11 height 10
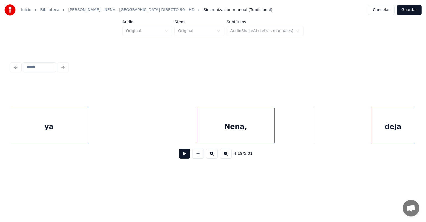
scroll to position [0, 24842]
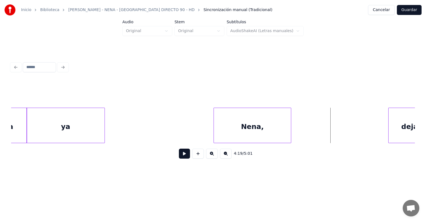
click at [220, 125] on div "Nena," at bounding box center [252, 127] width 77 height 38
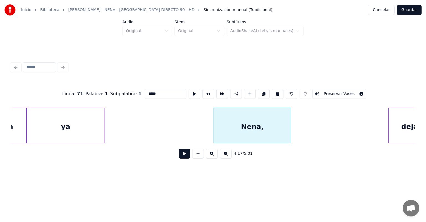
click at [179, 158] on button at bounding box center [184, 154] width 11 height 10
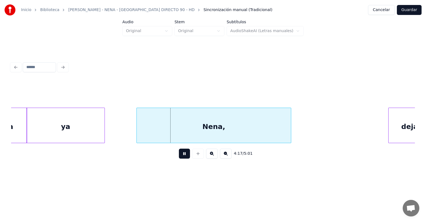
click at [86, 130] on div "ya" at bounding box center [66, 127] width 78 height 38
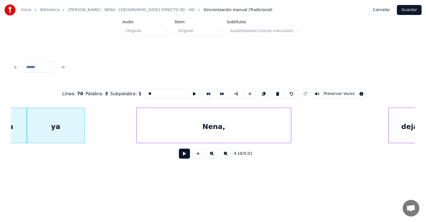
click at [179, 159] on button at bounding box center [184, 154] width 11 height 10
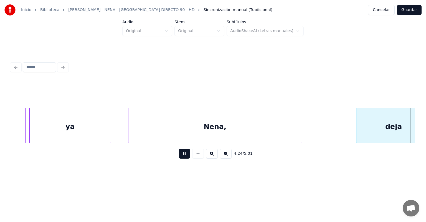
scroll to position [0, 25652]
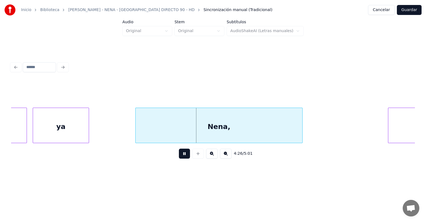
click at [389, 128] on div at bounding box center [389, 125] width 2 height 35
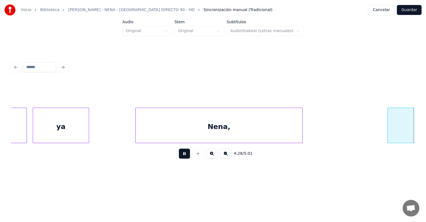
scroll to position [0, 26057]
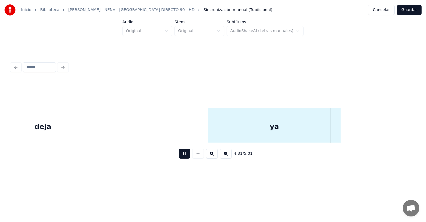
click at [219, 133] on div "ya" at bounding box center [274, 127] width 133 height 38
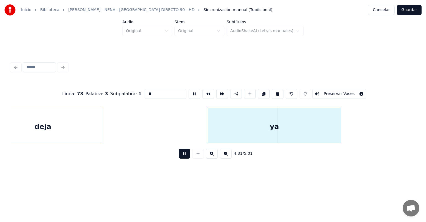
click at [228, 134] on div "ya" at bounding box center [274, 127] width 133 height 38
click at [62, 127] on div "deja" at bounding box center [43, 127] width 118 height 38
type input "****"
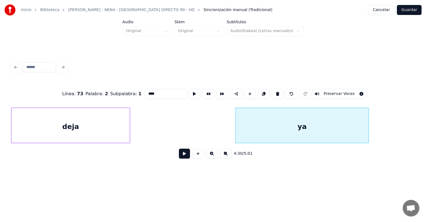
click at [179, 159] on button at bounding box center [184, 154] width 11 height 10
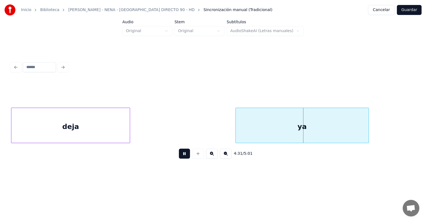
click at [90, 124] on div "deja" at bounding box center [70, 127] width 118 height 38
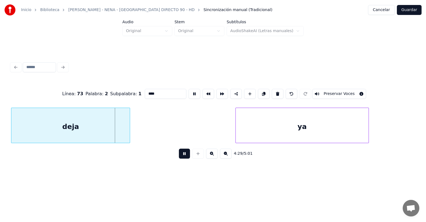
click at [179, 159] on button at bounding box center [184, 154] width 11 height 10
click at [151, 93] on input "****" at bounding box center [166, 94] width 42 height 10
click at [268, 119] on div "ya" at bounding box center [302, 127] width 133 height 38
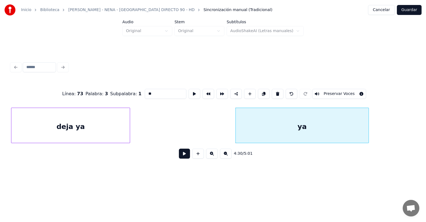
click at [146, 92] on input "**" at bounding box center [166, 94] width 42 height 10
type input "****"
click at [183, 158] on button at bounding box center [184, 154] width 11 height 10
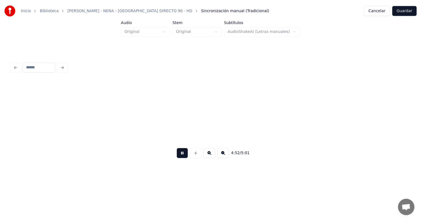
scroll to position [0, 28350]
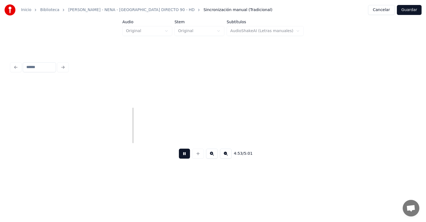
click at [409, 11] on button "Guardar" at bounding box center [409, 10] width 25 height 10
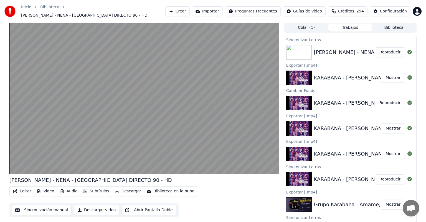
click at [86, 117] on video at bounding box center [144, 99] width 270 height 152
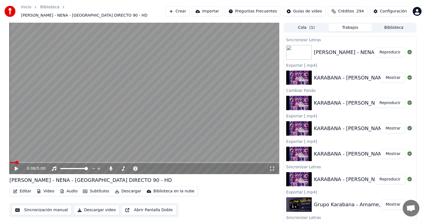
click at [111, 167] on icon at bounding box center [110, 169] width 3 height 4
click at [88, 123] on video at bounding box center [144, 99] width 270 height 152
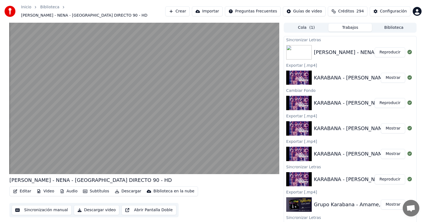
click at [92, 122] on video at bounding box center [144, 99] width 270 height 152
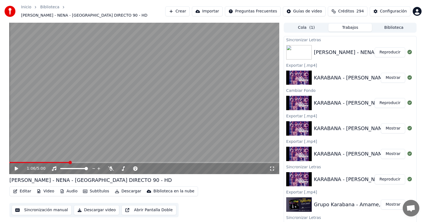
click at [119, 189] on button "Descargar" at bounding box center [128, 192] width 31 height 8
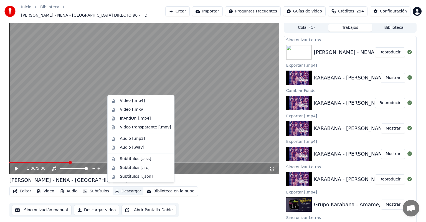
click at [119, 97] on div "Video [.mp4]" at bounding box center [141, 101] width 64 height 9
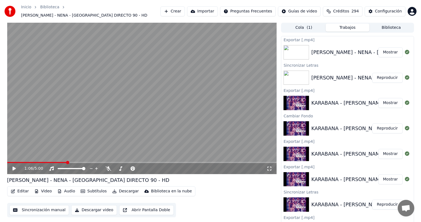
click at [398, 25] on button "Biblioteca" at bounding box center [392, 28] width 44 height 8
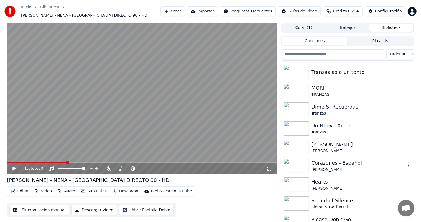
scroll to position [3470, 0]
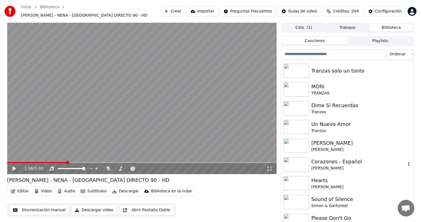
click at [330, 166] on div "[PERSON_NAME]" at bounding box center [358, 169] width 95 height 6
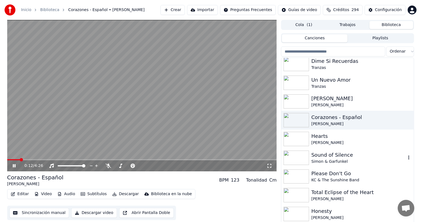
scroll to position [3515, 0]
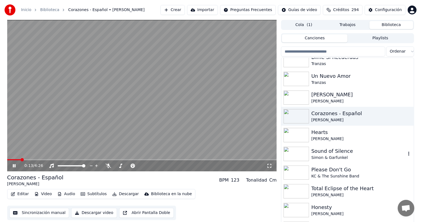
click at [314, 152] on div "Sound of Silence" at bounding box center [358, 152] width 95 height 8
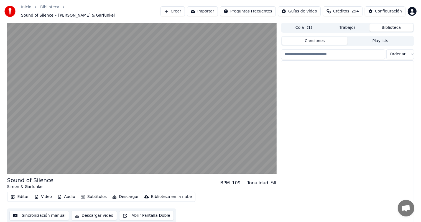
scroll to position [5007, 0]
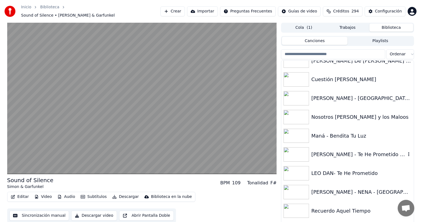
click at [314, 152] on div "[PERSON_NAME] - Te He Prometido ft. [PERSON_NAME]" at bounding box center [358, 155] width 95 height 8
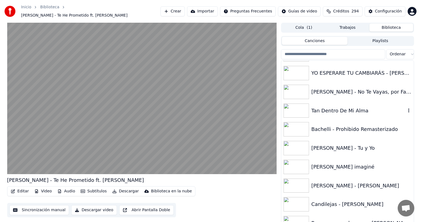
scroll to position [5165, 0]
click at [324, 109] on div "Tan Dentro De Mi Alma" at bounding box center [358, 111] width 95 height 8
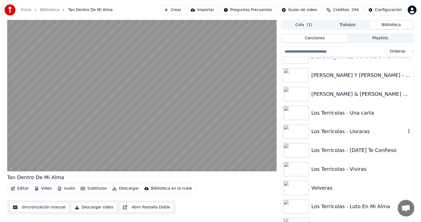
scroll to position [5387, 0]
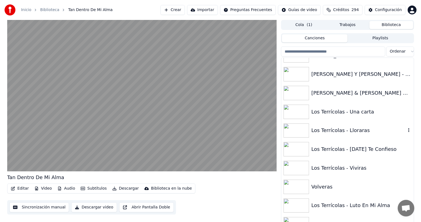
click at [312, 130] on div "Los Terrícolas - Lloraras" at bounding box center [358, 131] width 95 height 8
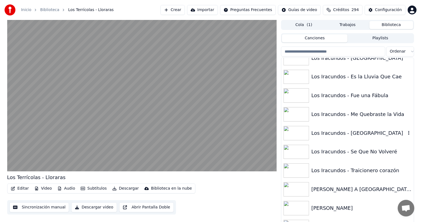
scroll to position [5650, 0]
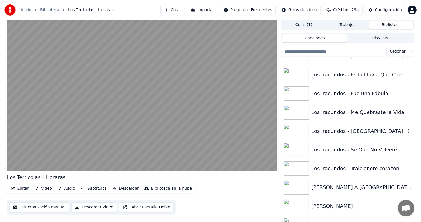
click at [312, 130] on div "Los Iracundos - [GEOGRAPHIC_DATA]" at bounding box center [358, 132] width 95 height 8
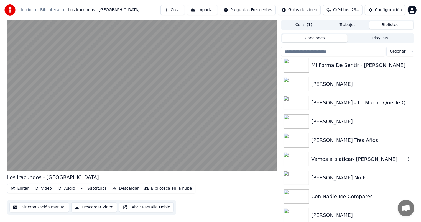
scroll to position [5946, 0]
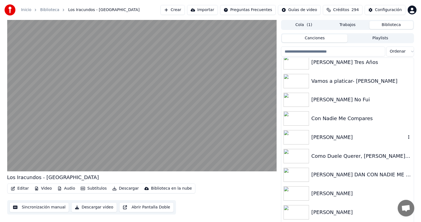
click at [312, 130] on div "[PERSON_NAME]" at bounding box center [348, 137] width 132 height 19
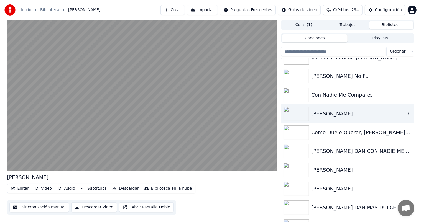
scroll to position [5974, 0]
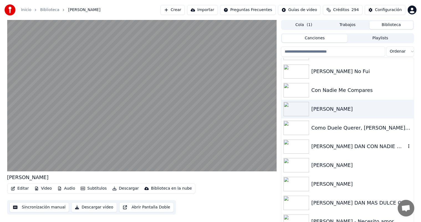
click at [316, 138] on div "[PERSON_NAME] DAN CON NADIE ME COMPARES" at bounding box center [348, 147] width 132 height 19
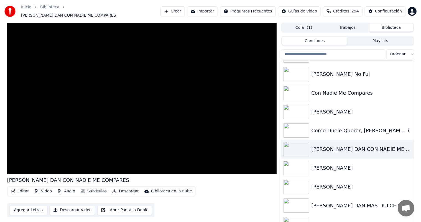
click at [317, 127] on div "Como Duele Querer, [PERSON_NAME] (toquen mariachis toquen)" at bounding box center [358, 131] width 95 height 8
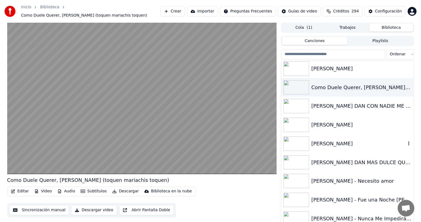
scroll to position [6031, 0]
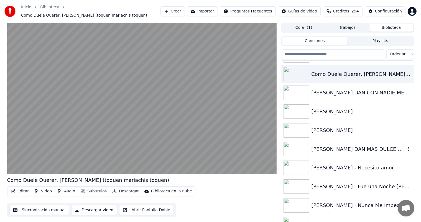
click at [320, 148] on div "[PERSON_NAME] DAN MAS DULCE QUE TU" at bounding box center [358, 150] width 95 height 8
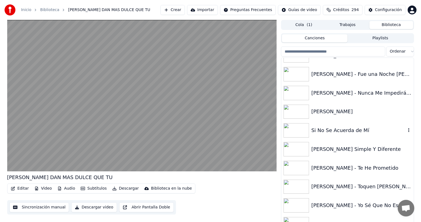
scroll to position [6143, 0]
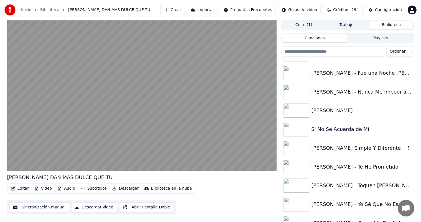
click at [320, 148] on div "[PERSON_NAME] Simple Y Diferente" at bounding box center [358, 149] width 95 height 8
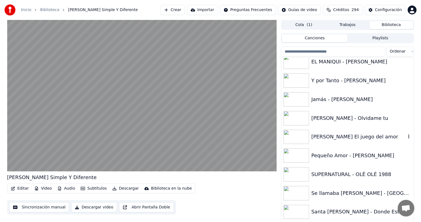
scroll to position [6346, 0]
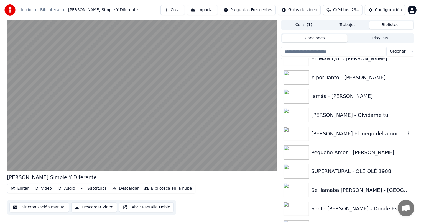
click at [322, 125] on div "[PERSON_NAME] El juego del amor" at bounding box center [348, 134] width 132 height 19
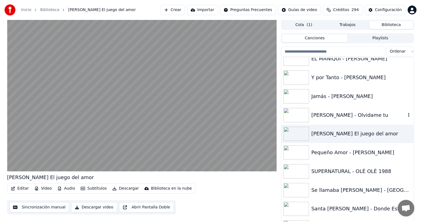
click at [320, 116] on div "[PERSON_NAME] - Olvidame tu" at bounding box center [358, 116] width 95 height 8
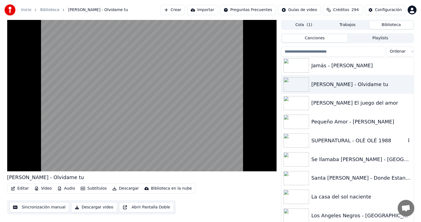
scroll to position [6377, 0]
click at [323, 154] on div "Se llamaba [PERSON_NAME] - [GEOGRAPHIC_DATA][PERSON_NAME]" at bounding box center [348, 159] width 132 height 19
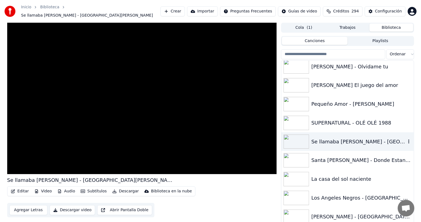
scroll to position [6407, 0]
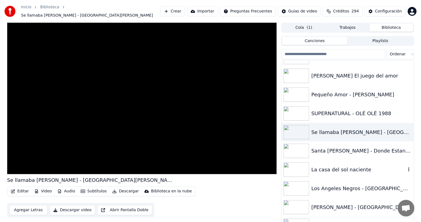
click at [329, 171] on div "La casa del sol naciente" at bounding box center [348, 170] width 132 height 19
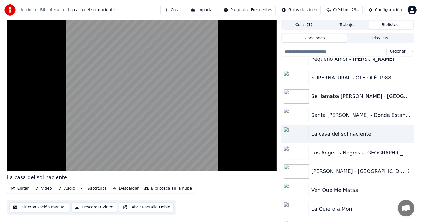
scroll to position [6440, 0]
click at [329, 171] on div "[PERSON_NAME] - [GEOGRAPHIC_DATA] Ante Tí" at bounding box center [358, 171] width 95 height 8
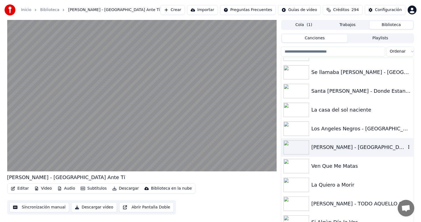
scroll to position [6476, 0]
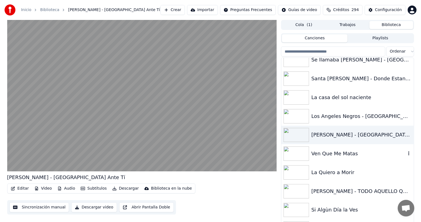
click at [329, 149] on div "Ven Que Me Matas" at bounding box center [348, 154] width 132 height 19
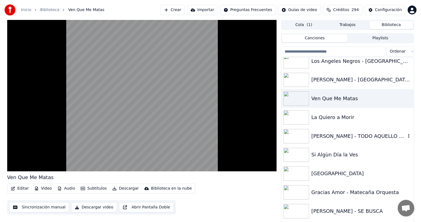
scroll to position [6533, 0]
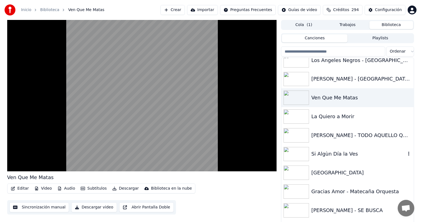
drag, startPoint x: 330, startPoint y: 152, endPoint x: 329, endPoint y: 149, distance: 3.0
click at [329, 149] on div "Si Algùn Día la Ves" at bounding box center [348, 154] width 132 height 19
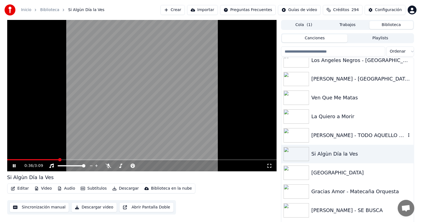
click at [337, 143] on div "[PERSON_NAME] - TODO AQUELLO QUE ESCRIBÍ" at bounding box center [348, 135] width 132 height 19
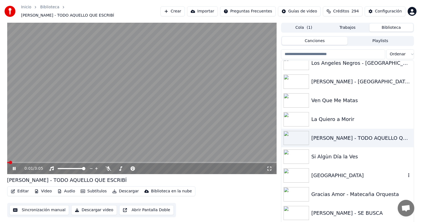
click at [337, 169] on div "[GEOGRAPHIC_DATA]" at bounding box center [348, 175] width 132 height 19
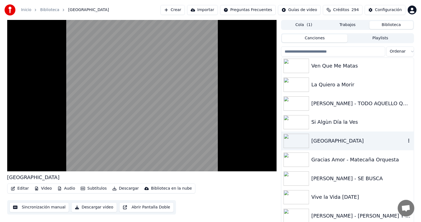
scroll to position [6565, 0]
click at [337, 169] on div "[PERSON_NAME] - SE BUSCA" at bounding box center [348, 178] width 132 height 19
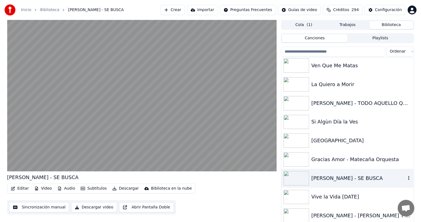
click at [65, 120] on video at bounding box center [142, 96] width 270 height 152
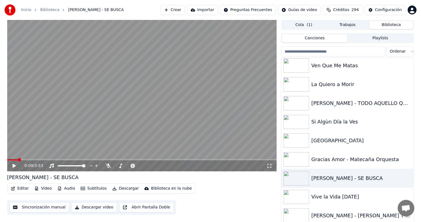
click at [108, 166] on icon at bounding box center [109, 166] width 6 height 4
click at [90, 136] on video at bounding box center [142, 96] width 270 height 152
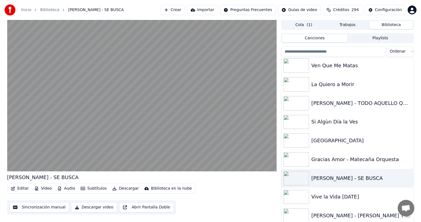
click at [74, 100] on video at bounding box center [142, 96] width 270 height 152
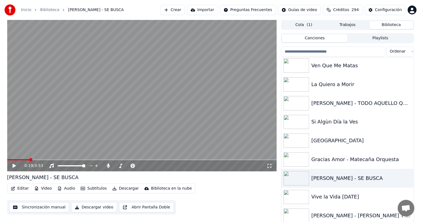
click at [13, 168] on icon at bounding box center [18, 166] width 13 height 4
click at [107, 167] on icon at bounding box center [108, 166] width 3 height 4
click at [322, 195] on div "Vive la Vida [DATE]" at bounding box center [361, 197] width 100 height 8
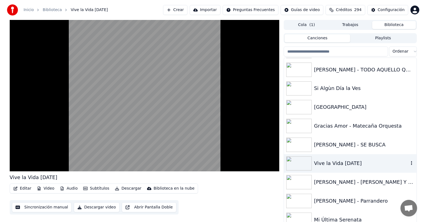
scroll to position [6601, 0]
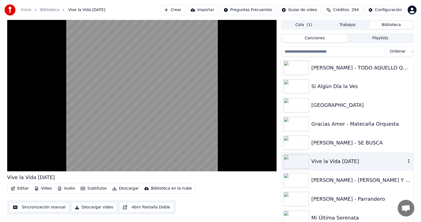
click at [312, 200] on div "[PERSON_NAME] - Parrandero" at bounding box center [361, 200] width 100 height 8
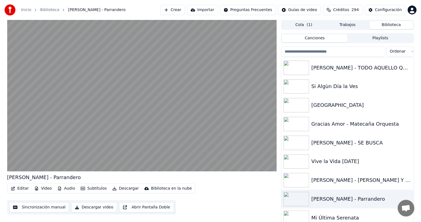
click at [18, 189] on button "Editar" at bounding box center [20, 189] width 22 height 8
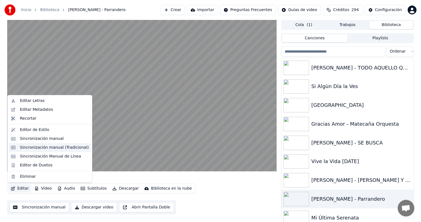
click at [25, 148] on div "Sincronización manual (Tradicional)" at bounding box center [54, 148] width 69 height 6
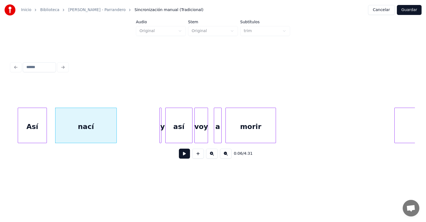
scroll to position [0, 594]
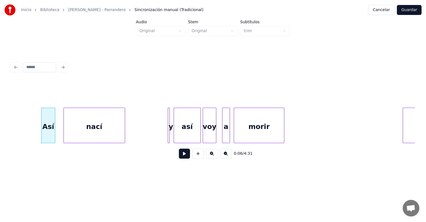
click at [187, 159] on button at bounding box center [184, 154] width 11 height 10
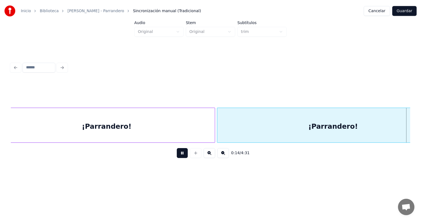
scroll to position [0, 1402]
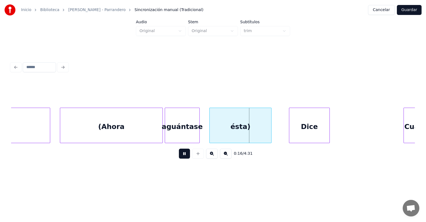
click at [383, 9] on button "Cancelar" at bounding box center [381, 10] width 27 height 10
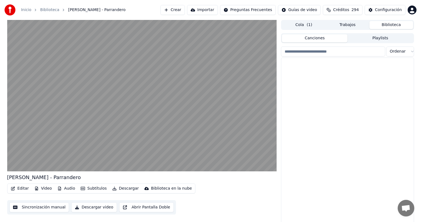
scroll to position [4656, 0]
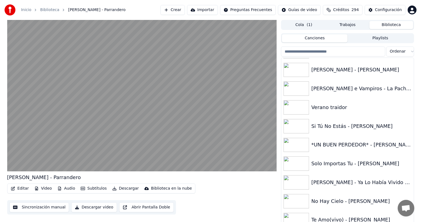
click at [307, 167] on img at bounding box center [297, 164] width 26 height 14
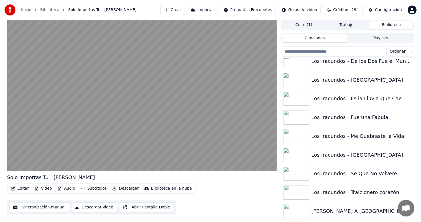
scroll to position [5627, 0]
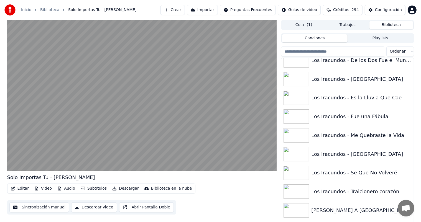
click at [308, 183] on div "Los Iracundos - Traicionero corazón" at bounding box center [348, 192] width 132 height 19
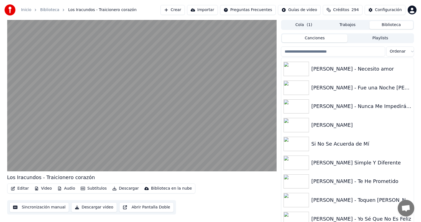
scroll to position [6128, 0]
click at [308, 181] on img at bounding box center [297, 181] width 26 height 14
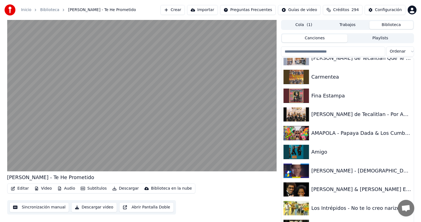
scroll to position [7195, 0]
click at [310, 154] on div at bounding box center [298, 152] width 28 height 14
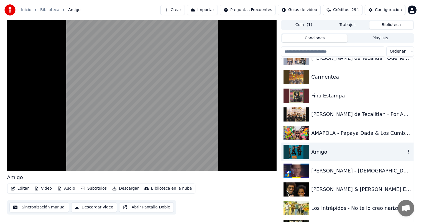
click at [322, 130] on div "AMAPOLA - Papaya Dada & Los Cumbia Stars" at bounding box center [361, 134] width 100 height 8
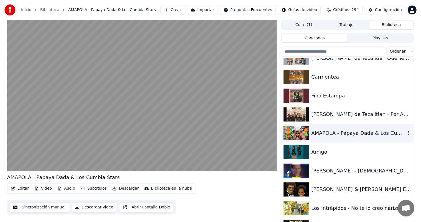
click at [320, 116] on div "[PERSON_NAME] de Tecalitlan - Por Amor -1" at bounding box center [361, 115] width 100 height 8
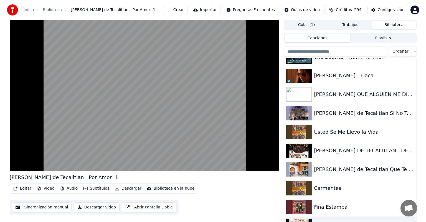
scroll to position [7079, 0]
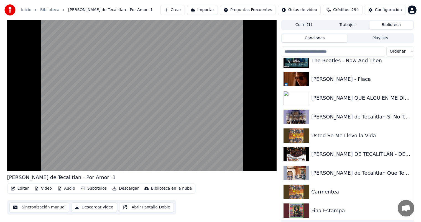
click at [320, 138] on div "Usted Se Me Llevo la Vida" at bounding box center [361, 136] width 100 height 8
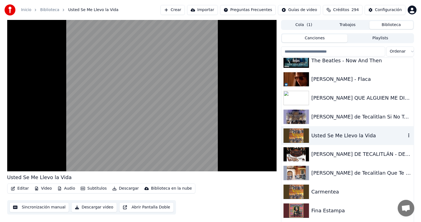
click at [317, 118] on div "[PERSON_NAME] de Tecalitlan Si No Te Hubieras Ido" at bounding box center [361, 117] width 100 height 8
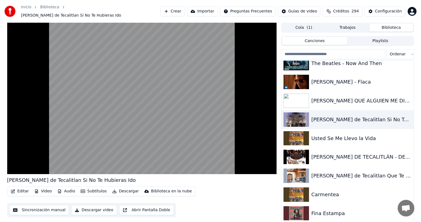
click at [316, 157] on div "[PERSON_NAME] DE TECALITLÁN - DE REPENTE/PAJARILLO" at bounding box center [361, 157] width 100 height 8
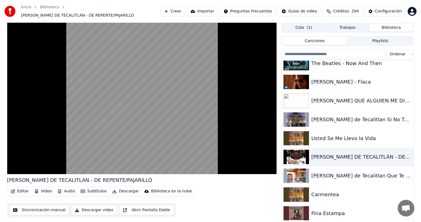
click at [76, 116] on video at bounding box center [142, 99] width 270 height 152
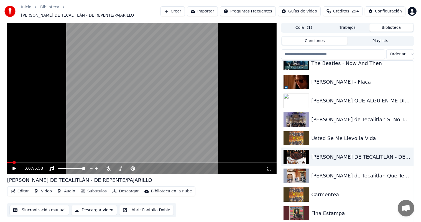
click at [13, 172] on div "0:07 / 5:53" at bounding box center [142, 168] width 270 height 11
click at [12, 172] on div "0:07 / 5:53" at bounding box center [141, 169] width 265 height 6
click at [15, 164] on div "0:07 / 5:53" at bounding box center [142, 168] width 270 height 11
click at [98, 110] on video at bounding box center [142, 99] width 270 height 152
click at [108, 168] on icon at bounding box center [109, 169] width 6 height 4
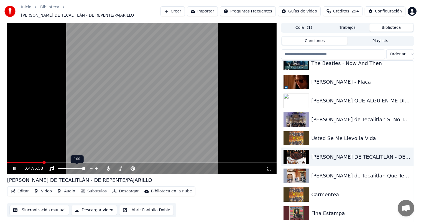
click at [43, 162] on span at bounding box center [142, 162] width 270 height 1
click at [90, 164] on span at bounding box center [88, 162] width 3 height 3
click at [113, 162] on span at bounding box center [113, 162] width 3 height 3
click at [356, 173] on div "[PERSON_NAME] de Tecalitlan Que Te A Dado Esa Mujer" at bounding box center [358, 176] width 95 height 8
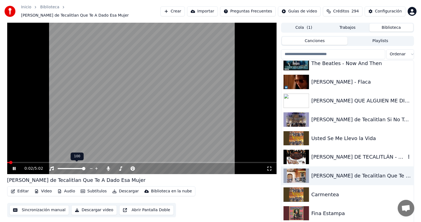
click at [316, 153] on div "[PERSON_NAME] DE TECALITLÁN - DE REPENTE/PAJARILLO" at bounding box center [358, 157] width 95 height 8
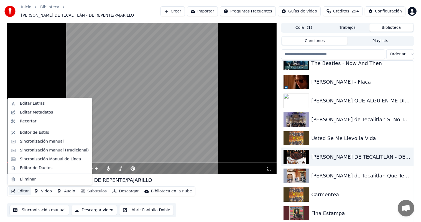
click at [16, 191] on button "Editar" at bounding box center [20, 192] width 22 height 8
click at [34, 104] on div "Editar Letras" at bounding box center [32, 104] width 25 height 6
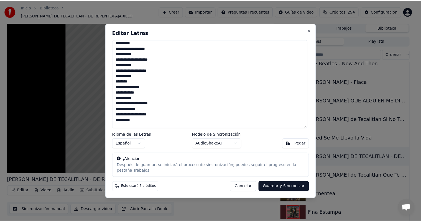
scroll to position [382, 0]
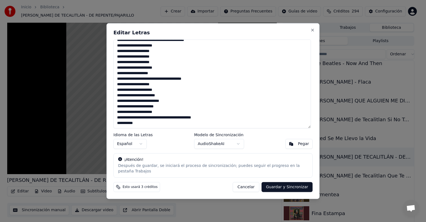
click at [291, 185] on button "Guardar y Sincronizar" at bounding box center [287, 187] width 51 height 10
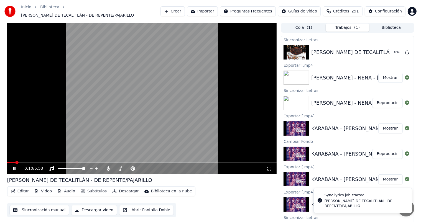
click at [13, 167] on icon at bounding box center [18, 169] width 13 height 4
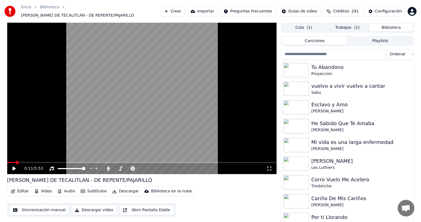
click at [384, 25] on button "Biblioteca" at bounding box center [392, 28] width 44 height 8
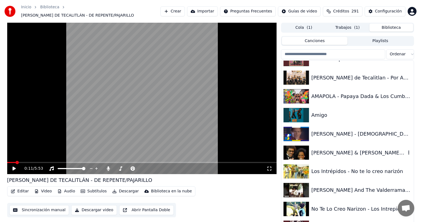
scroll to position [7237, 0]
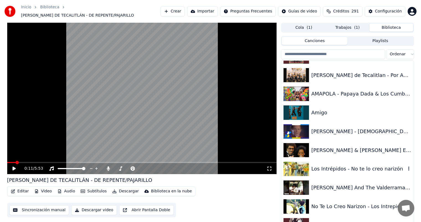
click at [361, 173] on div "Los Intrépidos - No te lo creo narizón" at bounding box center [358, 169] width 95 height 8
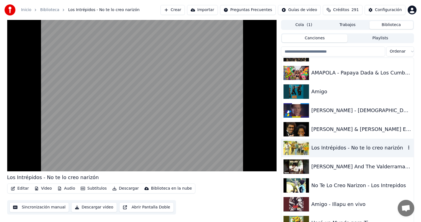
scroll to position [7256, 0]
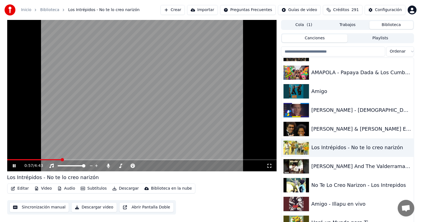
click at [62, 159] on span at bounding box center [142, 159] width 270 height 1
click at [14, 167] on icon at bounding box center [14, 165] width 3 height 3
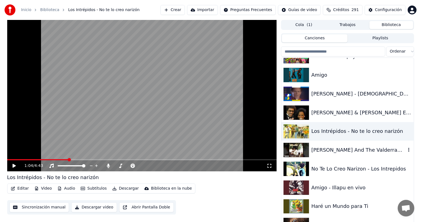
scroll to position [7280, 0]
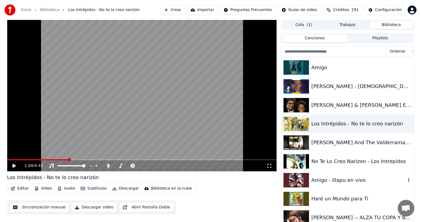
click at [326, 174] on div "Amigo - Illapu en vivo" at bounding box center [348, 180] width 132 height 19
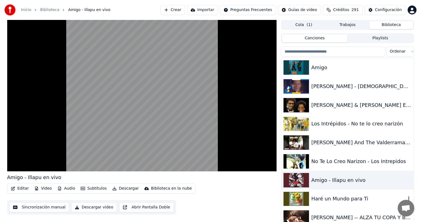
click at [329, 195] on div "Haré un Mundo para Ti" at bounding box center [358, 199] width 95 height 8
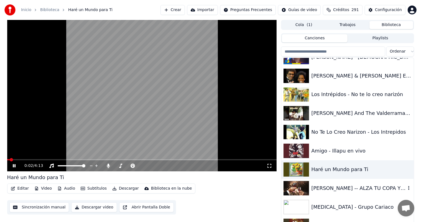
scroll to position [7317, 0]
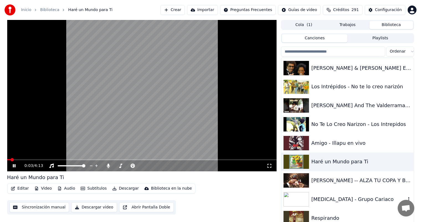
click at [331, 196] on div "[MEDICAL_DATA] - Grupo Cariaco" at bounding box center [358, 200] width 95 height 8
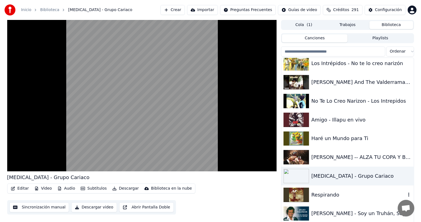
scroll to position [7344, 0]
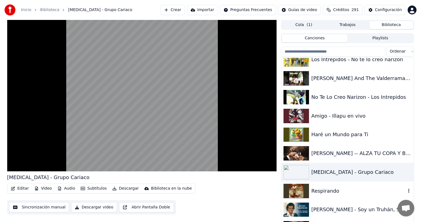
click at [330, 192] on div "Respirando" at bounding box center [358, 191] width 95 height 8
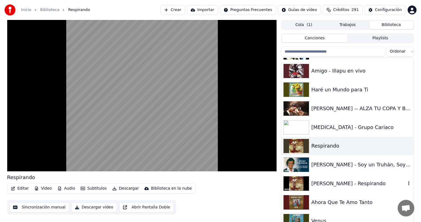
scroll to position [7391, 0]
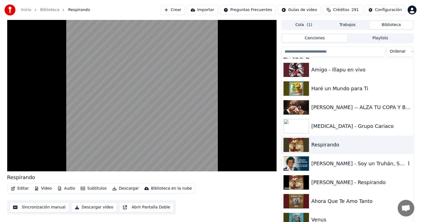
click at [332, 163] on div "[PERSON_NAME] - Soy un Truhán, Soy un Señor" at bounding box center [358, 164] width 95 height 8
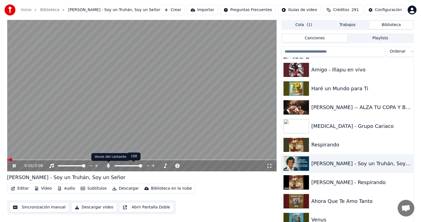
click at [108, 164] on icon at bounding box center [108, 166] width 3 height 4
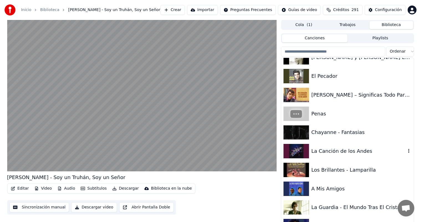
scroll to position [7630, 0]
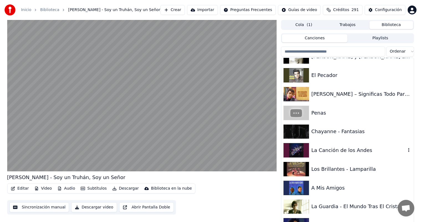
click at [67, 116] on video at bounding box center [142, 96] width 270 height 152
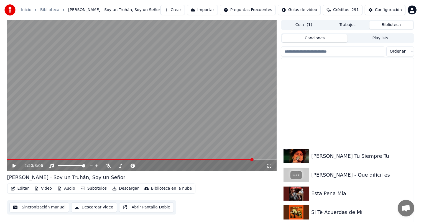
scroll to position [7873, 0]
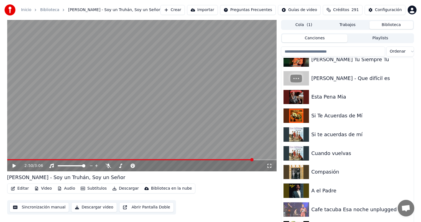
click at [323, 155] on div "Cuando vuelvas" at bounding box center [361, 154] width 100 height 8
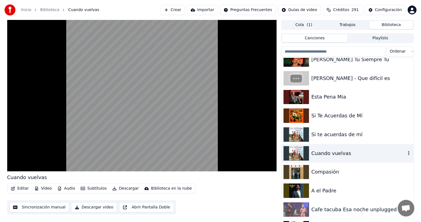
click at [347, 138] on div "Si te acuerdas de mí" at bounding box center [361, 135] width 100 height 8
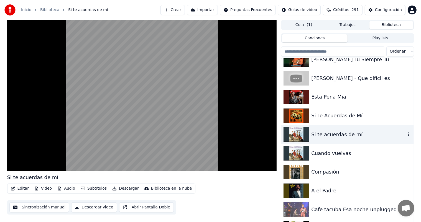
click at [353, 175] on div "Compasión" at bounding box center [361, 172] width 100 height 8
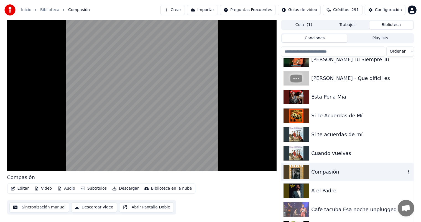
click at [347, 195] on div "A el Padre" at bounding box center [348, 191] width 132 height 19
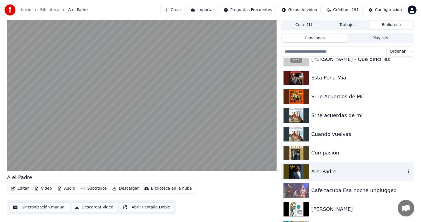
scroll to position [7893, 0]
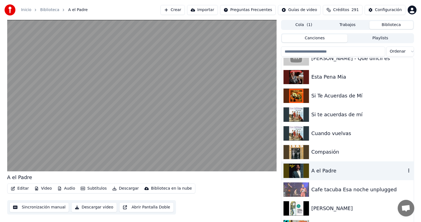
click at [352, 190] on div "Cafe tacuba Esa noche unplugged" at bounding box center [361, 190] width 100 height 8
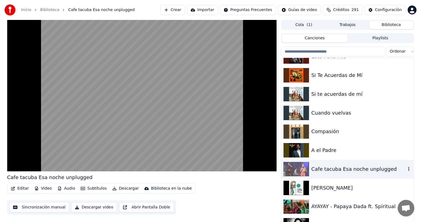
scroll to position [7917, 0]
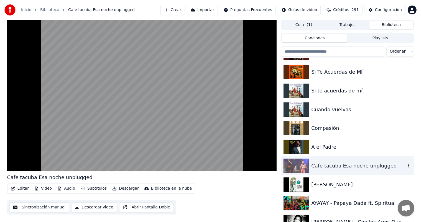
click at [356, 186] on div "[PERSON_NAME]" at bounding box center [361, 185] width 100 height 8
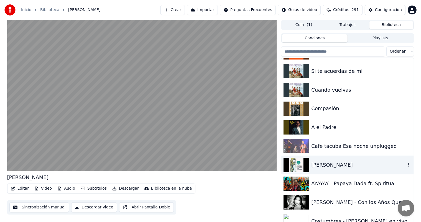
scroll to position [7937, 0]
click at [357, 185] on div "AYAYAY - Papaya Dada ft. Spiritual" at bounding box center [361, 184] width 100 height 8
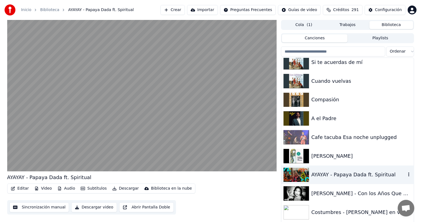
scroll to position [7948, 0]
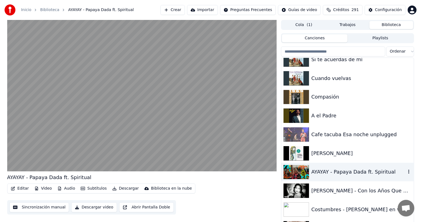
click at [359, 191] on div "[PERSON_NAME] - Con los Años Que Me Quedan" at bounding box center [361, 191] width 100 height 8
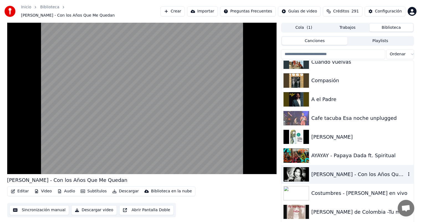
scroll to position [7967, 0]
click at [358, 191] on div "Costumbres - [PERSON_NAME] en vivo" at bounding box center [361, 194] width 100 height 8
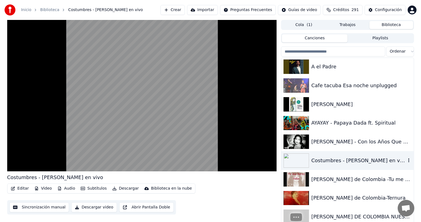
scroll to position [7998, 0]
click at [364, 181] on div "[PERSON_NAME] de Colombia -Tu me haces falta" at bounding box center [361, 180] width 100 height 8
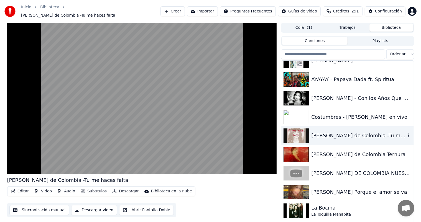
scroll to position [8045, 0]
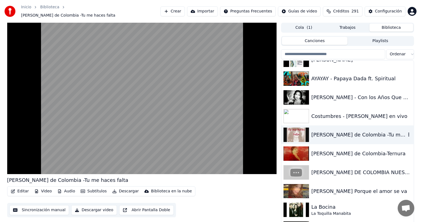
click at [362, 188] on div "[PERSON_NAME] Porque el amor se va" at bounding box center [361, 192] width 100 height 8
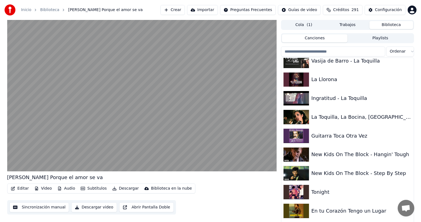
scroll to position [8218, 0]
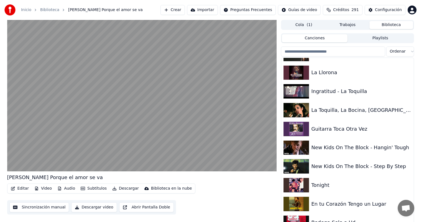
click at [374, 169] on div "New Kids On The Block - Step By Step" at bounding box center [361, 167] width 100 height 8
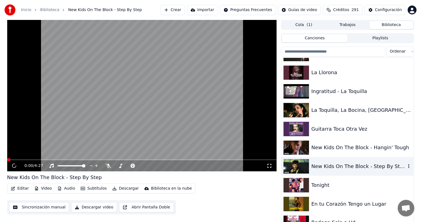
click at [362, 186] on div "Tonight" at bounding box center [361, 186] width 100 height 8
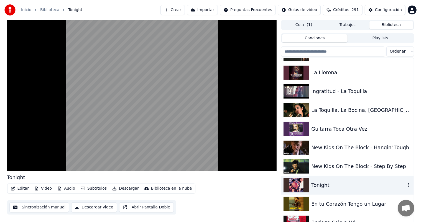
click at [355, 202] on div "En tu Corazón Tengo un Lugar" at bounding box center [361, 205] width 100 height 8
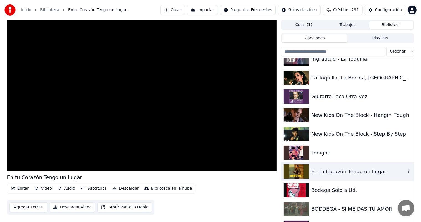
scroll to position [8251, 0]
click at [359, 194] on div "Bodega Solo a Ud." at bounding box center [361, 190] width 100 height 8
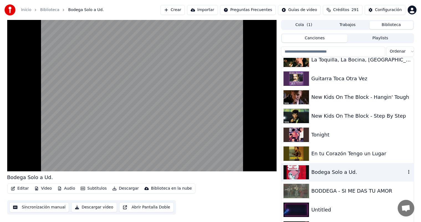
scroll to position [8277, 0]
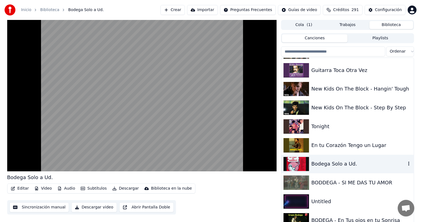
click at [364, 185] on div "BODDEGA - SI ME DAS TU AMOR" at bounding box center [361, 183] width 100 height 8
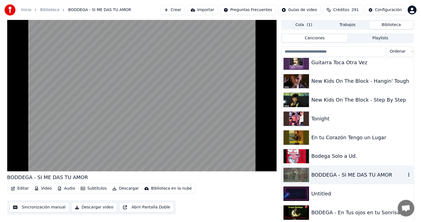
scroll to position [8285, 0]
click at [360, 191] on div "Untitled" at bounding box center [361, 194] width 100 height 8
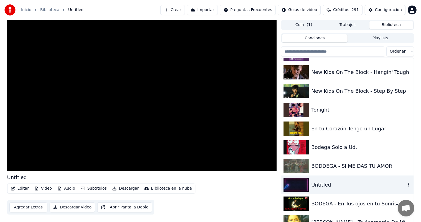
scroll to position [8305, 0]
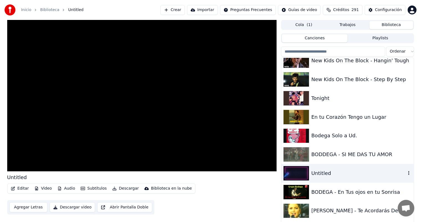
click at [361, 191] on div "BODEGA - En Tus ojos en tu Sonrisa" at bounding box center [361, 193] width 100 height 8
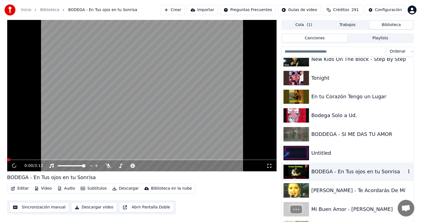
scroll to position [8327, 0]
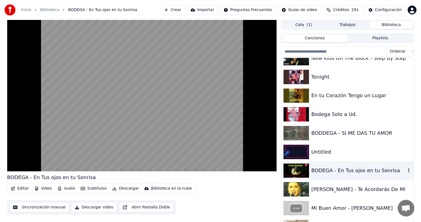
click at [361, 191] on div "[PERSON_NAME] - Te Acordarás De Mí" at bounding box center [361, 190] width 100 height 8
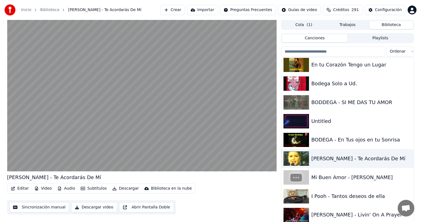
scroll to position [8361, 0]
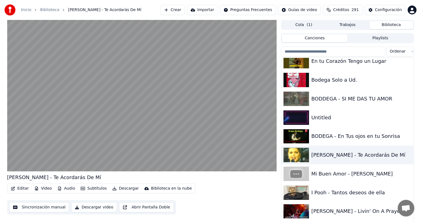
click at [359, 194] on div "I Pooh - Tantos deseos de ella" at bounding box center [361, 193] width 100 height 8
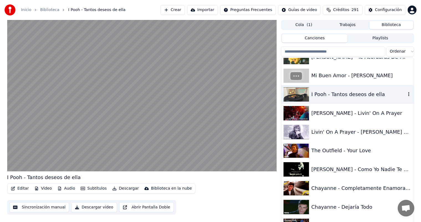
scroll to position [8460, 0]
click at [362, 190] on div "Chayanne - Completamente Enamorados" at bounding box center [361, 188] width 100 height 8
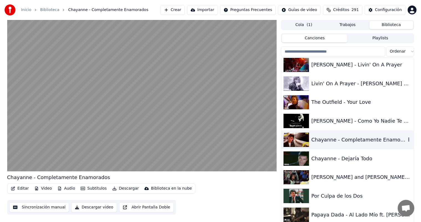
scroll to position [8509, 0]
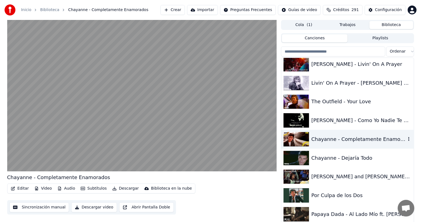
click at [361, 196] on div "Por Culpa de los Dos" at bounding box center [361, 196] width 100 height 8
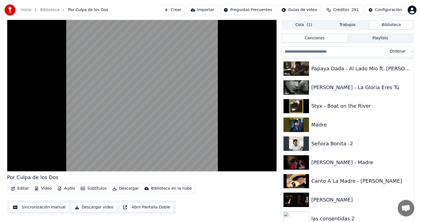
scroll to position [8656, 0]
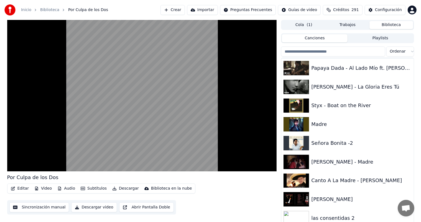
click at [368, 181] on div "Canto A La Madre - [PERSON_NAME]" at bounding box center [361, 181] width 100 height 8
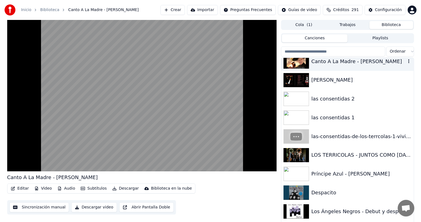
scroll to position [8777, 0]
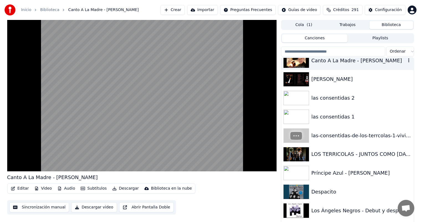
click at [364, 202] on div "Los Ángeles Negros - Debut y despedida" at bounding box center [348, 211] width 132 height 19
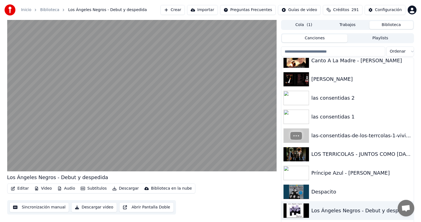
click at [379, 172] on div "Príncipe Azul - [PERSON_NAME]" at bounding box center [361, 173] width 100 height 8
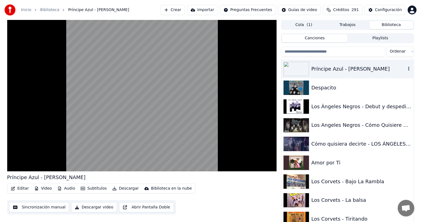
scroll to position [8882, 0]
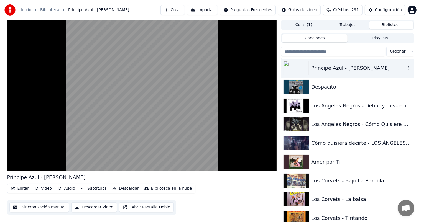
click at [371, 181] on div "Los Corvets - Bajo La Rambla" at bounding box center [361, 181] width 100 height 8
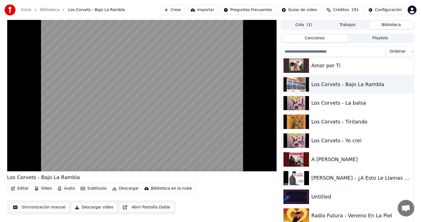
scroll to position [8979, 0]
click at [364, 181] on div "[PERSON_NAME] - ¿A Esto Le Llamas Amor?" at bounding box center [361, 178] width 100 height 8
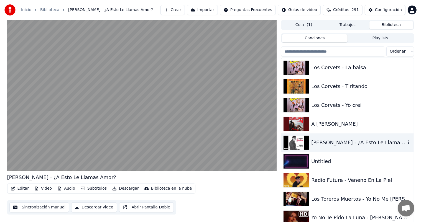
scroll to position [9015, 0]
click at [368, 181] on div "Radio Futura - Veneno En La Piel" at bounding box center [361, 180] width 100 height 8
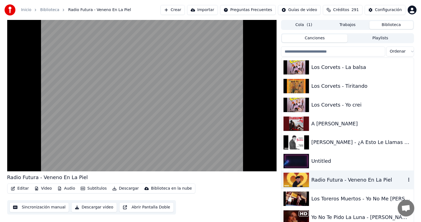
click at [361, 163] on div "Untitled" at bounding box center [361, 162] width 100 height 8
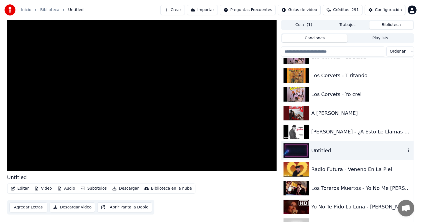
scroll to position [9035, 0]
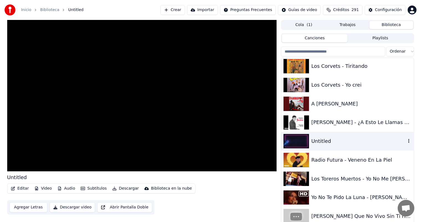
click at [357, 194] on div "Yo No Te Pido La Luna - [PERSON_NAME]" at bounding box center [361, 198] width 100 height 8
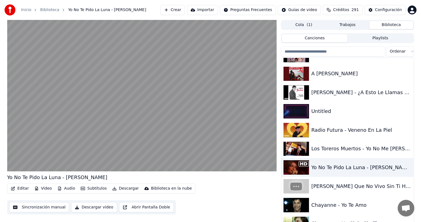
scroll to position [9067, 0]
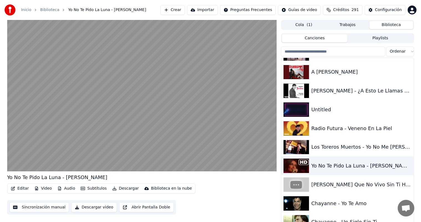
click at [362, 204] on div "Chayanne - Yo Te Amo" at bounding box center [361, 204] width 100 height 8
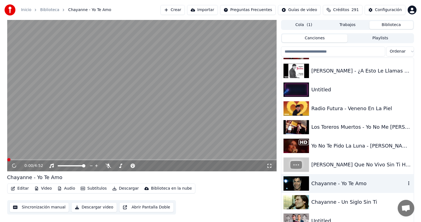
scroll to position [9090, 0]
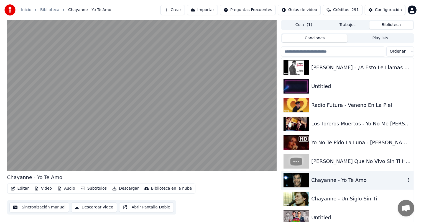
click at [365, 200] on div "Chayanne - Un Siglo Sin Ti" at bounding box center [361, 199] width 100 height 8
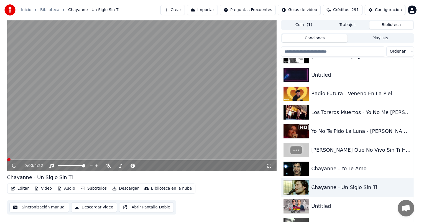
scroll to position [9113, 0]
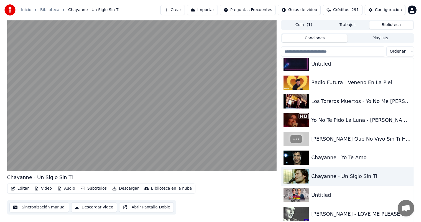
click at [357, 198] on div "Untitled" at bounding box center [361, 196] width 100 height 8
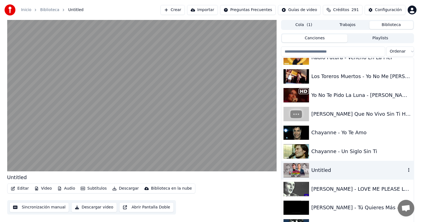
scroll to position [9147, 0]
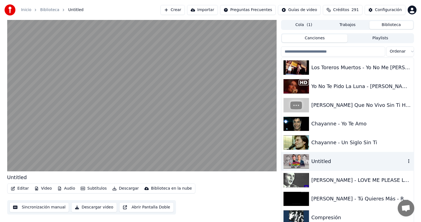
click at [354, 182] on div "[PERSON_NAME] - LOVE ME PLEASE LOVE" at bounding box center [361, 181] width 100 height 8
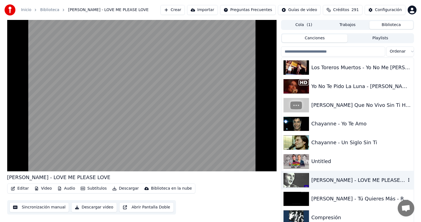
click at [358, 202] on div "[PERSON_NAME] - Tú Quieres Más - Remasterizado" at bounding box center [361, 199] width 100 height 8
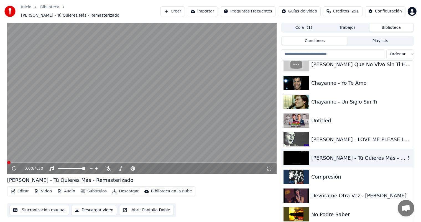
scroll to position [9193, 0]
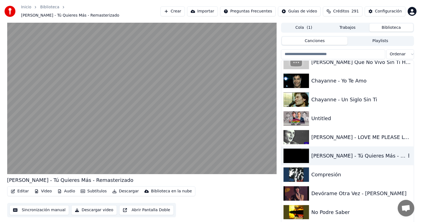
click at [322, 177] on div "Compresión" at bounding box center [348, 175] width 132 height 19
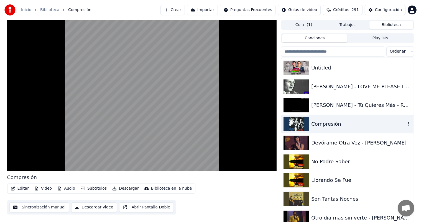
scroll to position [9241, 0]
click at [352, 180] on div "Llorando Se Fue" at bounding box center [361, 180] width 100 height 8
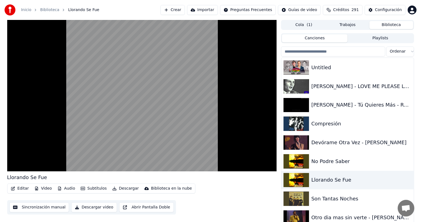
click at [355, 165] on div "No Podre Saber" at bounding box center [348, 161] width 132 height 19
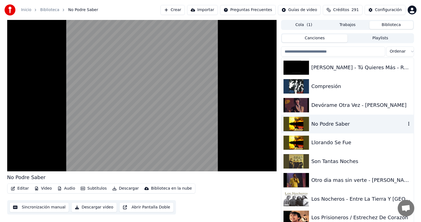
scroll to position [9280, 0]
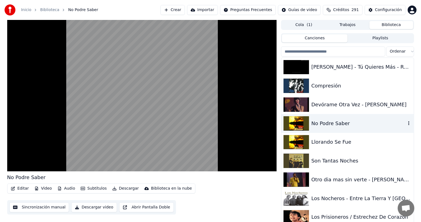
click at [368, 182] on div "Otro dia mas sin verte - [PERSON_NAME] HD" at bounding box center [361, 180] width 100 height 8
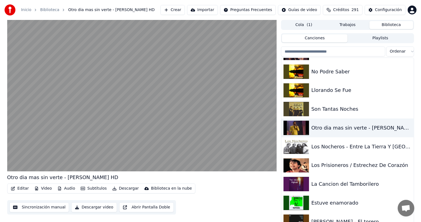
scroll to position [9336, 0]
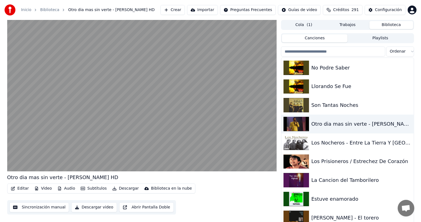
click at [362, 181] on div "La Cancion del Tamborilero" at bounding box center [361, 181] width 100 height 8
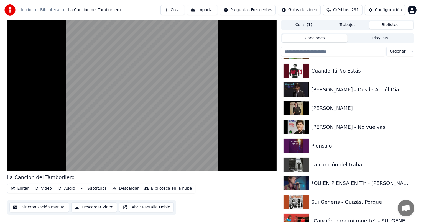
scroll to position [9546, 0]
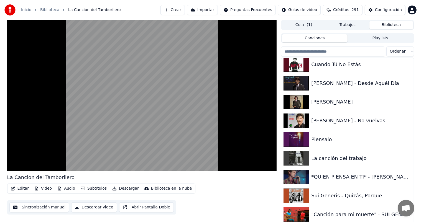
click at [362, 180] on div "*QUIEN PIENSA EN TI* - [PERSON_NAME] - 1983" at bounding box center [361, 177] width 100 height 8
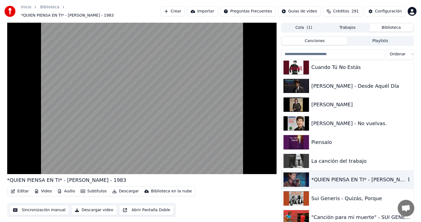
click at [359, 195] on div "Sui Generis - Quizás, Porque" at bounding box center [361, 199] width 100 height 8
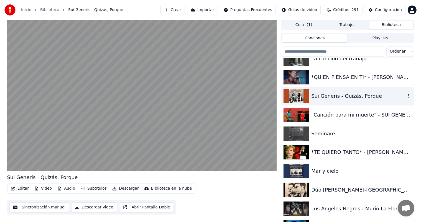
scroll to position [9647, 0]
click at [363, 190] on div "Dúo [PERSON_NAME]-[GEOGRAPHIC_DATA] La Cancion de los Andes." at bounding box center [361, 190] width 100 height 8
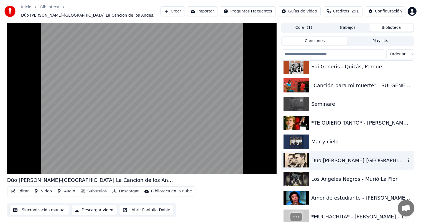
scroll to position [9679, 0]
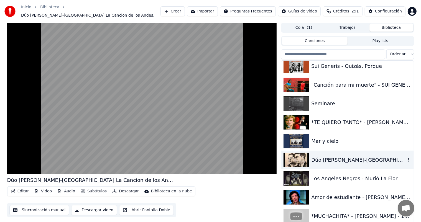
click at [373, 181] on div "Los Angeles Negros - Murió La Flor" at bounding box center [348, 178] width 132 height 19
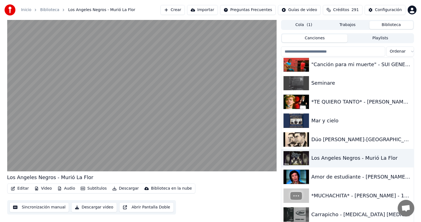
scroll to position [9702, 0]
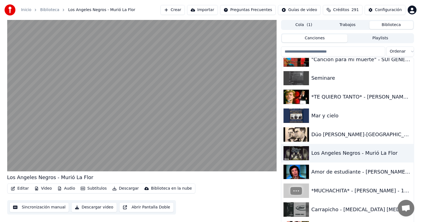
click at [369, 176] on div "Amor de estudiante - [PERSON_NAME] HD" at bounding box center [361, 172] width 100 height 8
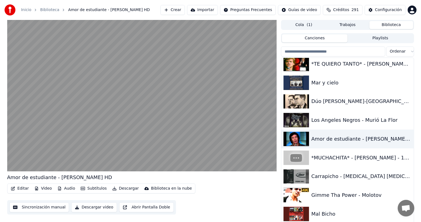
scroll to position [9736, 0]
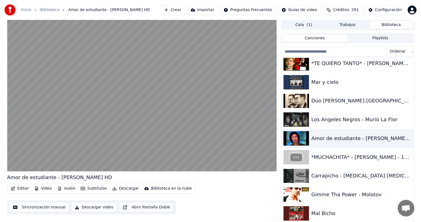
click at [369, 180] on div "Carrapicho - [MEDICAL_DATA] [MEDICAL_DATA] Tac" at bounding box center [361, 176] width 100 height 8
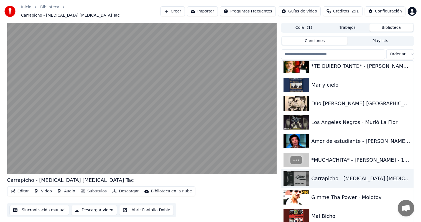
click at [361, 196] on div "Gimme Tha Power - Molotov" at bounding box center [361, 198] width 100 height 8
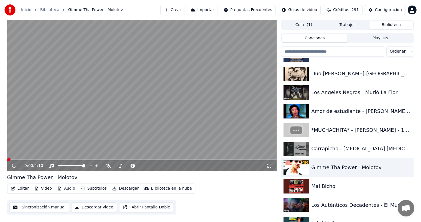
scroll to position [9764, 0]
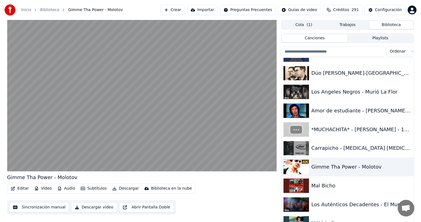
click at [357, 185] on div "Mal Bicho" at bounding box center [361, 186] width 100 height 8
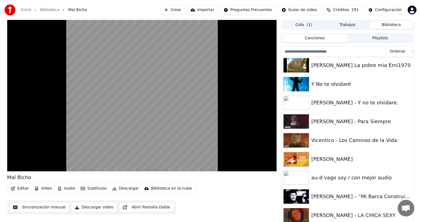
scroll to position [10017, 0]
click at [356, 141] on div "Vicentico - Los Caminos de la Vida" at bounding box center [361, 141] width 100 height 8
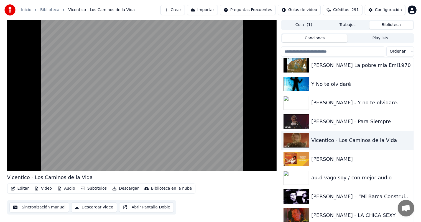
click at [352, 161] on div "[PERSON_NAME]" at bounding box center [361, 160] width 100 height 8
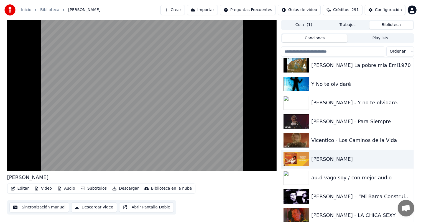
click at [345, 181] on div "au-d vago soy / con mejor audio" at bounding box center [361, 178] width 100 height 8
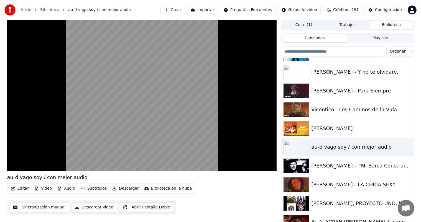
scroll to position [10048, 0]
click at [351, 171] on div "[PERSON_NAME] – “Mi Barca Construiré”" at bounding box center [348, 165] width 132 height 19
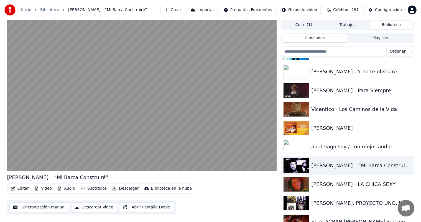
click at [342, 188] on div "[PERSON_NAME] - LA CHICA SEXY" at bounding box center [361, 185] width 100 height 8
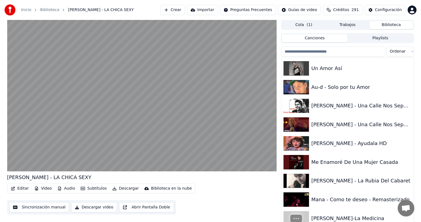
scroll to position [10278, 0]
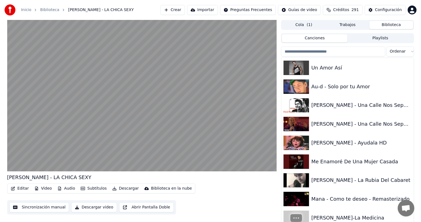
click at [352, 164] on div "Me Enamoré De Una Mujer Casada" at bounding box center [361, 162] width 100 height 8
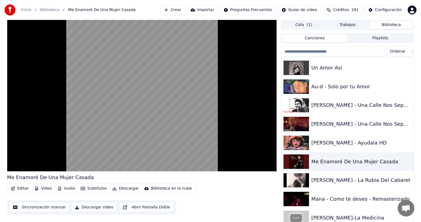
click at [343, 180] on div "[PERSON_NAME] - La Rubia Del Cabaret" at bounding box center [361, 181] width 100 height 8
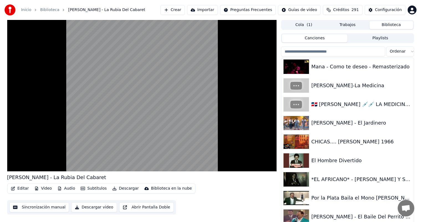
scroll to position [10412, 0]
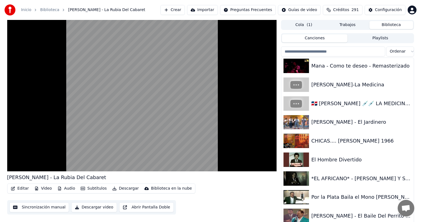
click at [348, 178] on div "*EL AFRICANO* - [PERSON_NAME] Y SUS BEDUINOS - 1984" at bounding box center [361, 179] width 100 height 8
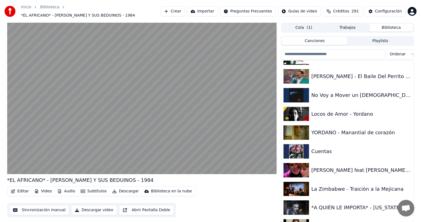
scroll to position [10555, 0]
click at [348, 173] on div "[PERSON_NAME] feat [PERSON_NAME] - Química Perfecta" at bounding box center [361, 171] width 100 height 8
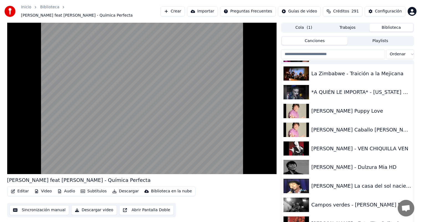
scroll to position [10673, 0]
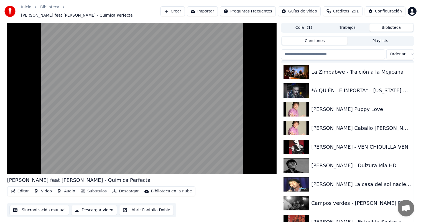
click at [356, 167] on div "[PERSON_NAME] - Dulzura Mia HD" at bounding box center [361, 166] width 100 height 8
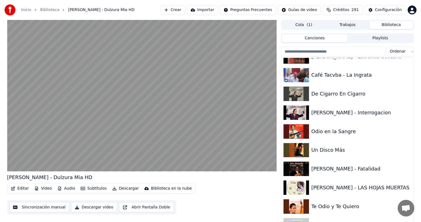
scroll to position [10838, 0]
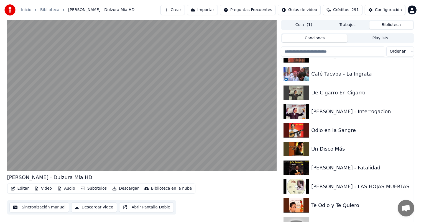
click at [300, 152] on img at bounding box center [297, 149] width 26 height 14
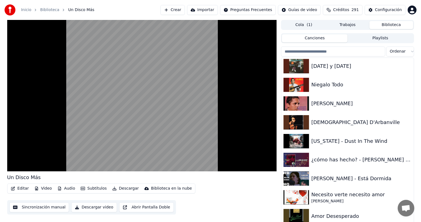
scroll to position [11054, 0]
click at [310, 181] on div at bounding box center [298, 178] width 28 height 14
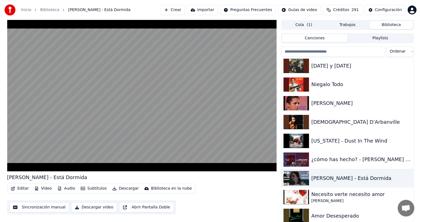
click at [210, 117] on video at bounding box center [142, 96] width 270 height 152
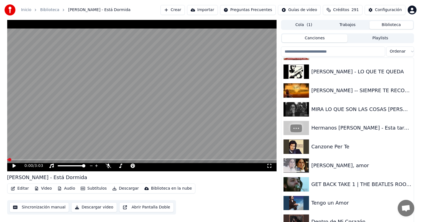
scroll to position [11236, 0]
click at [311, 149] on div at bounding box center [298, 147] width 28 height 14
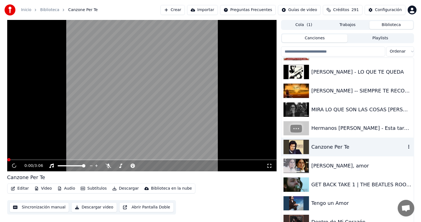
click at [315, 169] on div "[PERSON_NAME], amor" at bounding box center [361, 166] width 100 height 8
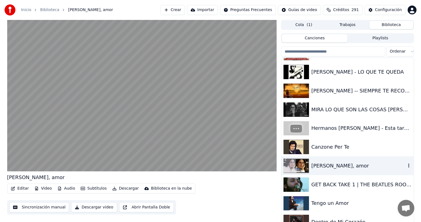
click at [316, 148] on div "Canzone Per Te" at bounding box center [361, 147] width 100 height 8
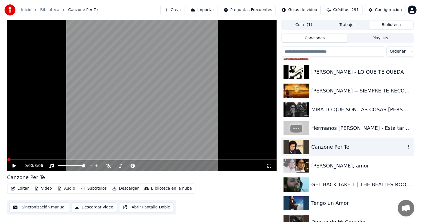
click at [13, 166] on icon at bounding box center [13, 166] width 3 height 4
click at [108, 169] on div "0:03 / 3:06" at bounding box center [142, 166] width 270 height 11
click at [107, 166] on icon at bounding box center [109, 166] width 6 height 4
click at [315, 185] on div "GET BACK TAKE 1 | THE BEATLES ROOFTOP CONCERT" at bounding box center [361, 185] width 100 height 8
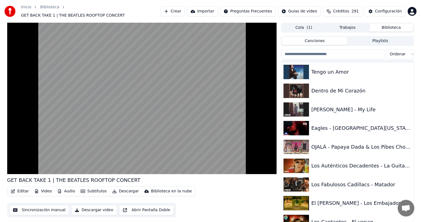
scroll to position [11372, 0]
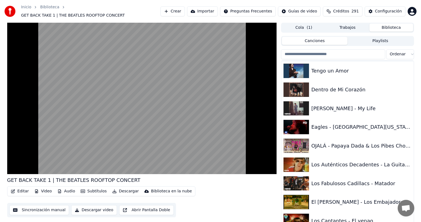
click at [326, 144] on div "OJALÁ - Papaya Dada & Los Pibes Chorros & Los [PERSON_NAME]" at bounding box center [361, 146] width 100 height 8
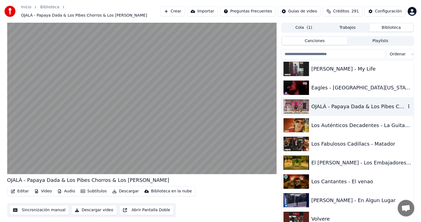
scroll to position [11412, 0]
click at [318, 184] on div "Los Cantantes - El venao" at bounding box center [361, 182] width 100 height 8
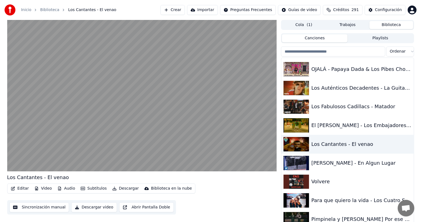
scroll to position [11449, 0]
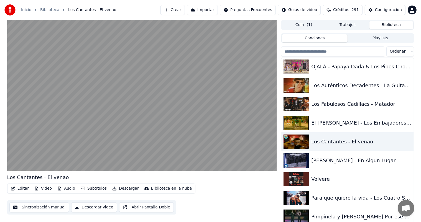
click at [318, 165] on div "[PERSON_NAME] - En Algun Lugar" at bounding box center [348, 160] width 132 height 19
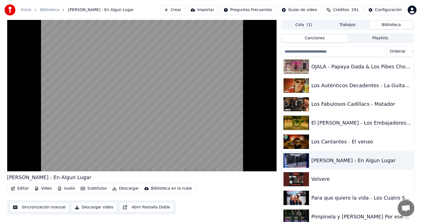
click at [300, 183] on img at bounding box center [297, 180] width 26 height 14
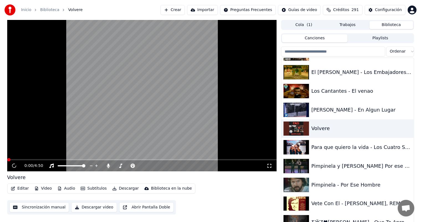
scroll to position [11501, 0]
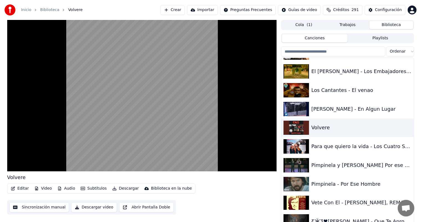
click at [320, 150] on div "Para que quiero la vida - Los Cuatro Soles" at bounding box center [361, 147] width 100 height 8
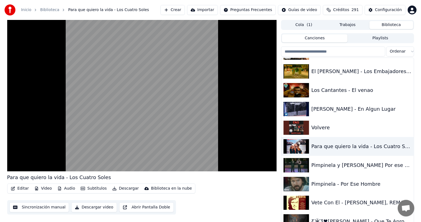
click at [315, 207] on div "Vete Con El - [PERSON_NAME], REMASTERIZADA" at bounding box center [348, 203] width 132 height 19
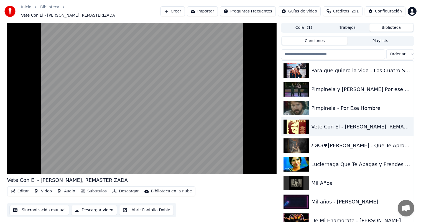
scroll to position [11583, 0]
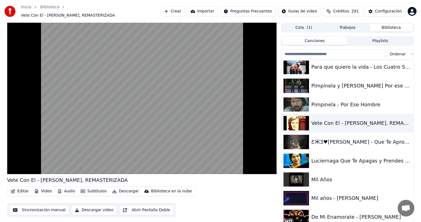
click at [322, 160] on div "Luciernaga Que Te Apagas y Prendes - [PERSON_NAME] Instagram⏺@Yaanu_K" at bounding box center [361, 161] width 100 height 8
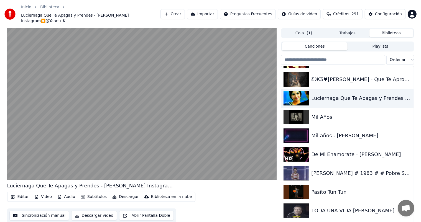
scroll to position [11652, 0]
click at [320, 151] on div "De Mi Enamorate - [PERSON_NAME]" at bounding box center [361, 155] width 100 height 8
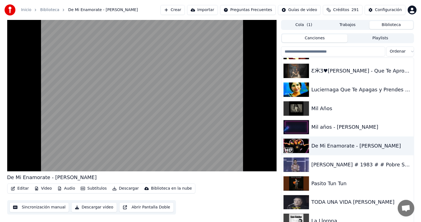
click at [321, 183] on div "Pasito Tun Tun" at bounding box center [361, 184] width 100 height 8
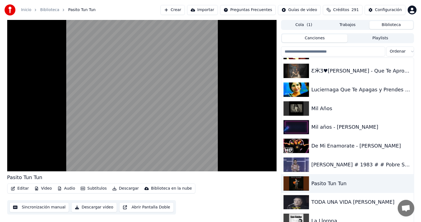
click at [317, 205] on div "TODA UNA VIDA [PERSON_NAME]" at bounding box center [361, 203] width 100 height 8
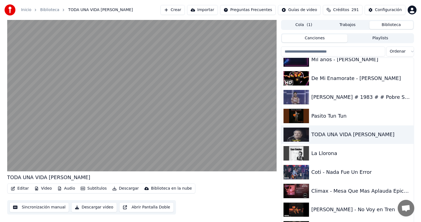
scroll to position [11722, 0]
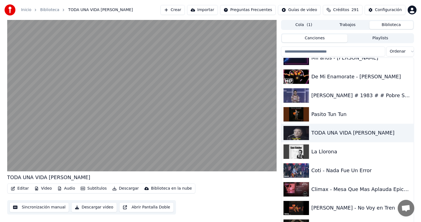
click at [317, 154] on div "La Llorona" at bounding box center [361, 152] width 100 height 8
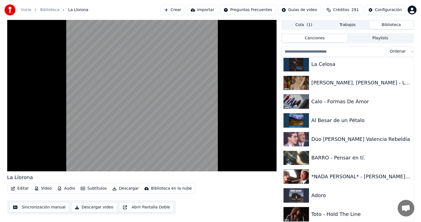
scroll to position [11905, 0]
click at [319, 139] on div "Dúo [PERSON_NAME] Valencia Rebeldía" at bounding box center [361, 139] width 100 height 8
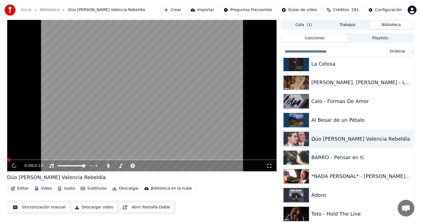
click at [319, 161] on div "BARRO - Pensar en tí." at bounding box center [361, 158] width 100 height 8
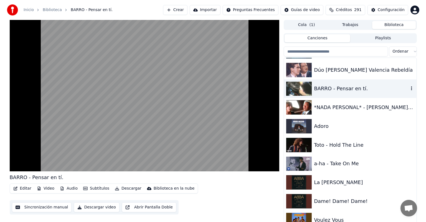
scroll to position [11976, 0]
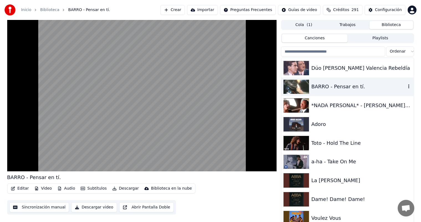
click at [322, 146] on div "Toto - Hold The Line" at bounding box center [361, 144] width 100 height 8
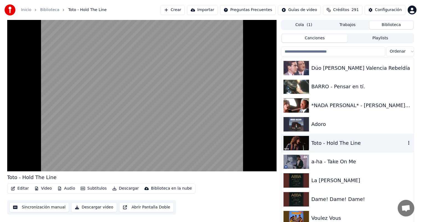
click at [315, 161] on div "a-ha - Take On Me" at bounding box center [361, 162] width 100 height 8
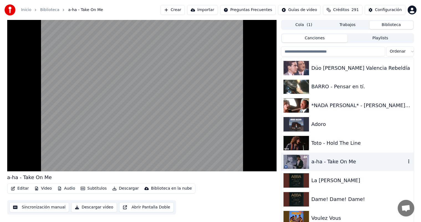
click at [131, 85] on video at bounding box center [142, 96] width 270 height 152
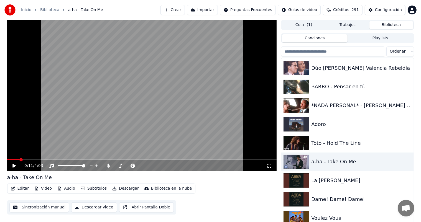
click at [175, 8] on button "Crear" at bounding box center [173, 10] width 24 height 10
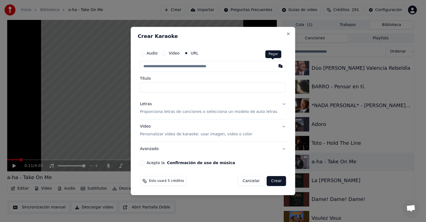
click at [275, 64] on button "button" at bounding box center [280, 66] width 11 height 10
type input "**********"
click at [162, 134] on p "Personalizar video de karaoke: usar imagen, video o color" at bounding box center [196, 135] width 112 height 6
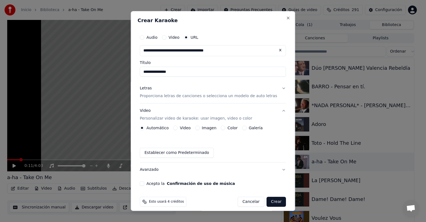
click at [174, 92] on div "Letras Proporciona letras de canciones o selecciona un modelo de auto letras" at bounding box center [208, 92] width 137 height 13
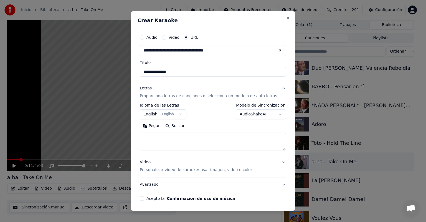
click at [158, 116] on button "English English" at bounding box center [163, 115] width 47 height 10
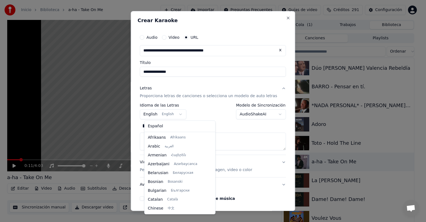
scroll to position [44, 0]
select select "**"
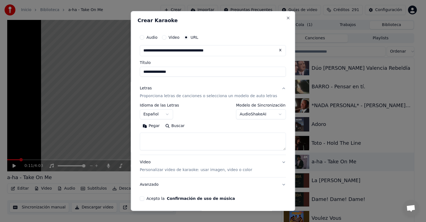
click at [158, 127] on button "Pegar" at bounding box center [151, 126] width 23 height 9
click at [144, 198] on button "Acepto la Confirmación de uso de música" at bounding box center [142, 199] width 4 height 4
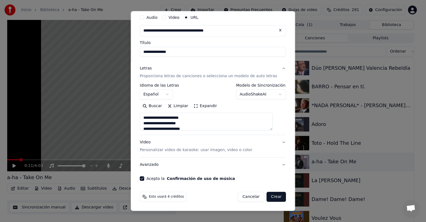
click at [267, 199] on button "Crear" at bounding box center [276, 197] width 19 height 10
type textarea "**********"
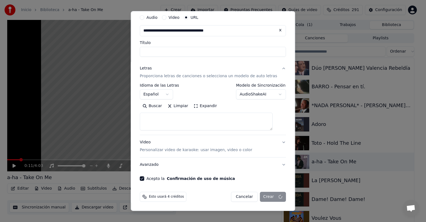
select select
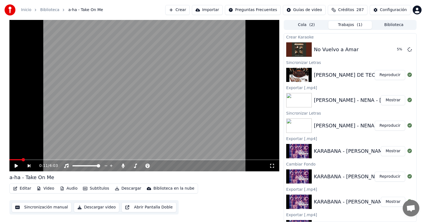
click at [384, 74] on button "Reproducir" at bounding box center [390, 75] width 31 height 10
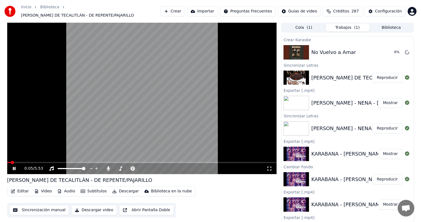
click at [107, 166] on div "0:05 / 5:53" at bounding box center [145, 169] width 242 height 6
click at [109, 170] on icon at bounding box center [108, 169] width 3 height 4
click at [103, 94] on video at bounding box center [142, 99] width 270 height 152
click at [377, 53] on button "Reproducir" at bounding box center [388, 52] width 31 height 10
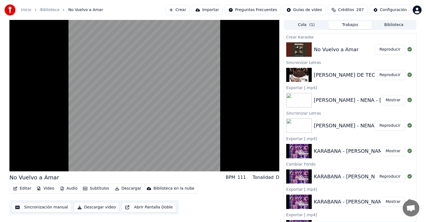
click at [21, 142] on video at bounding box center [144, 96] width 270 height 152
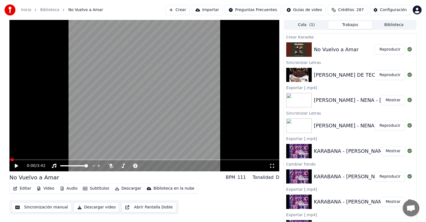
click at [14, 166] on icon at bounding box center [20, 166] width 13 height 4
click at [13, 168] on div "0:01 / 3:42" at bounding box center [144, 166] width 265 height 6
click at [16, 166] on icon at bounding box center [16, 165] width 3 height 3
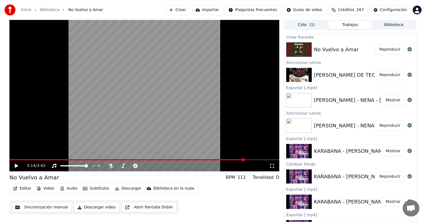
click at [13, 168] on div "3:14 / 3:42" at bounding box center [144, 166] width 265 height 6
click at [17, 167] on icon at bounding box center [16, 166] width 3 height 4
click at [113, 167] on icon at bounding box center [111, 166] width 6 height 4
click at [11, 168] on div "3:34 / 3:42" at bounding box center [144, 166] width 270 height 11
click at [13, 165] on div "3:35 / 3:42" at bounding box center [144, 166] width 265 height 6
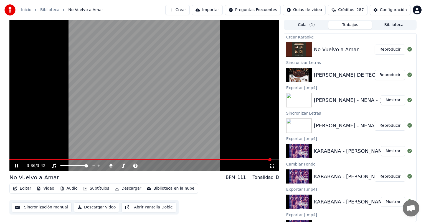
click at [16, 166] on icon at bounding box center [20, 166] width 13 height 4
click at [109, 167] on icon at bounding box center [111, 166] width 6 height 4
click at [121, 189] on button "Descargar" at bounding box center [128, 189] width 31 height 8
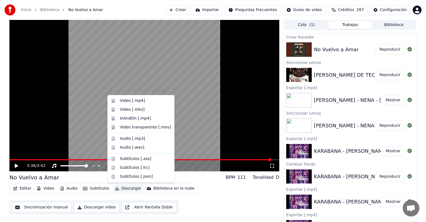
click at [119, 100] on div "Video [.mp4]" at bounding box center [141, 101] width 64 height 9
